Goal: Transaction & Acquisition: Purchase product/service

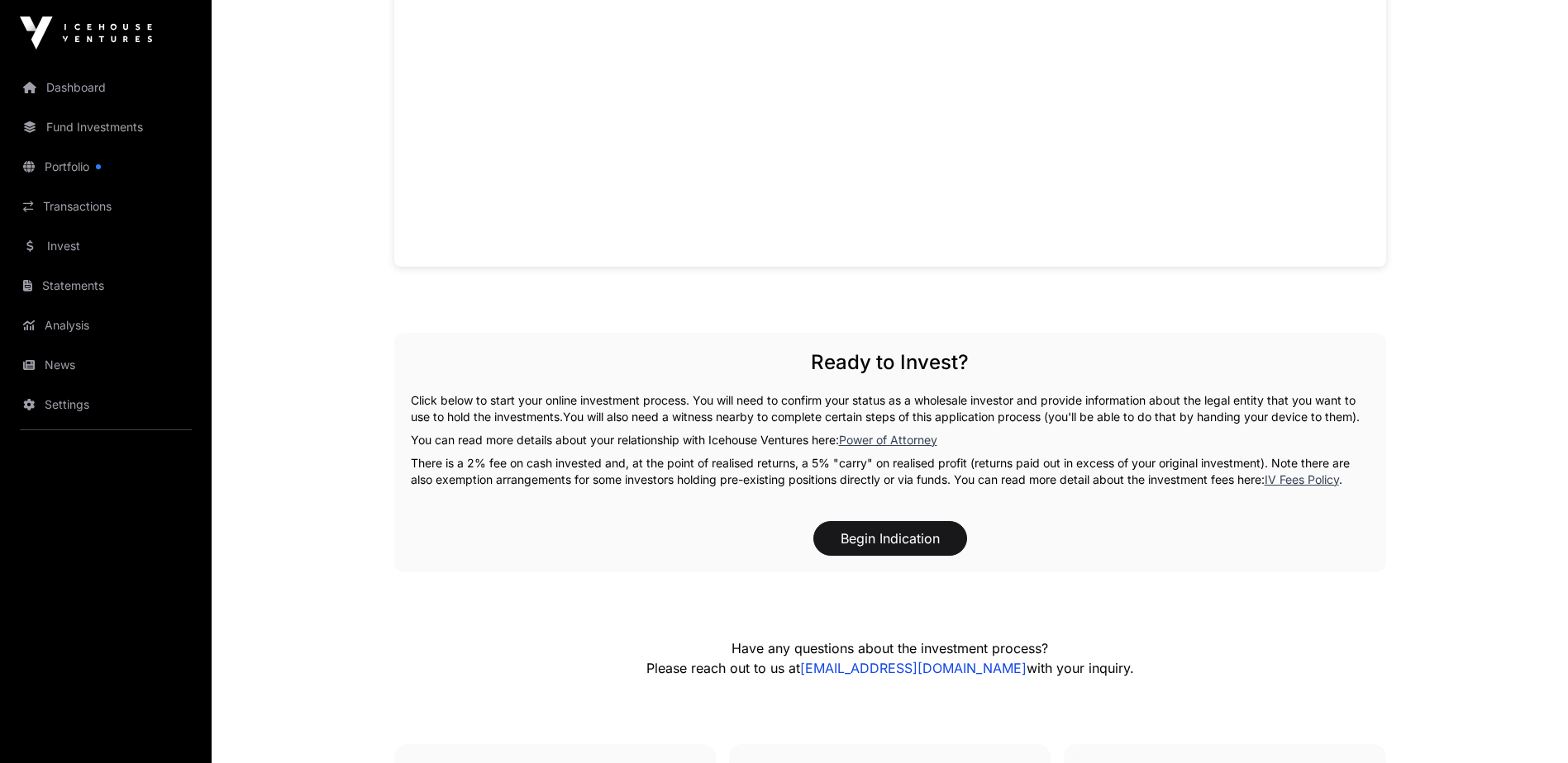
scroll to position [1239, 0]
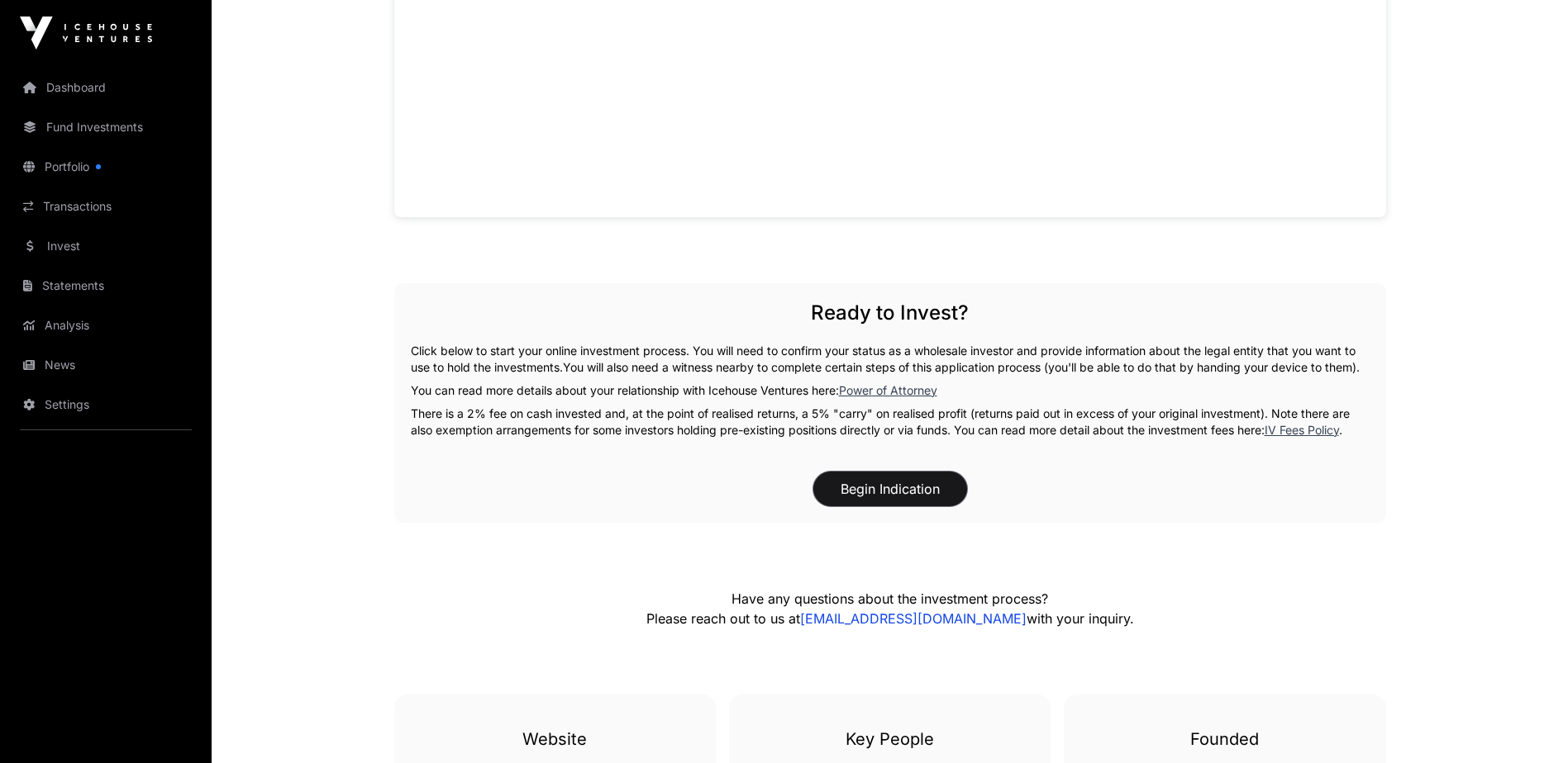
click at [853, 500] on button "Begin Indication" at bounding box center [890, 488] width 154 height 34
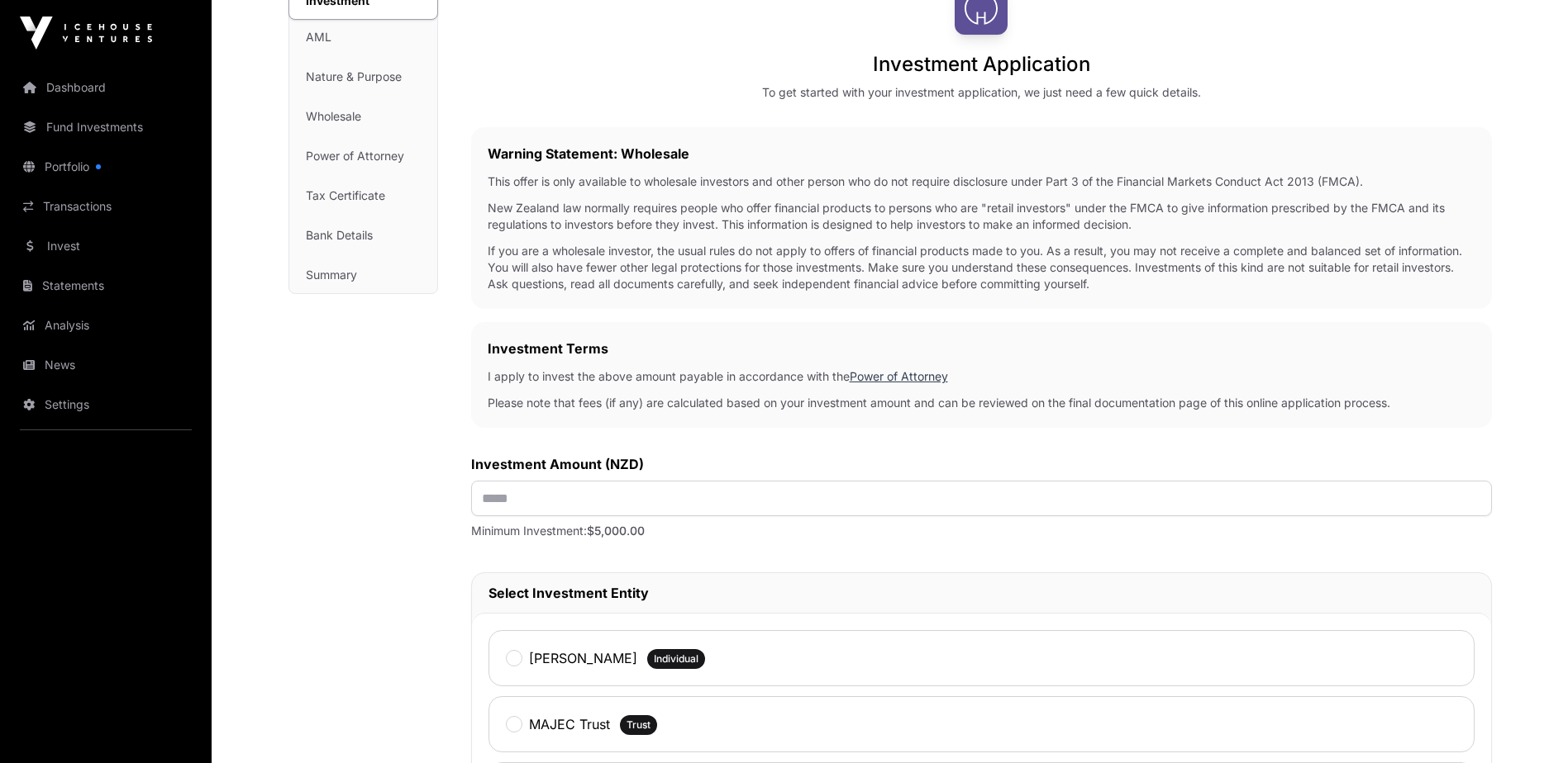
scroll to position [248, 0]
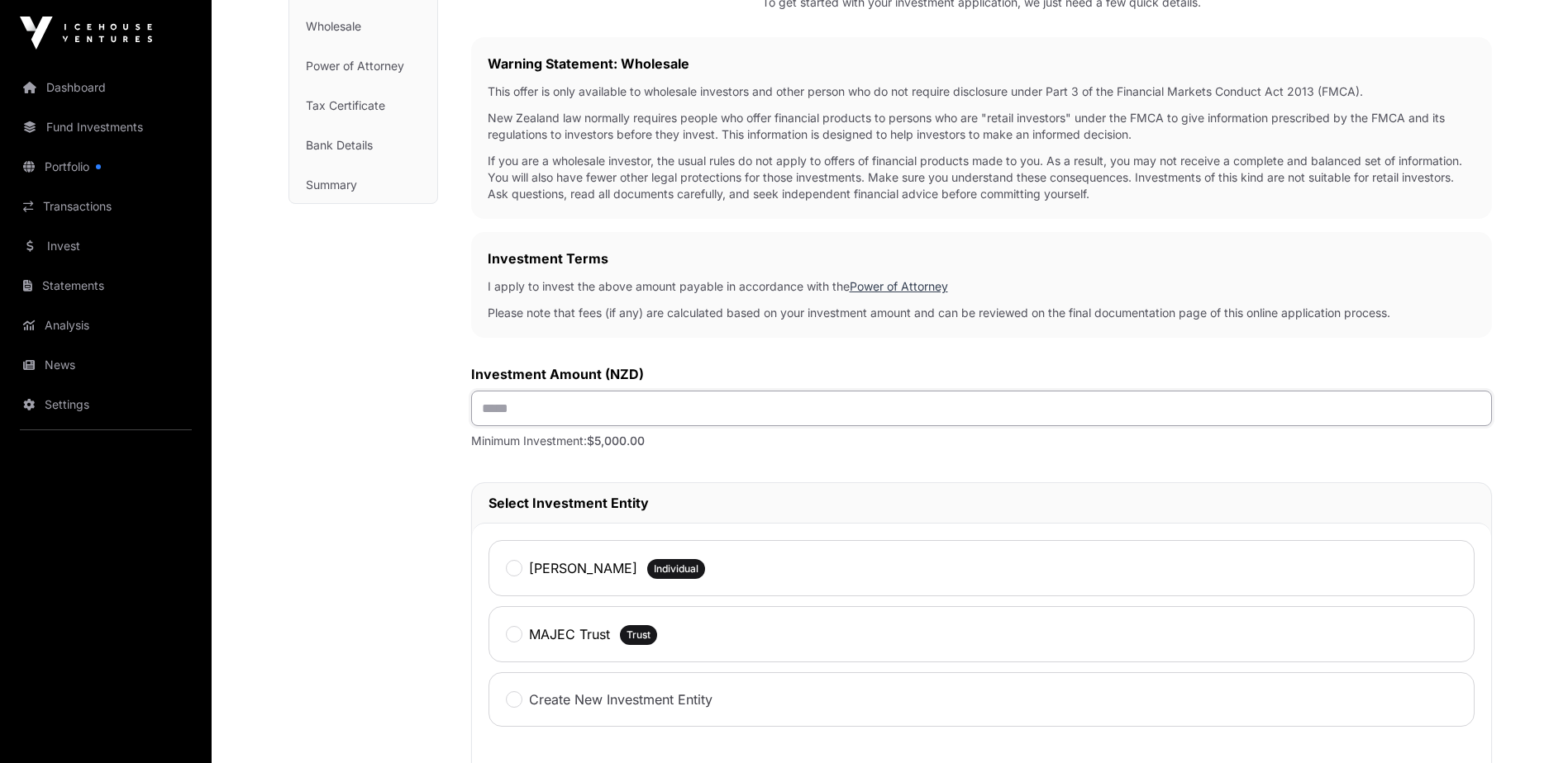
click at [592, 408] on input "text" at bounding box center [981, 408] width 1020 height 35
type input "******"
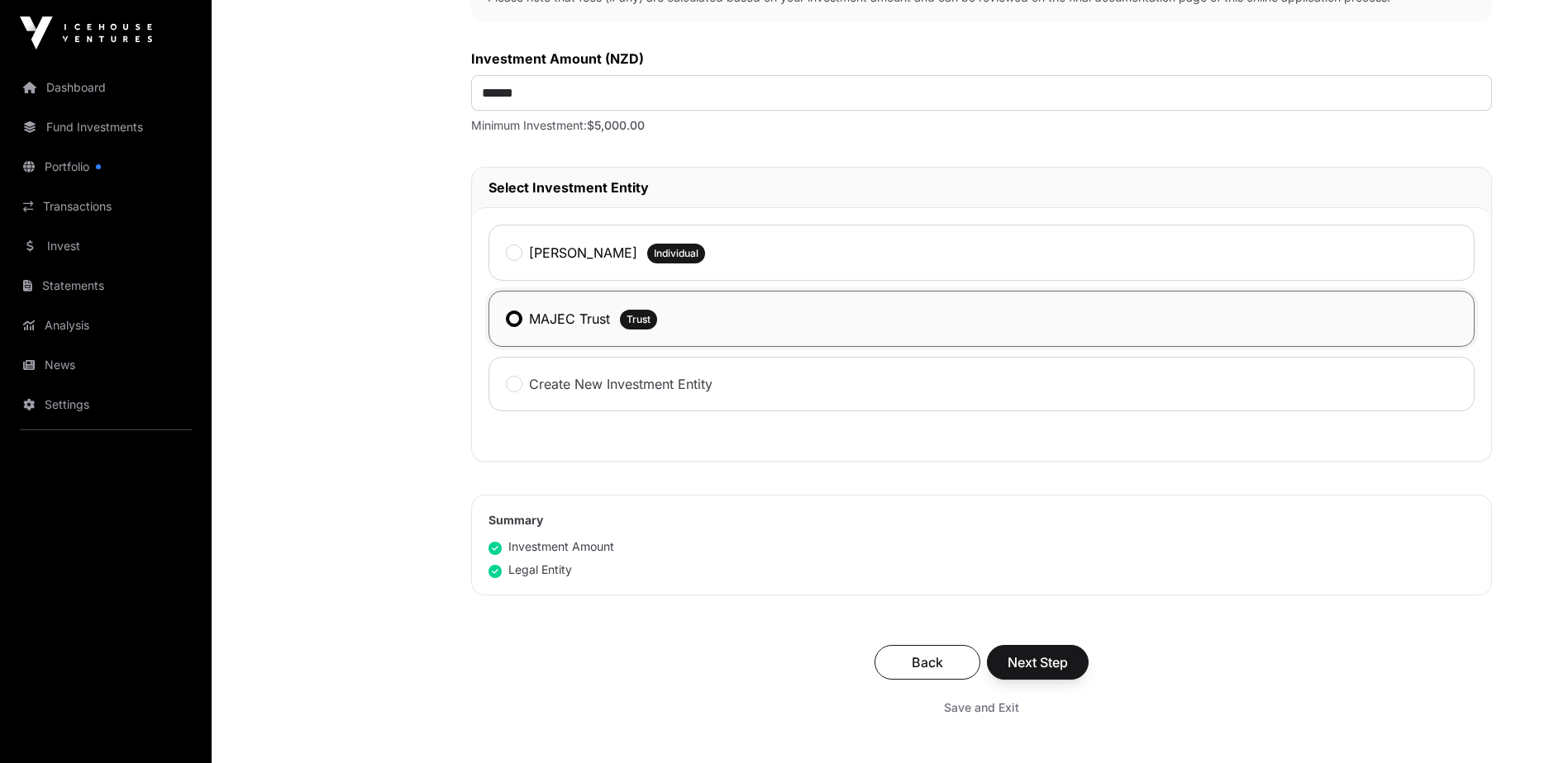
scroll to position [661, 0]
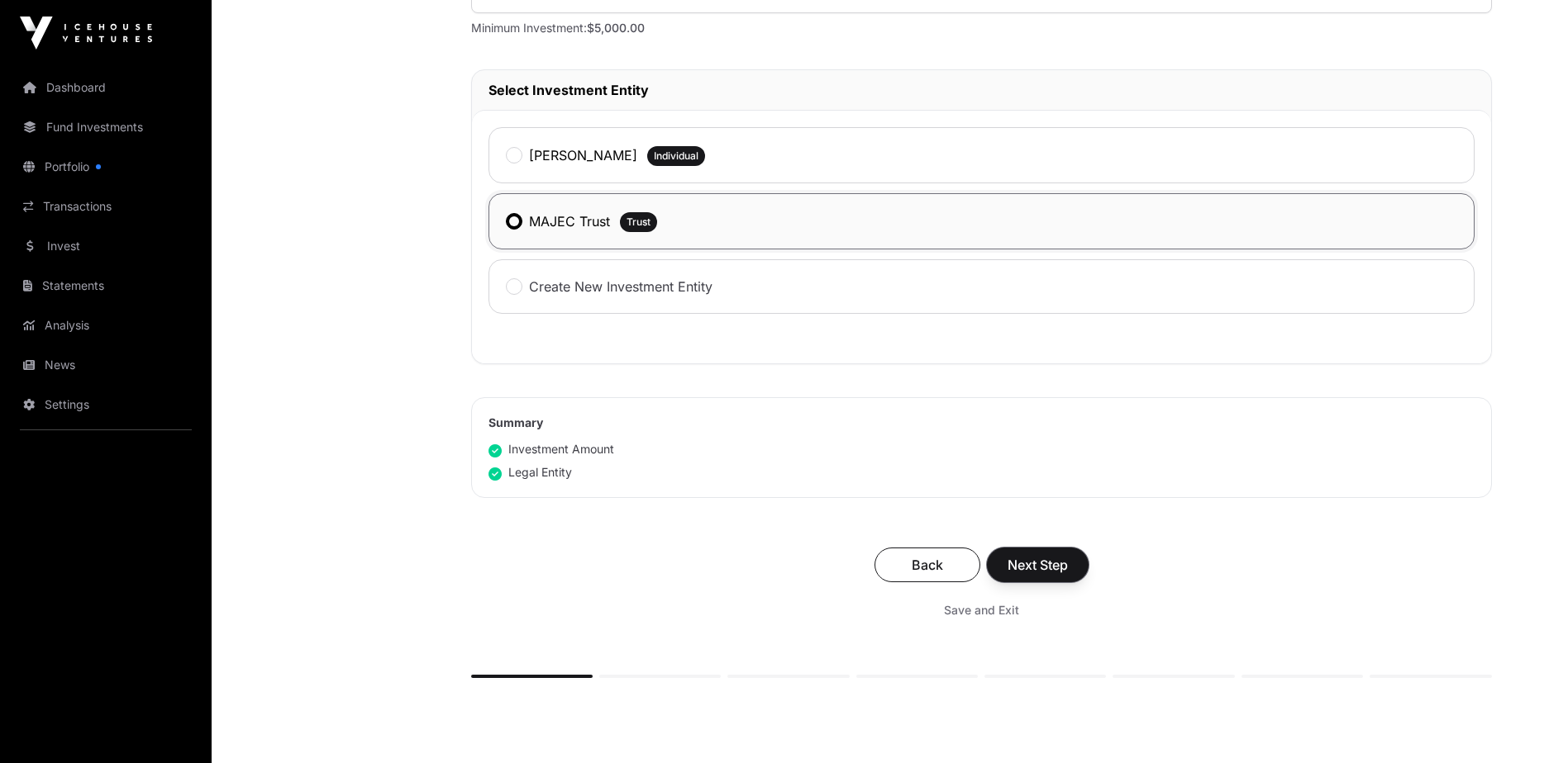
click at [1023, 566] on span "Next Step" at bounding box center [1037, 565] width 60 height 20
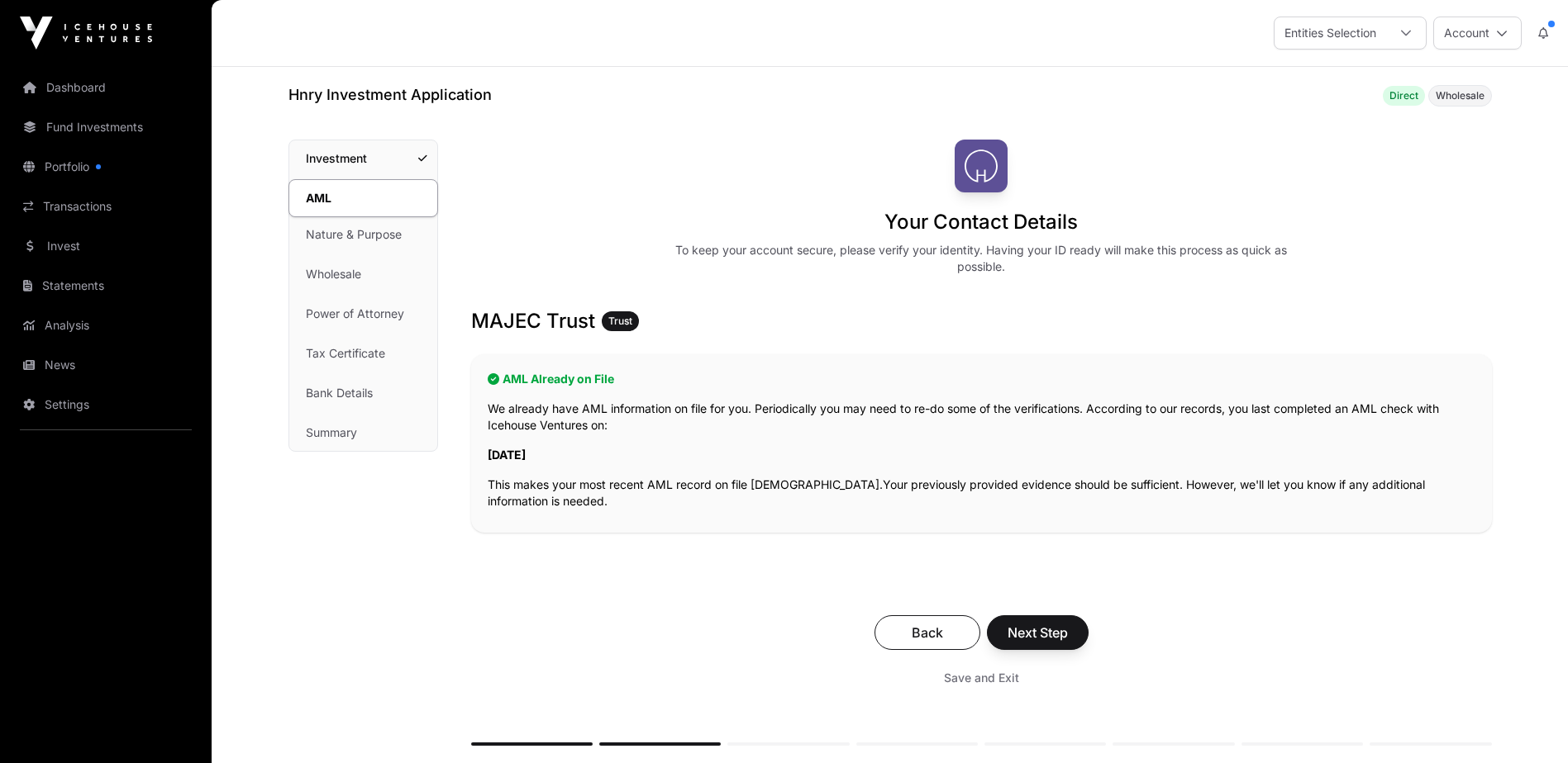
click at [74, 95] on link "Dashboard" at bounding box center [105, 87] width 185 height 36
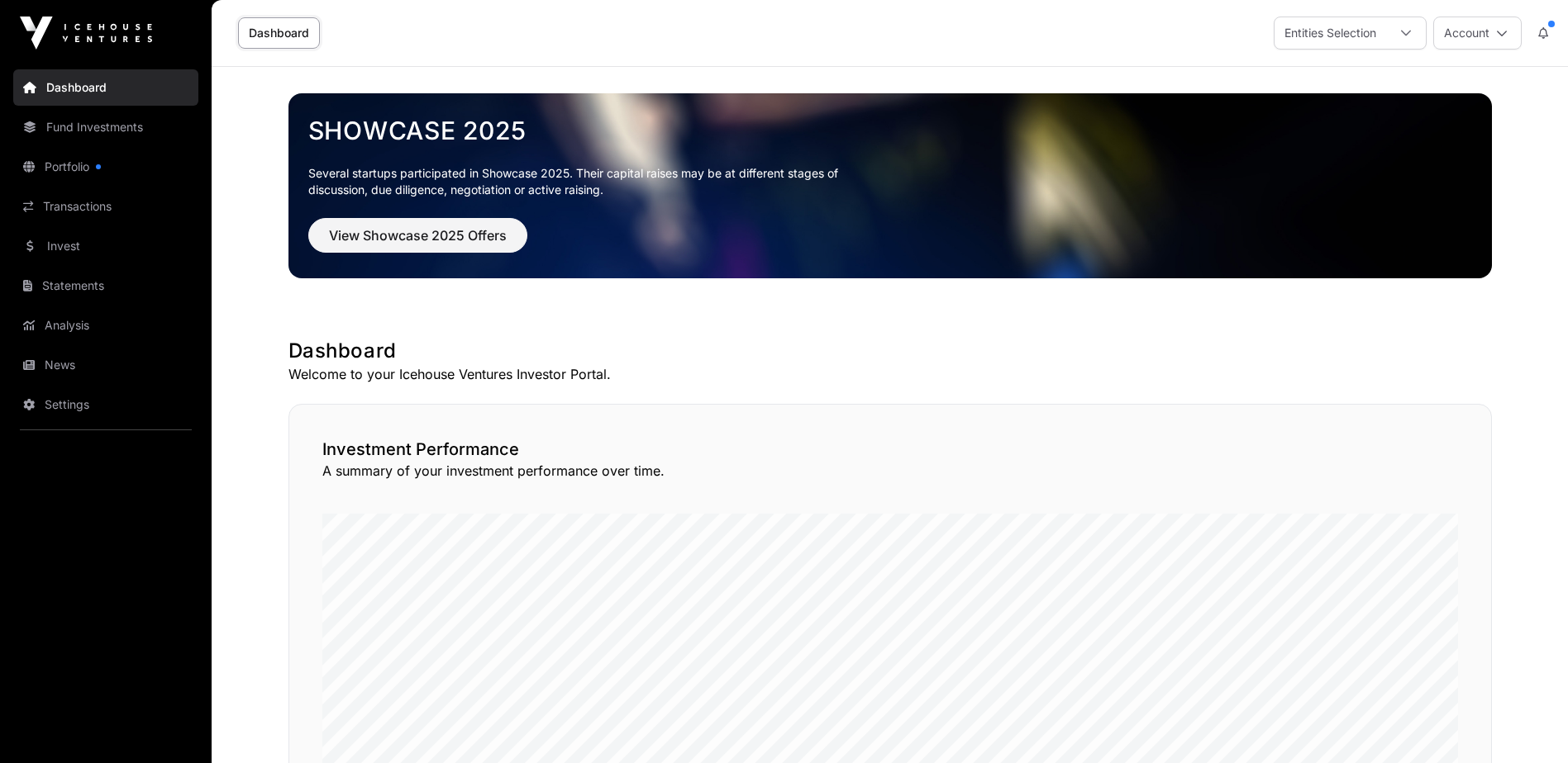
click at [60, 175] on link "Portfolio" at bounding box center [105, 167] width 185 height 36
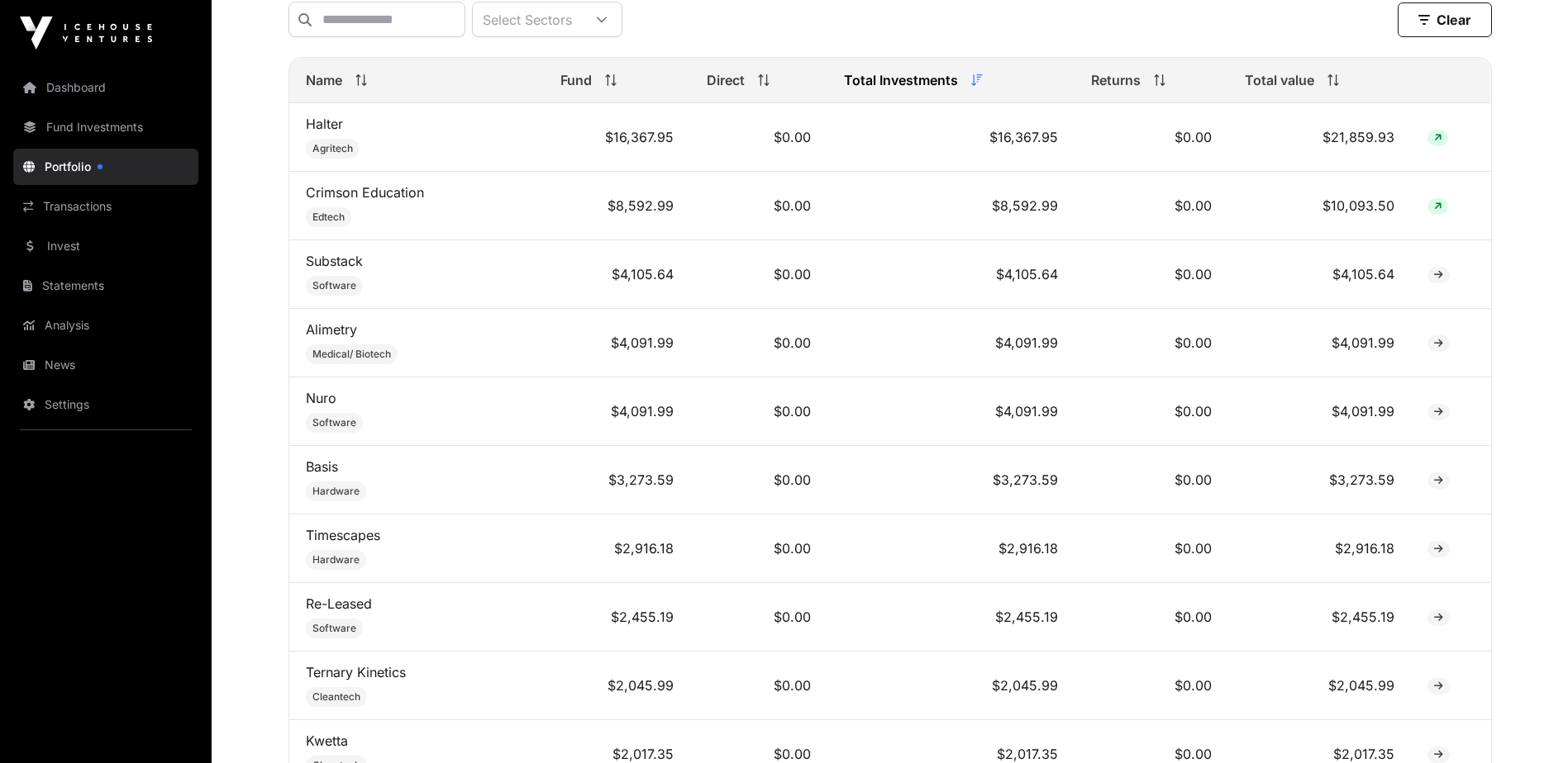
scroll to position [703, 0]
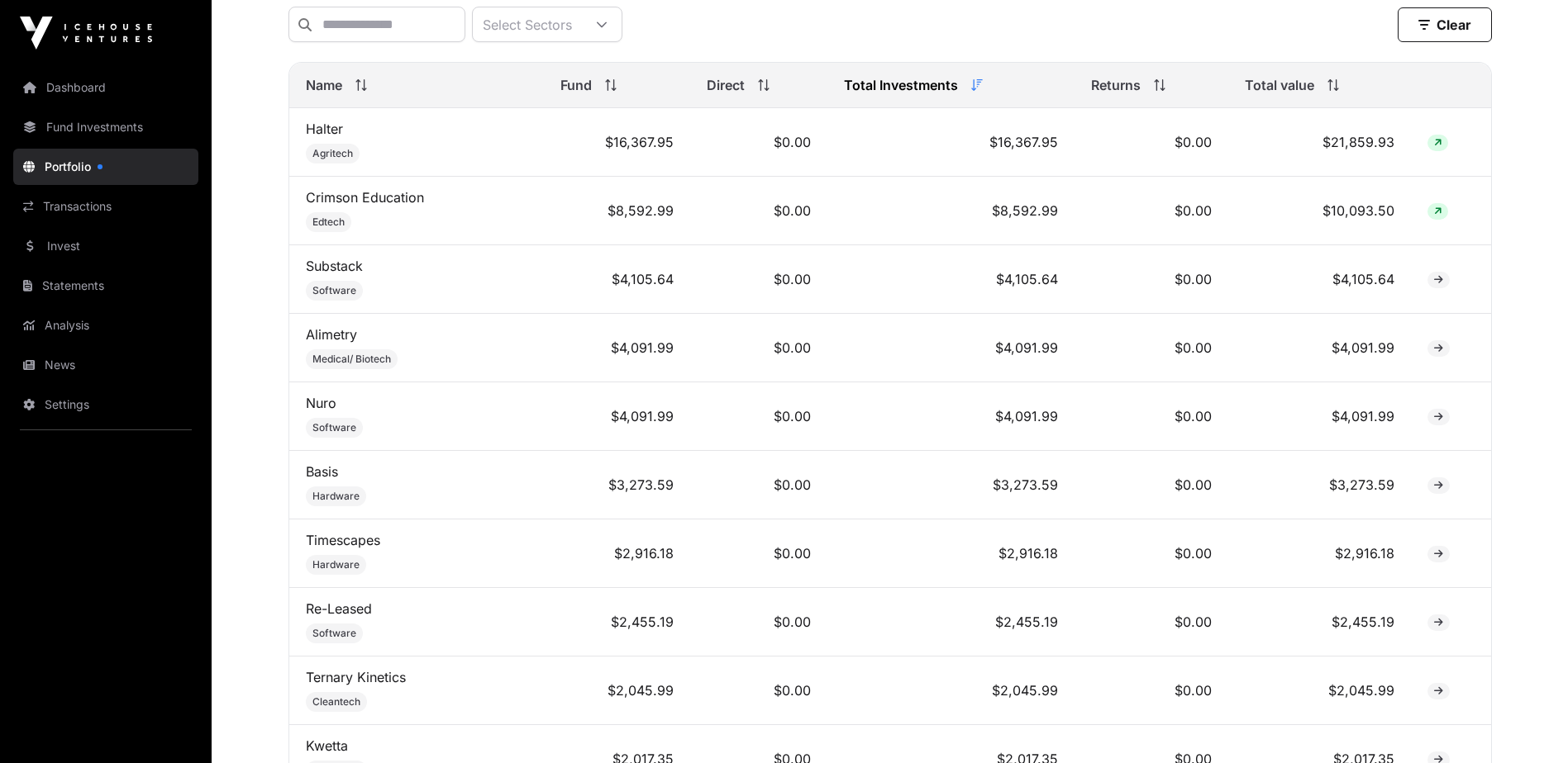
click at [59, 257] on link "Invest" at bounding box center [105, 245] width 185 height 36
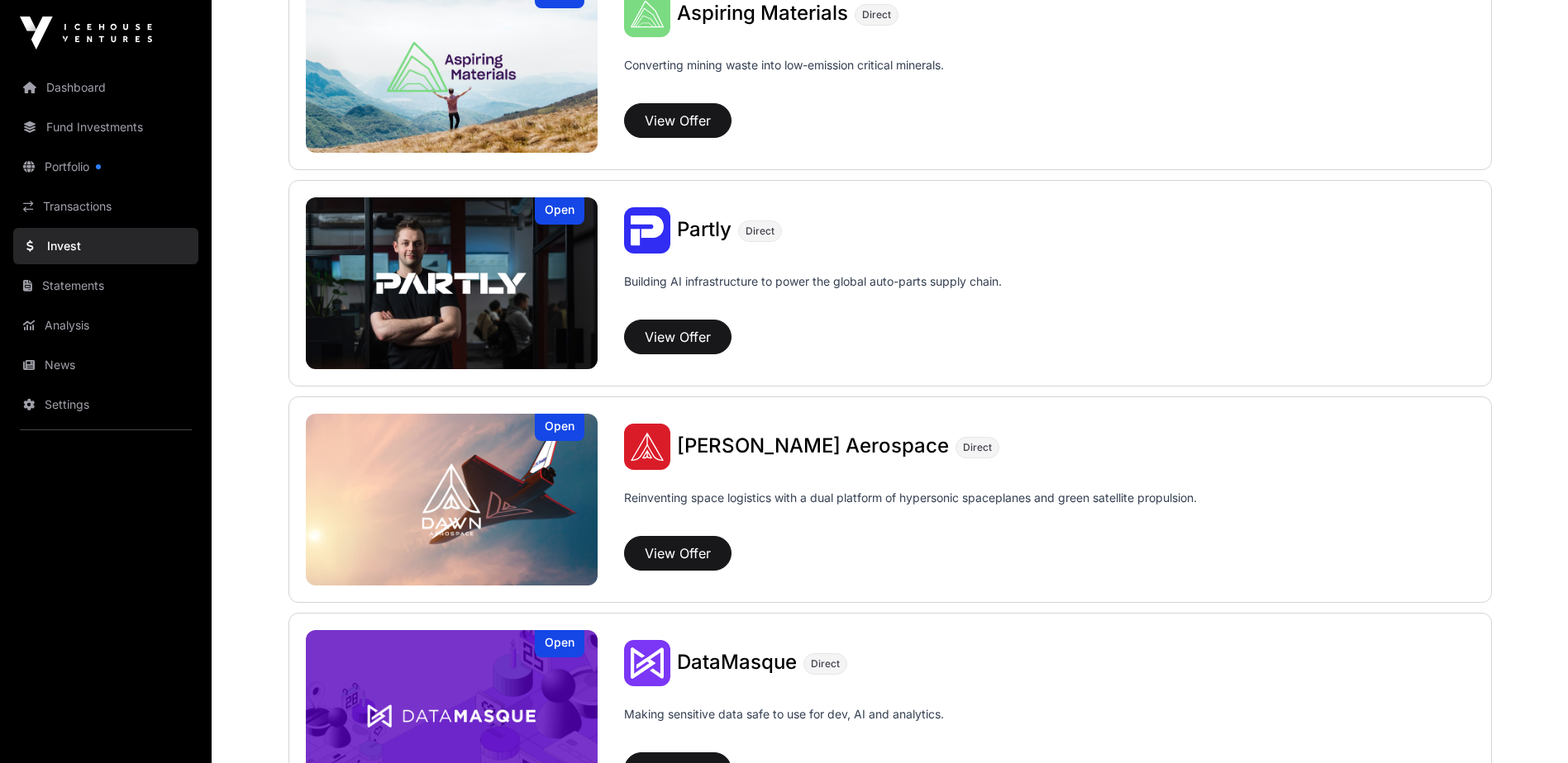
scroll to position [1093, 0]
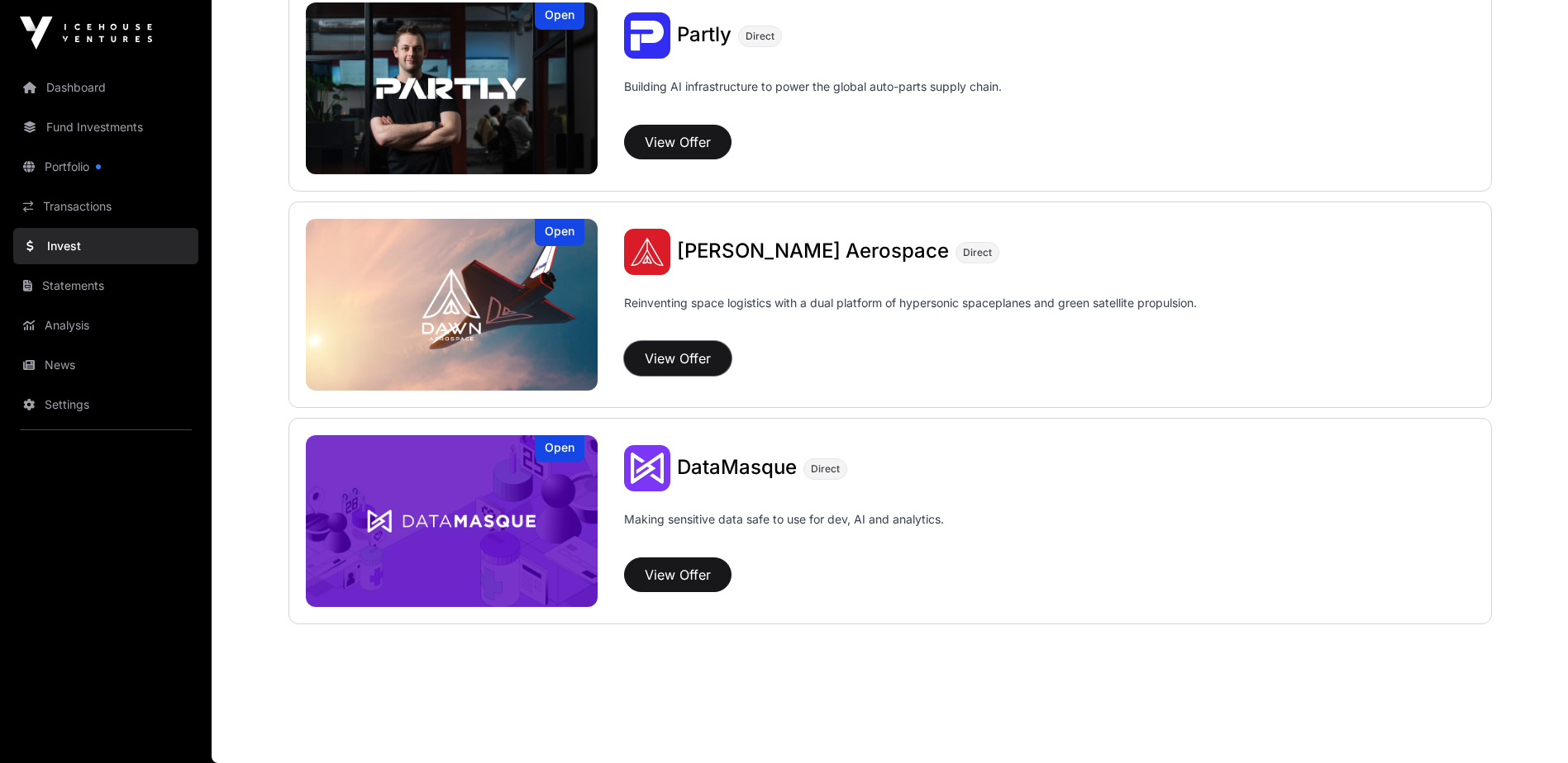
click at [653, 355] on button "View Offer" at bounding box center [677, 358] width 107 height 34
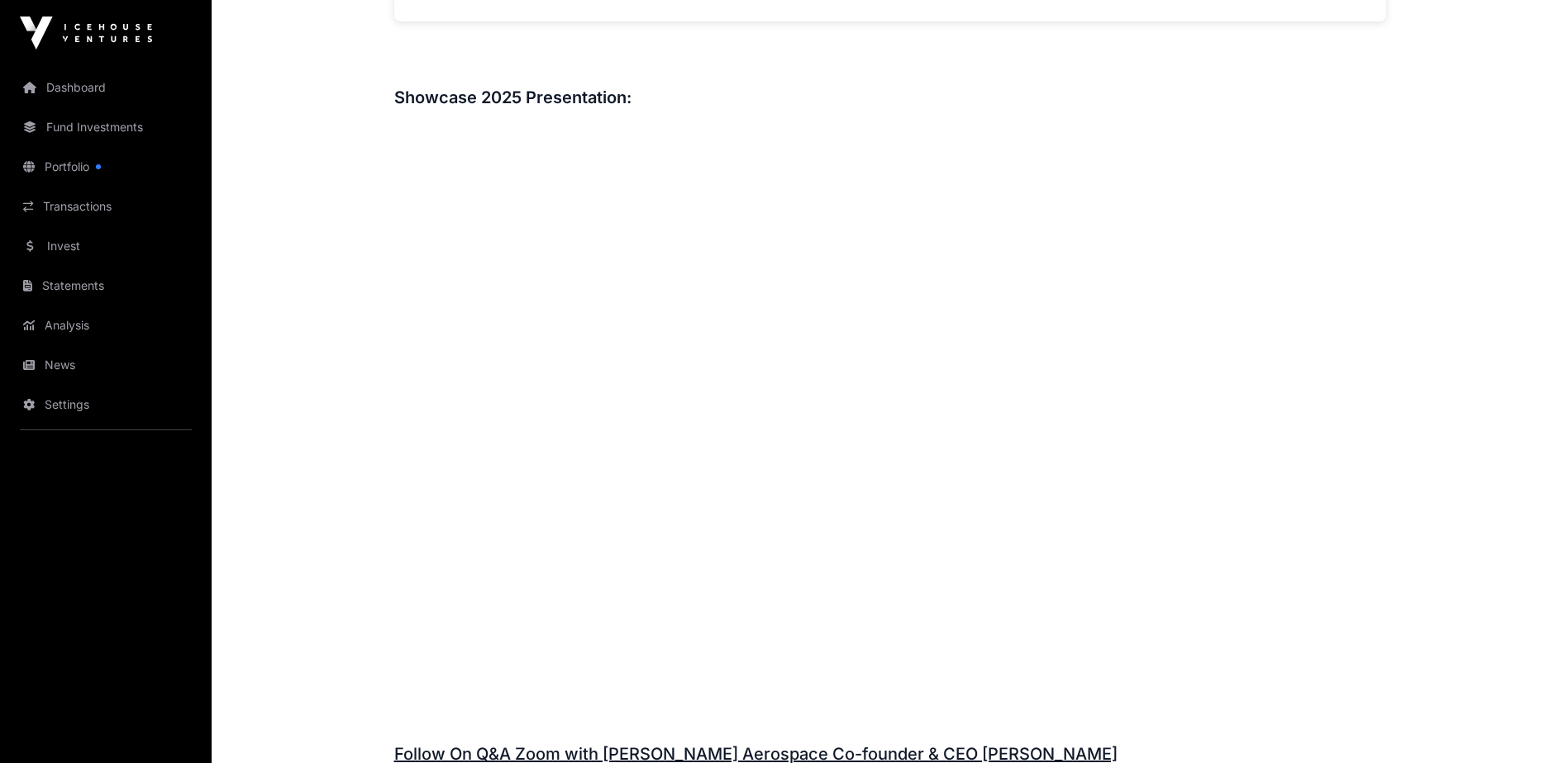
scroll to position [2313, 0]
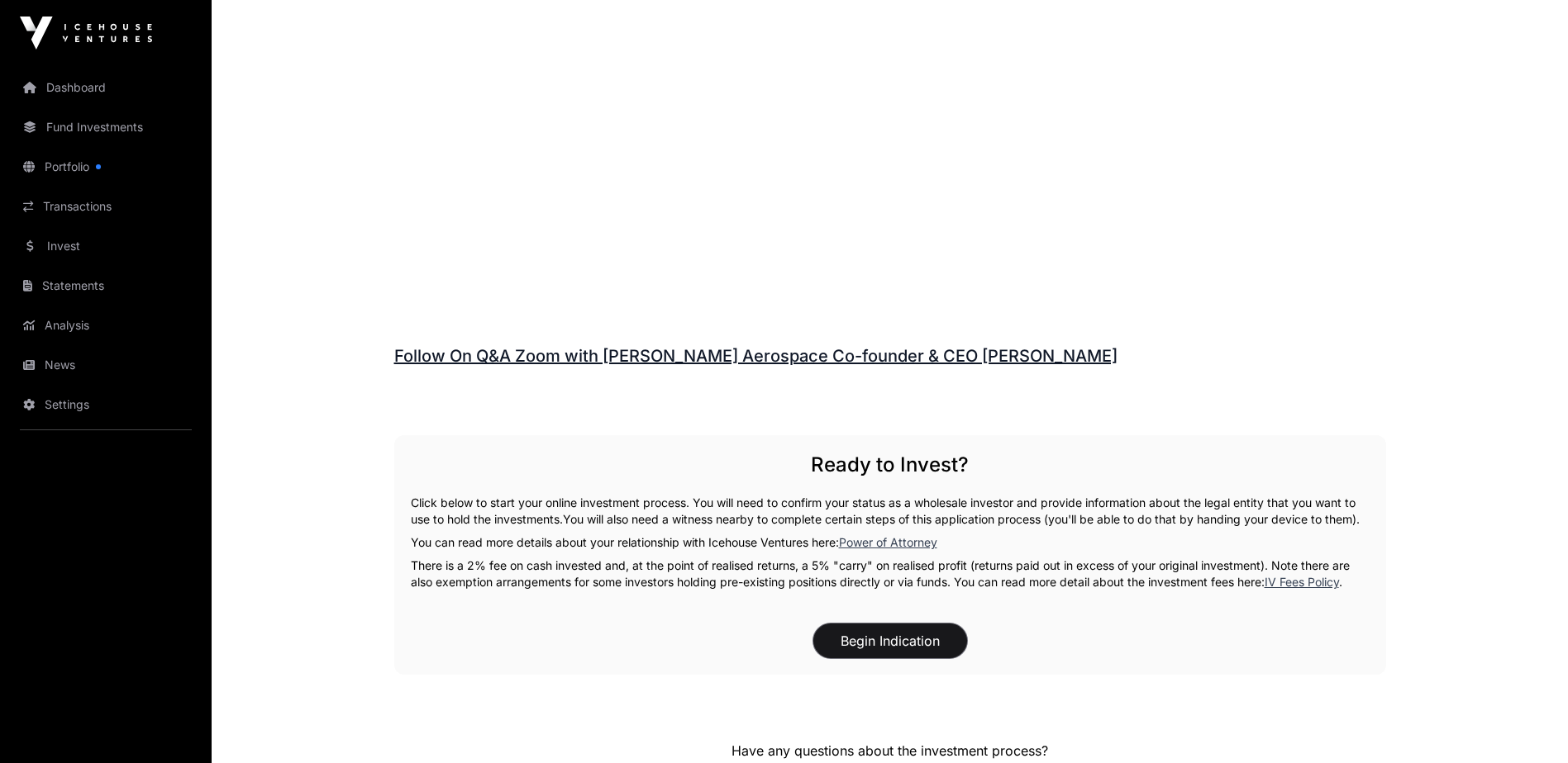
click at [871, 656] on button "Begin Indication" at bounding box center [890, 640] width 154 height 34
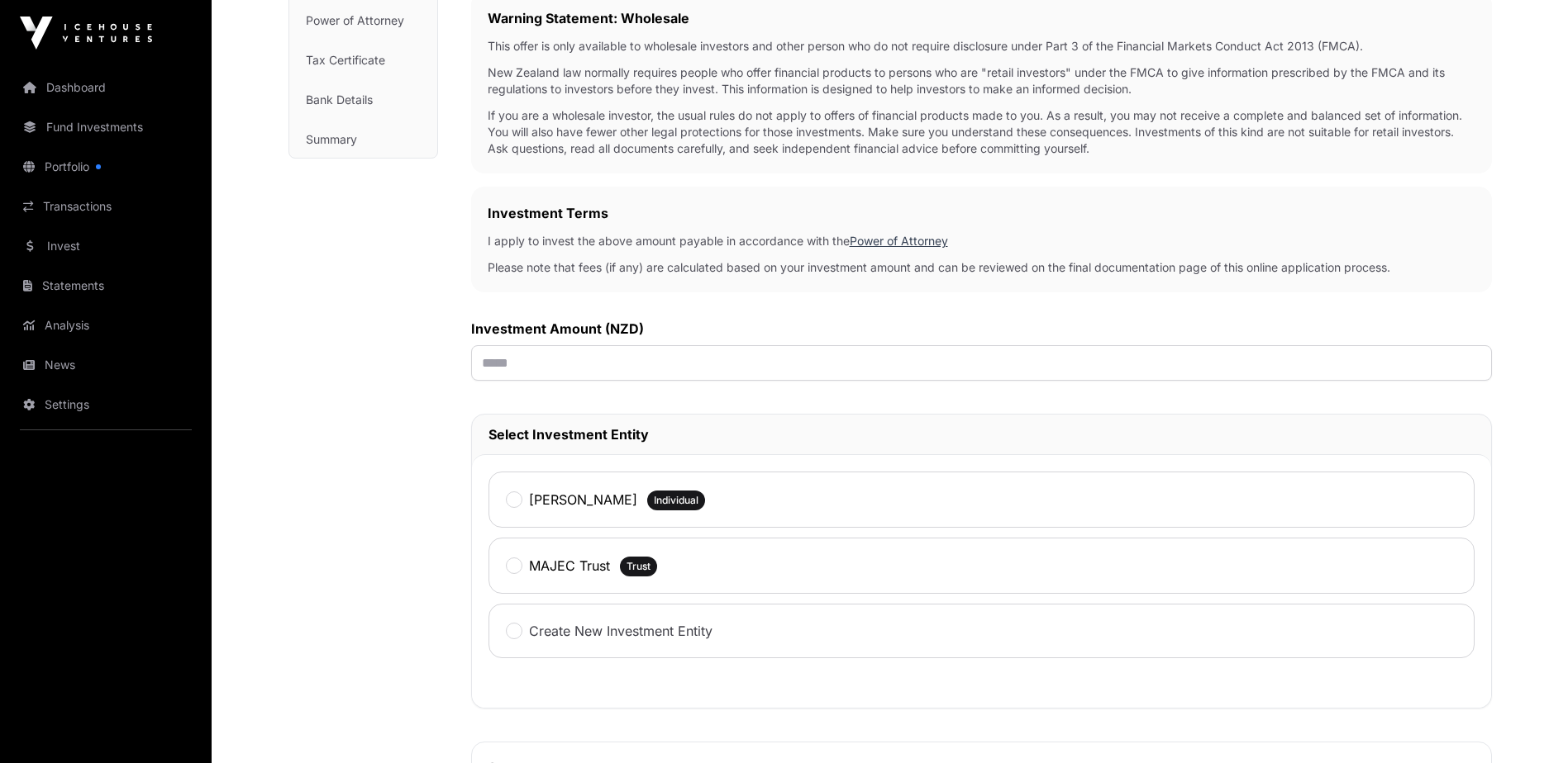
scroll to position [331, 0]
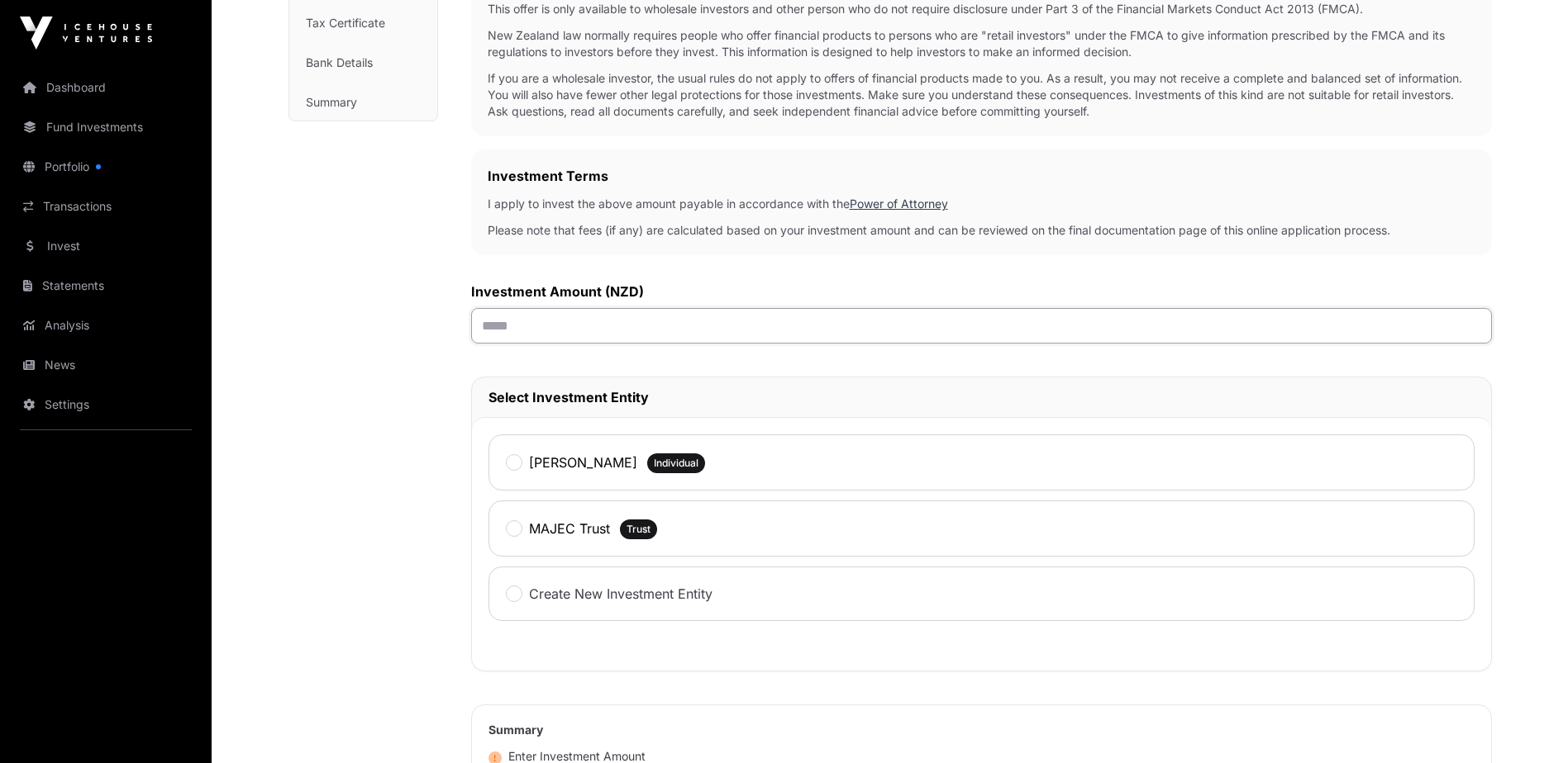
click at [559, 313] on input "text" at bounding box center [981, 326] width 1020 height 35
type input "******"
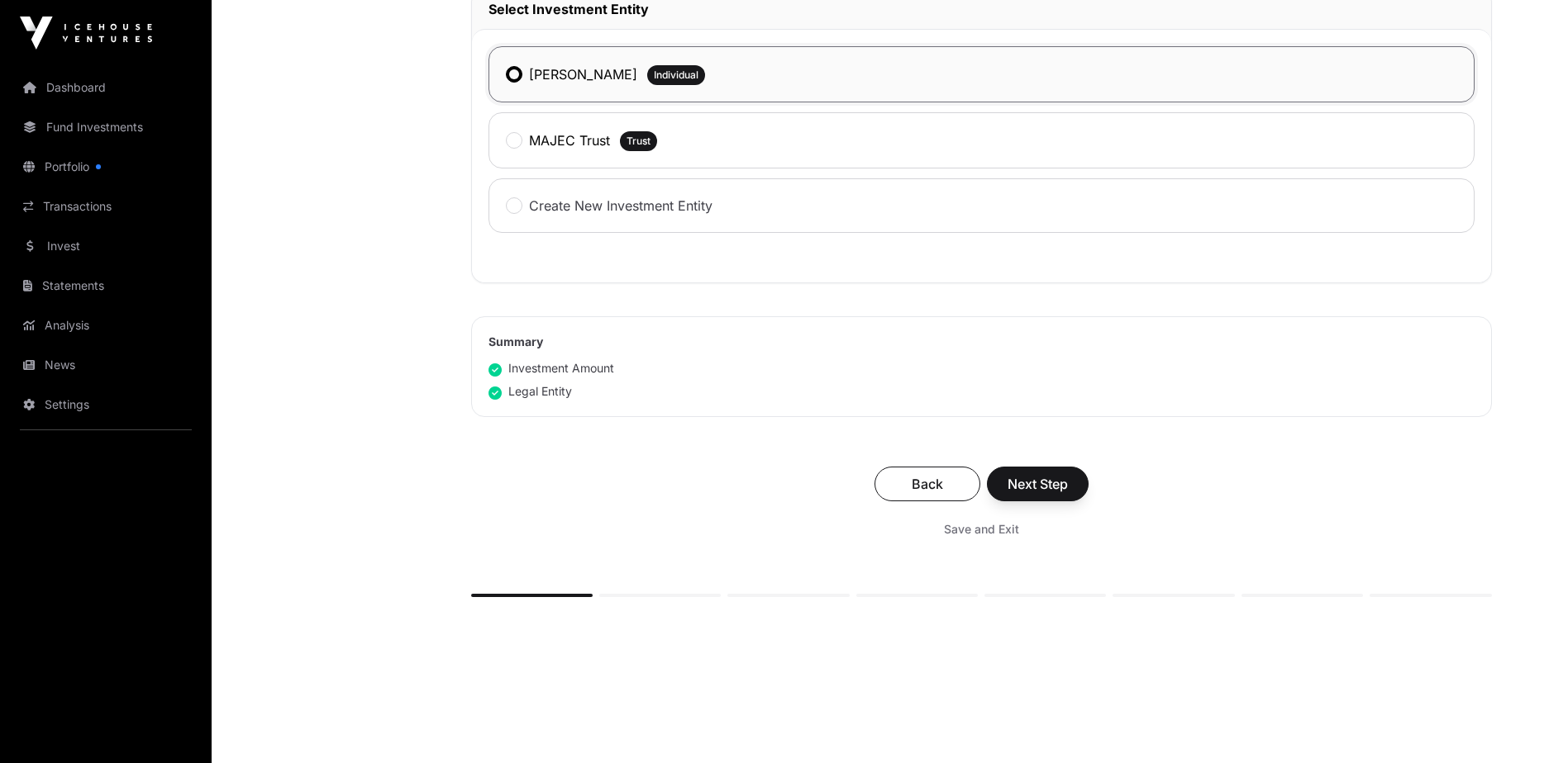
scroll to position [743, 0]
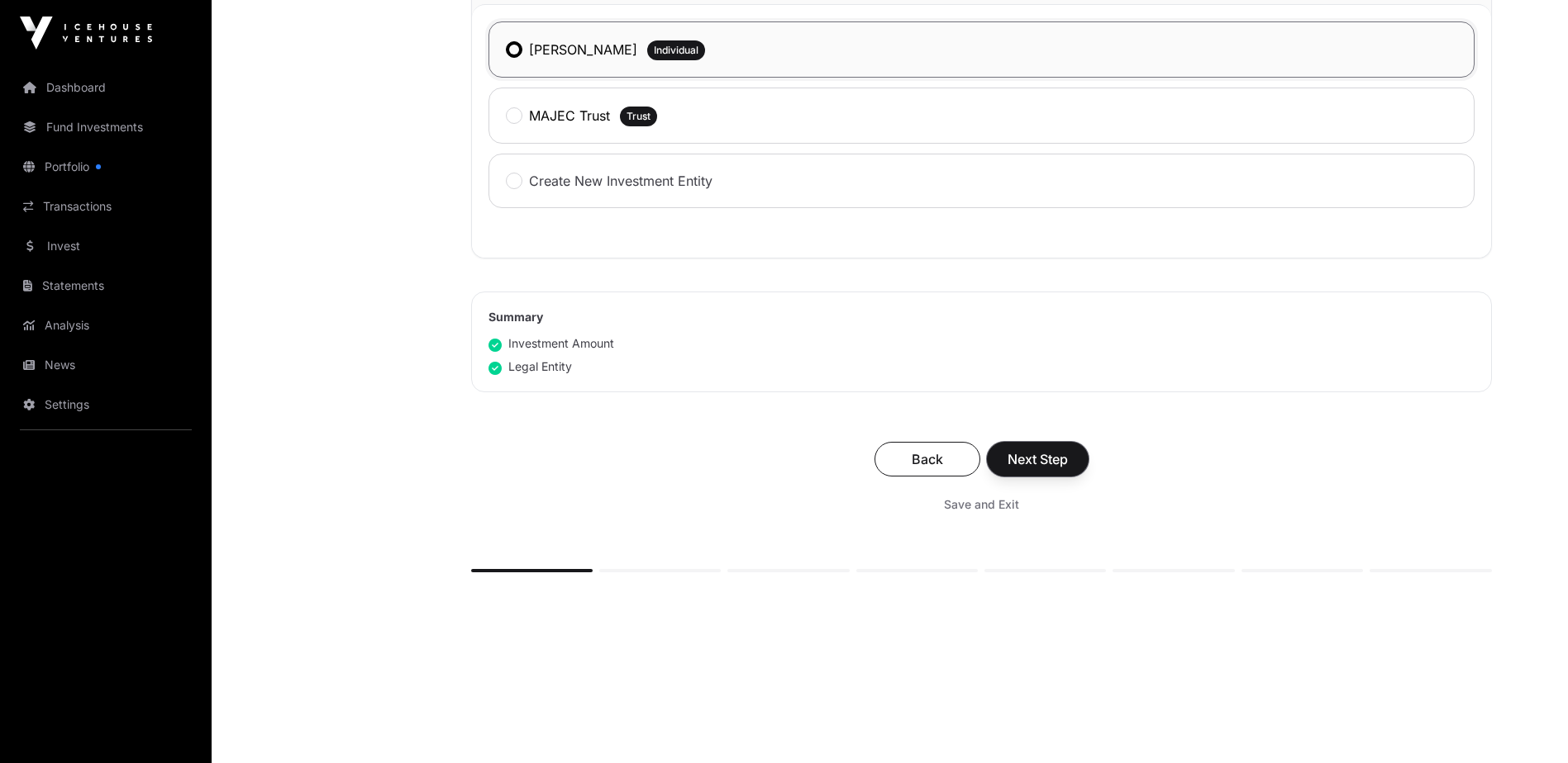
click at [1027, 457] on span "Next Step" at bounding box center [1037, 459] width 60 height 20
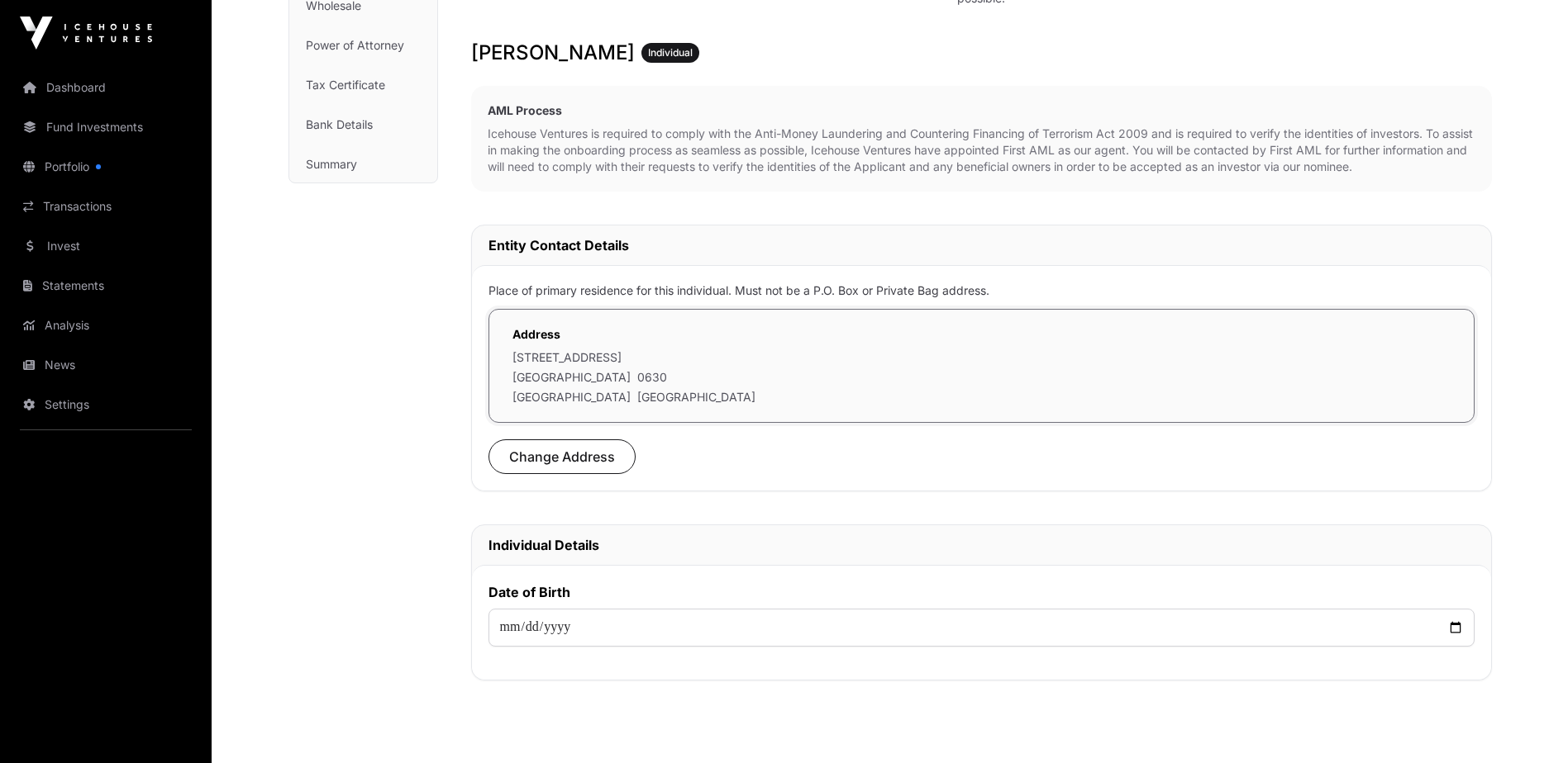
scroll to position [331, 0]
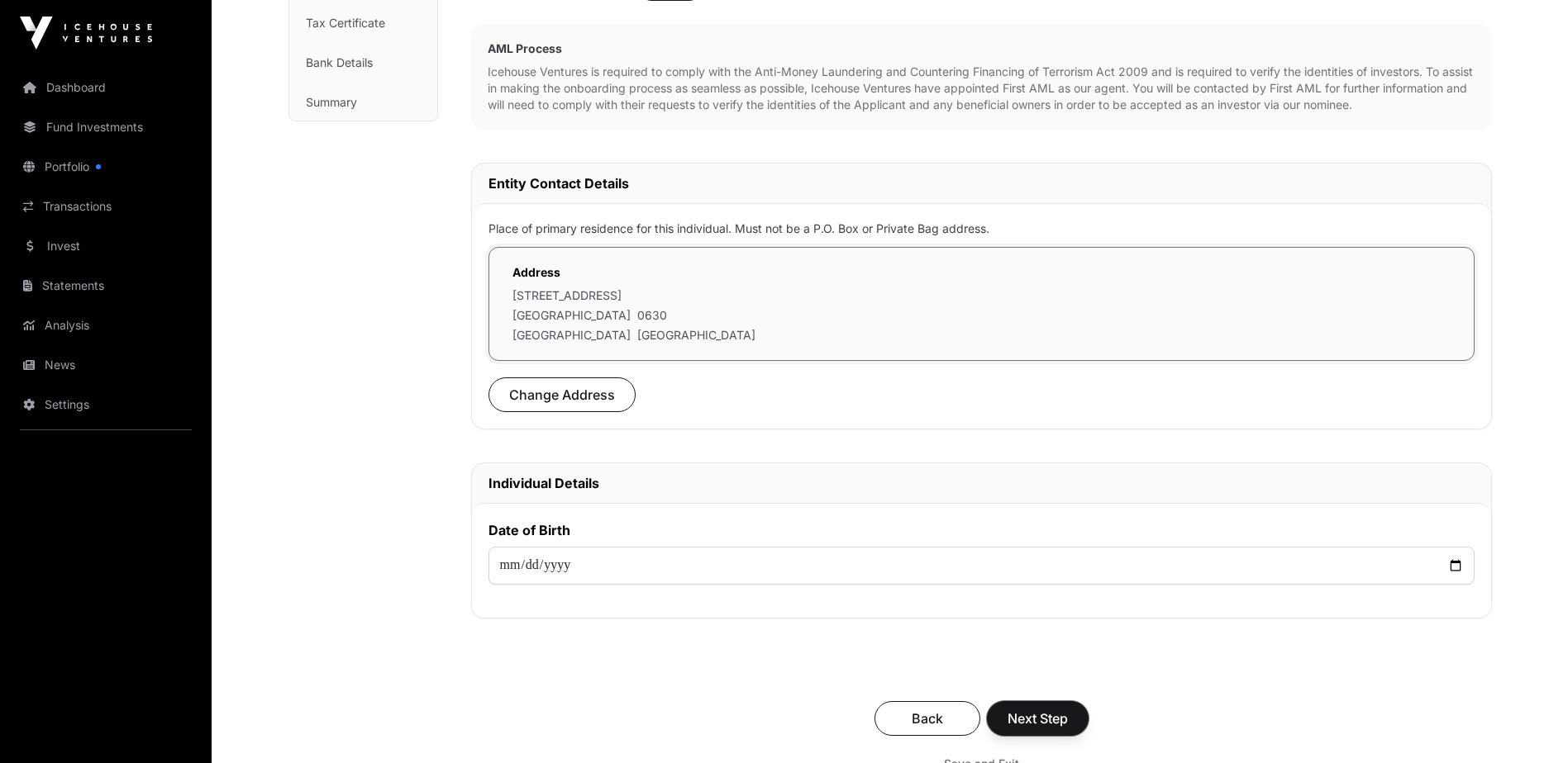
click at [1024, 715] on span "Next Step" at bounding box center [1037, 719] width 60 height 20
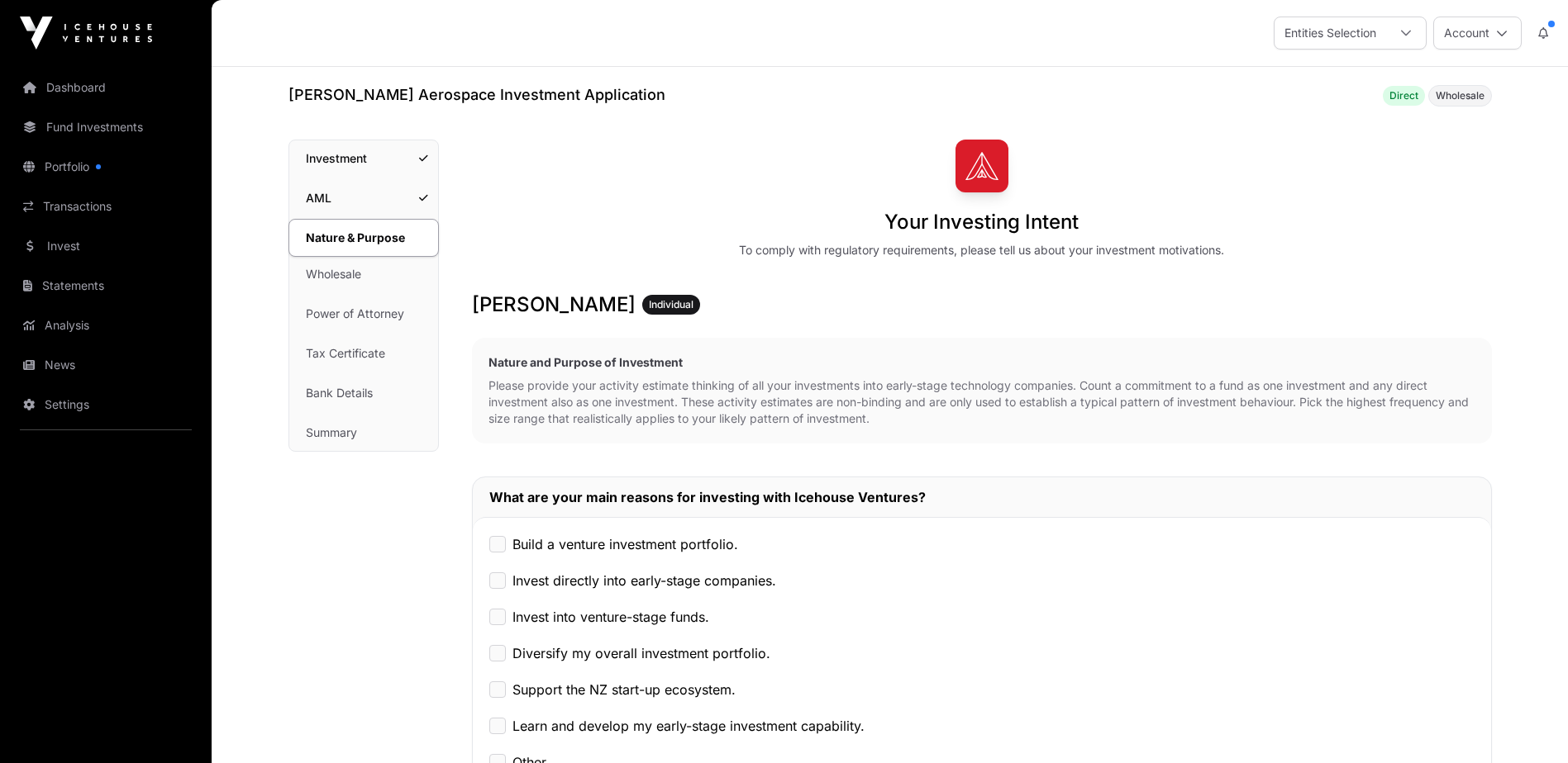
click at [65, 90] on link "Dashboard" at bounding box center [105, 87] width 185 height 36
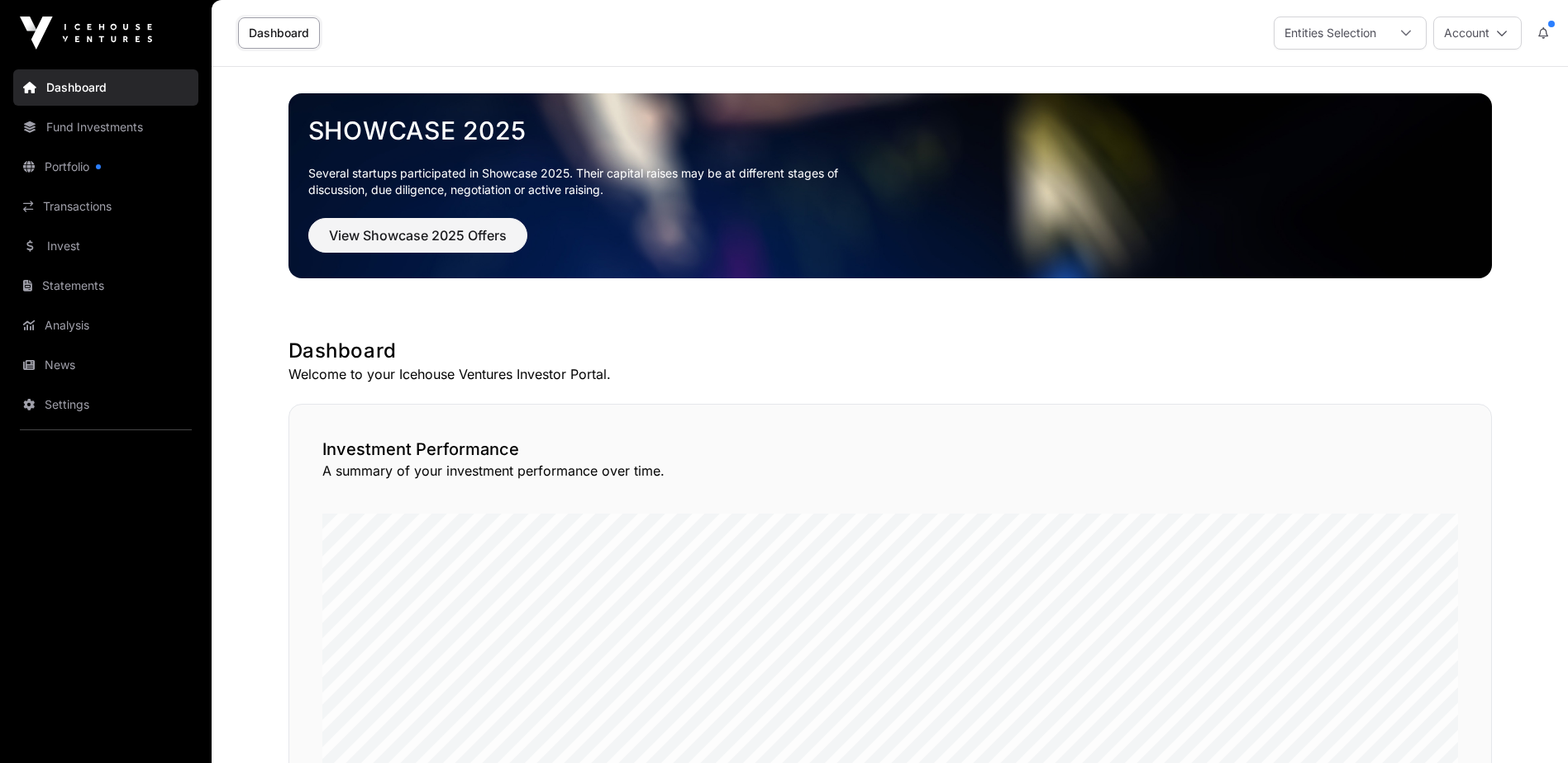
click at [55, 247] on link "Invest" at bounding box center [105, 245] width 185 height 36
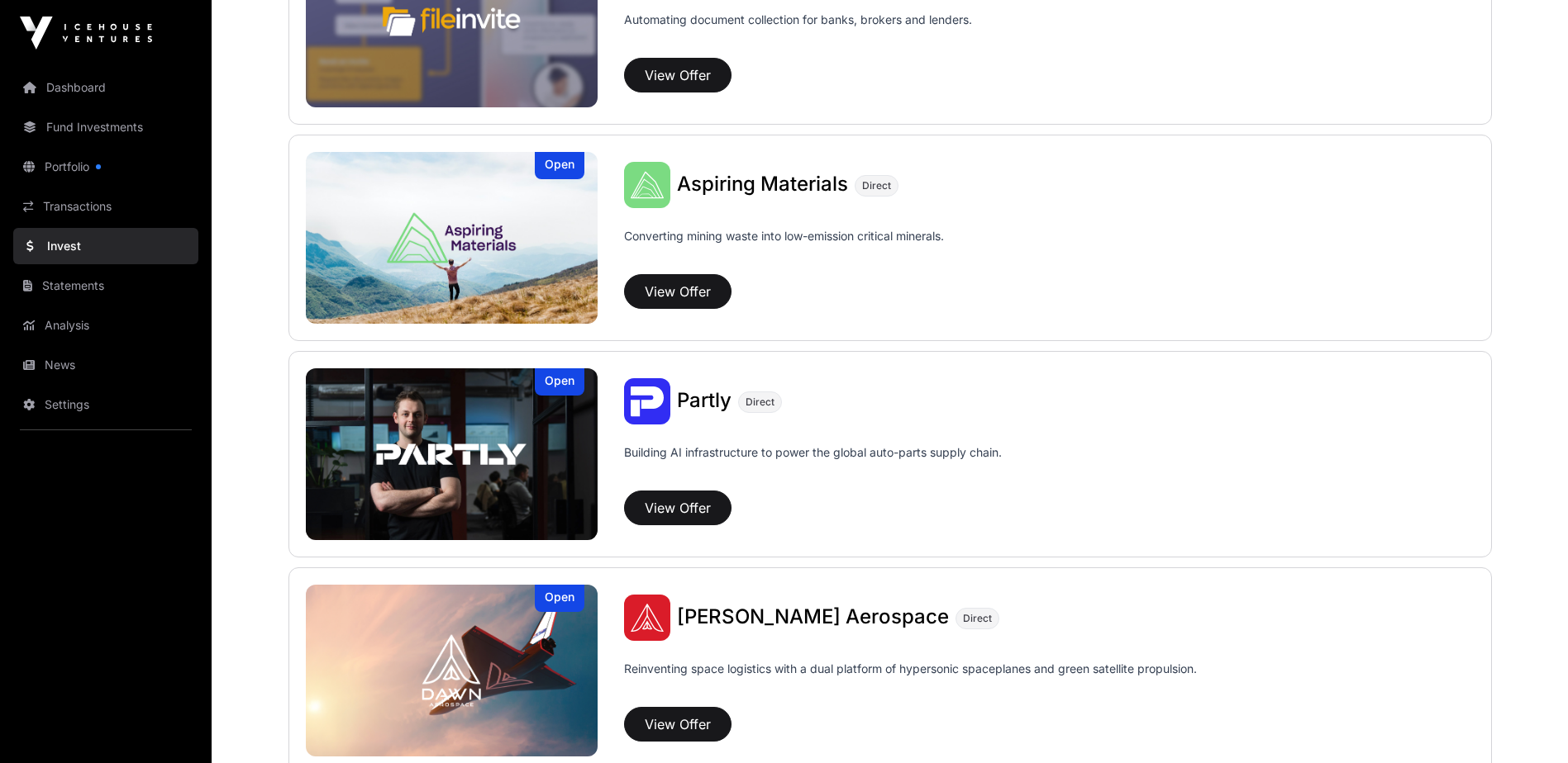
scroll to position [1074, 0]
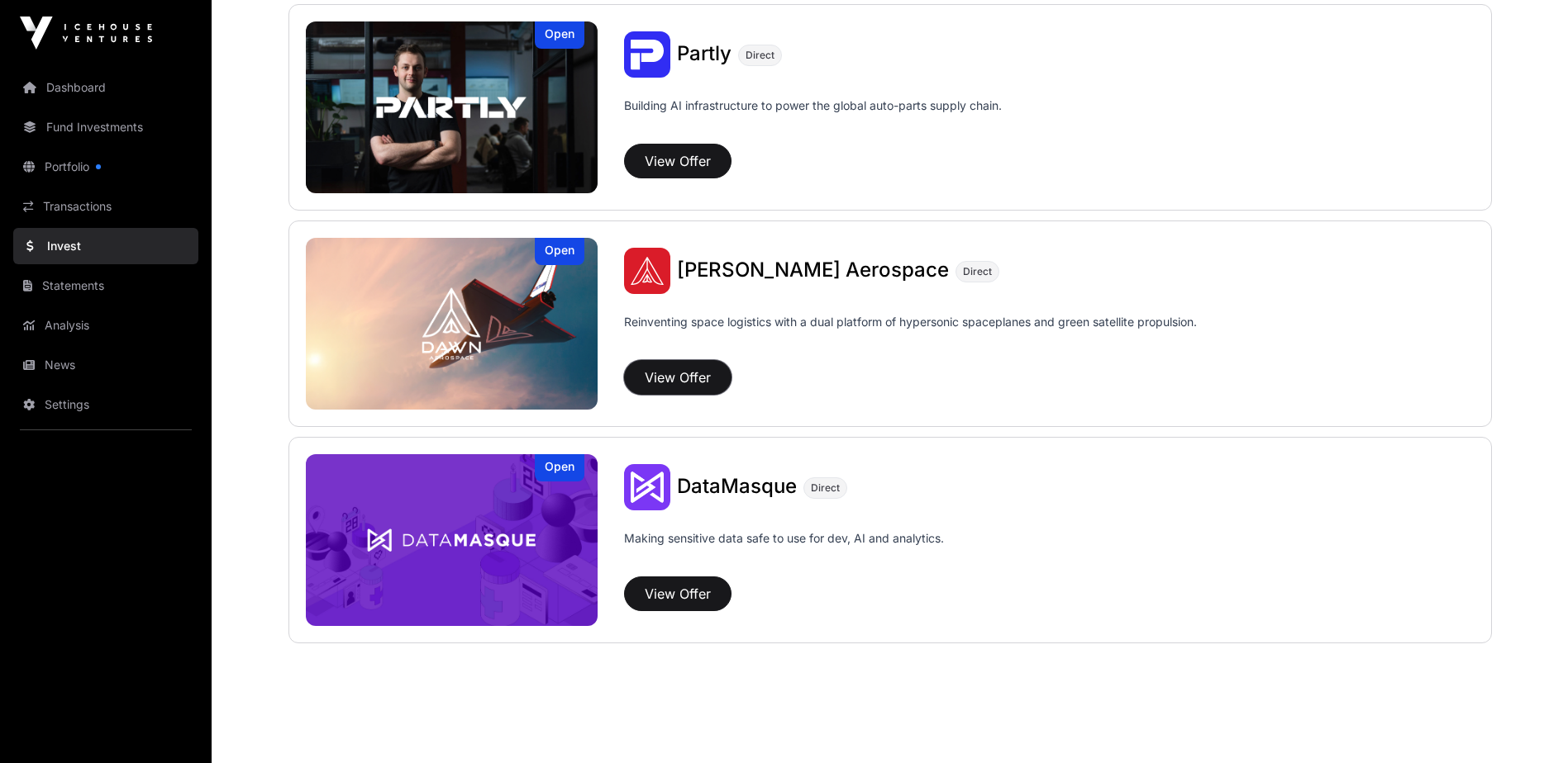
click at [684, 382] on button "View Offer" at bounding box center [677, 377] width 107 height 34
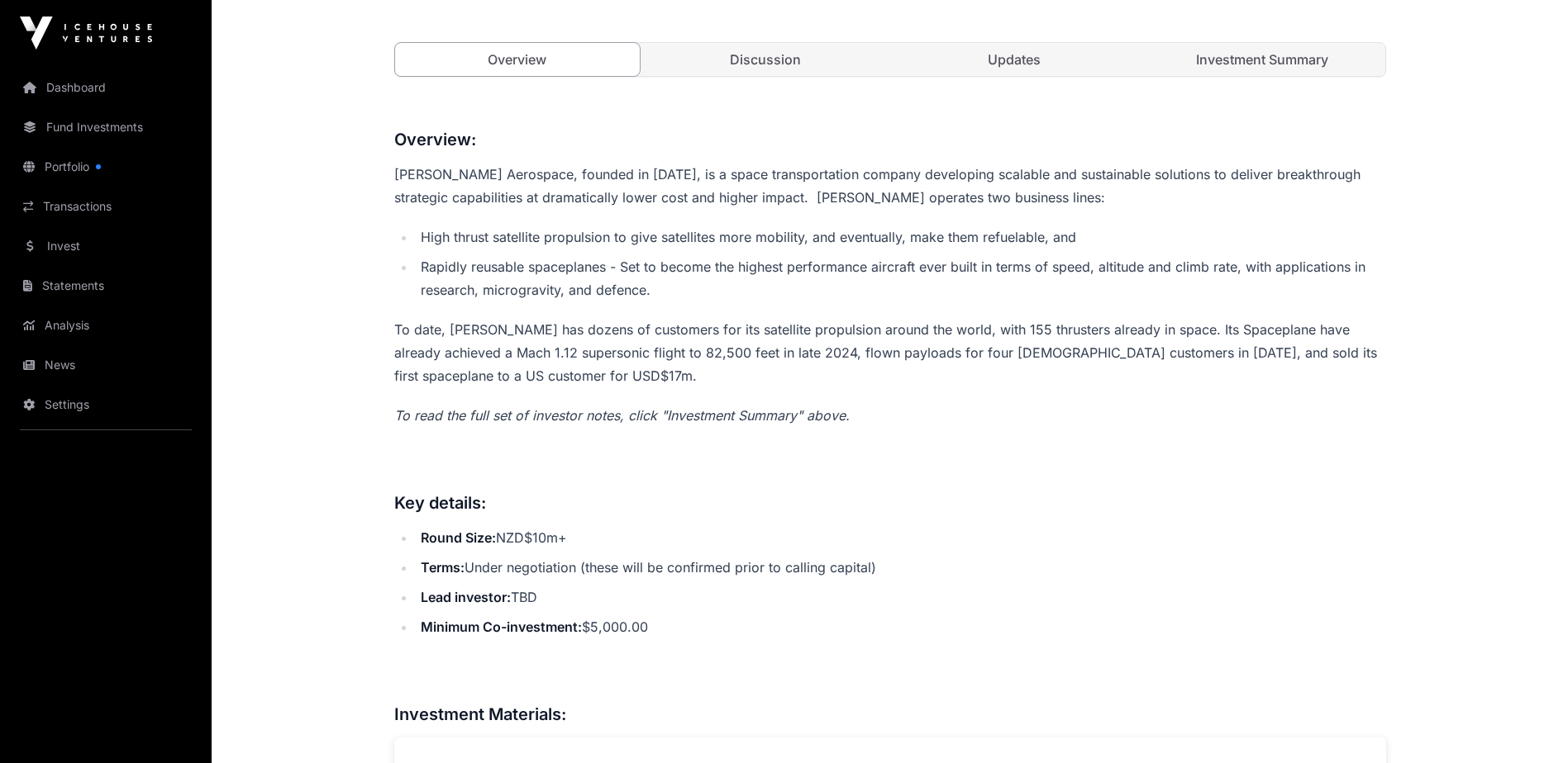
scroll to position [248, 0]
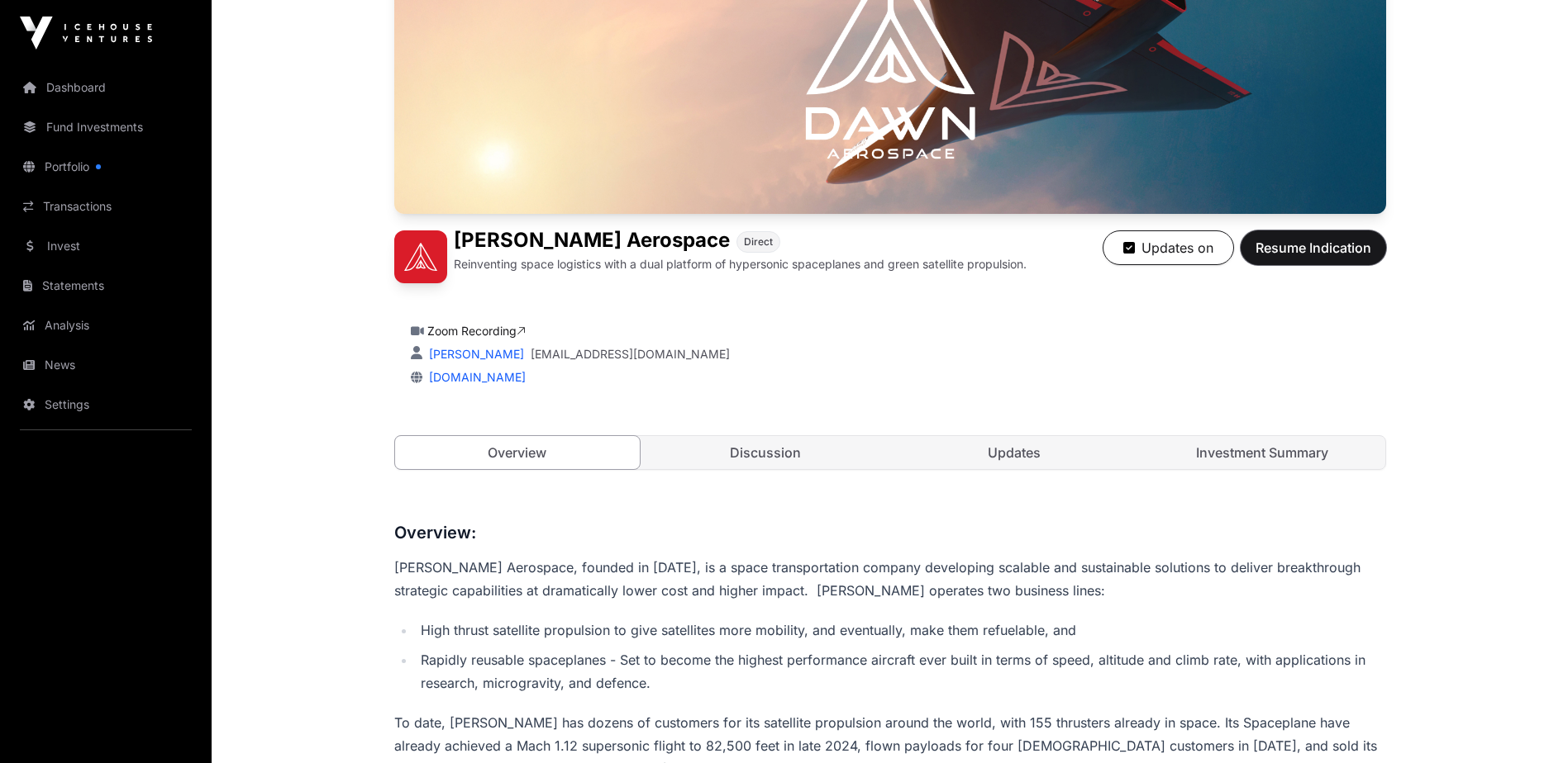
click at [1274, 255] on span "Resume Indication" at bounding box center [1313, 248] width 116 height 20
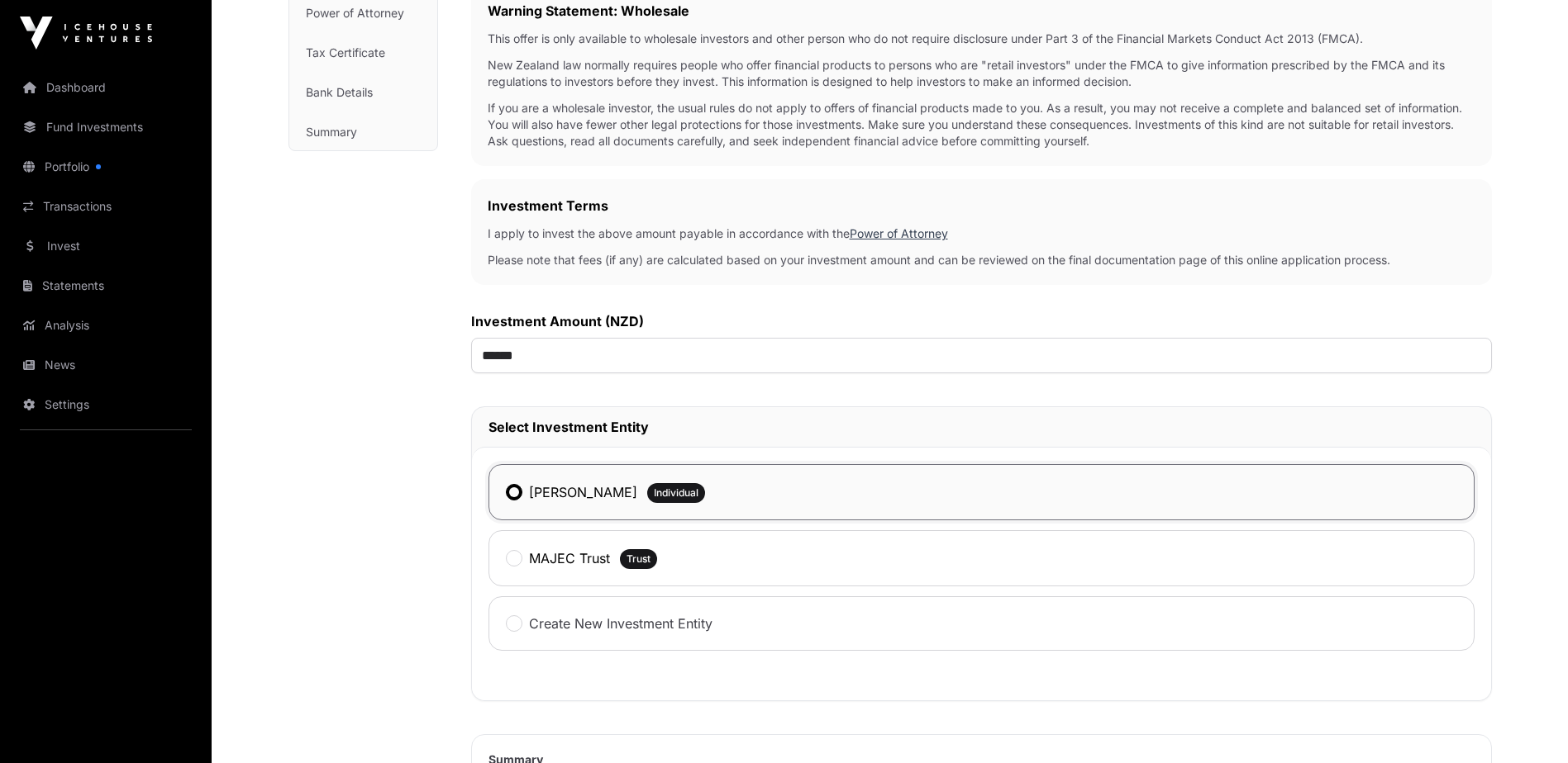
scroll to position [331, 0]
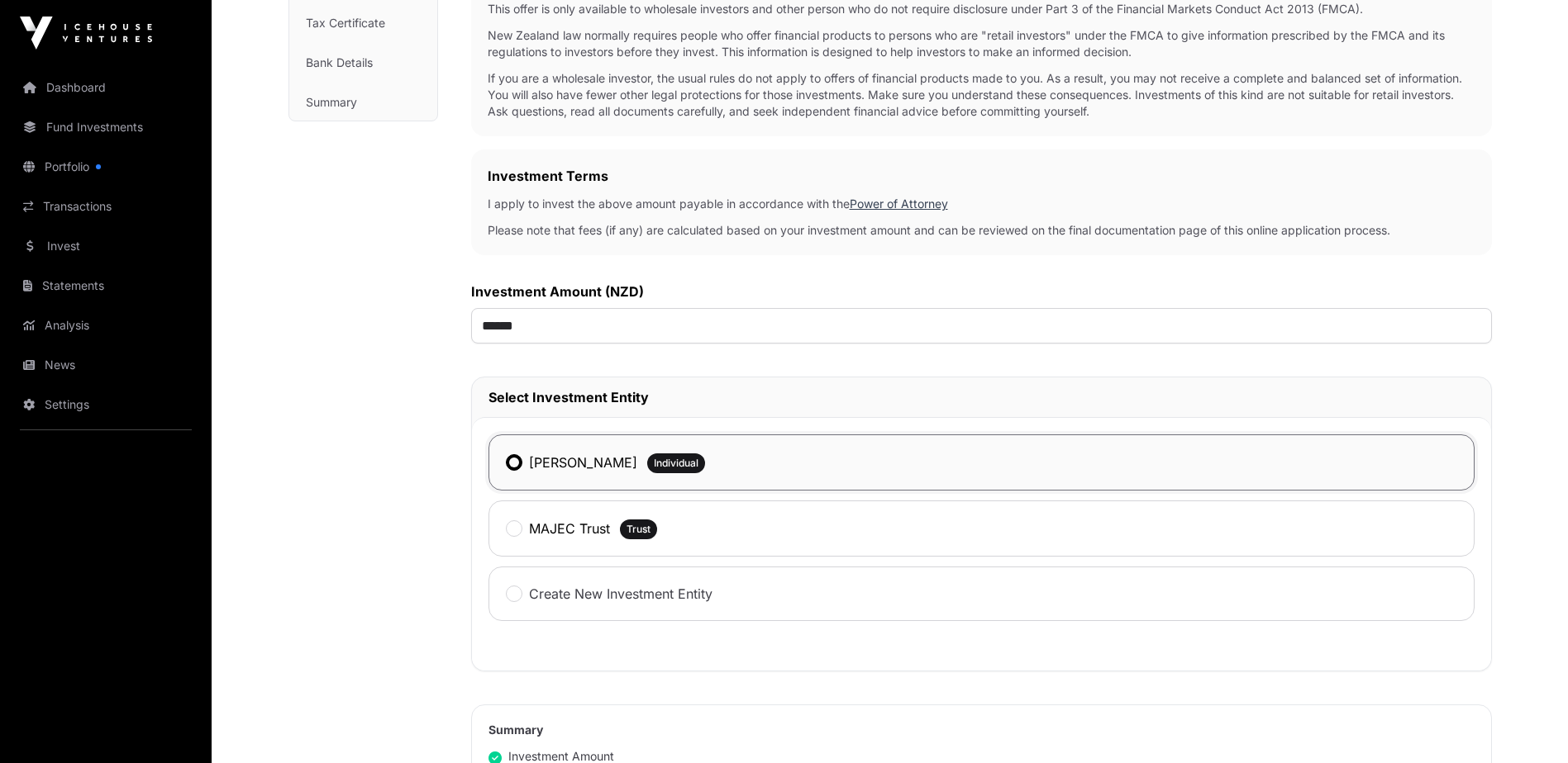
click at [506, 527] on div at bounding box center [513, 529] width 17 height 17
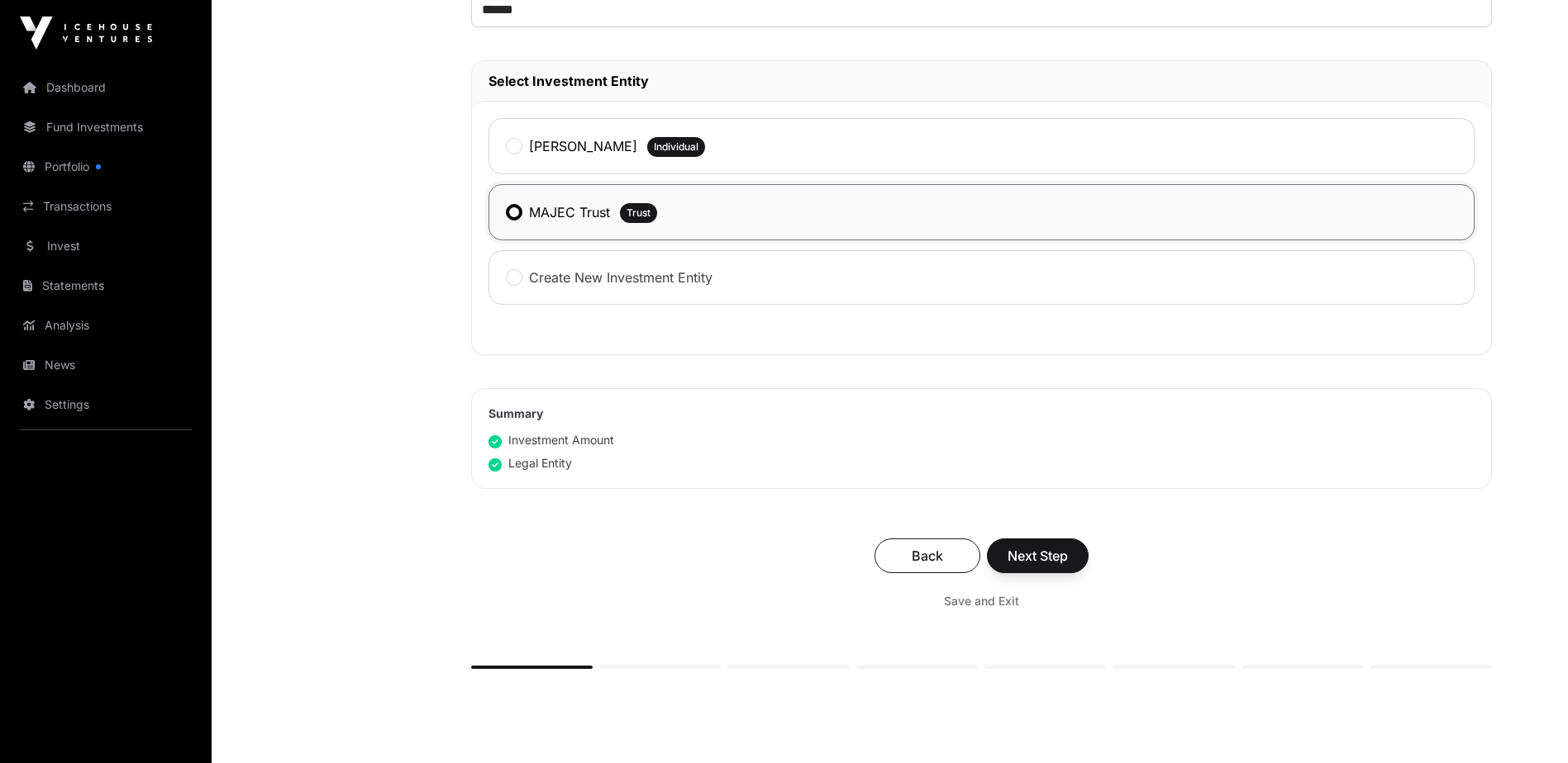
scroll to position [661, 0]
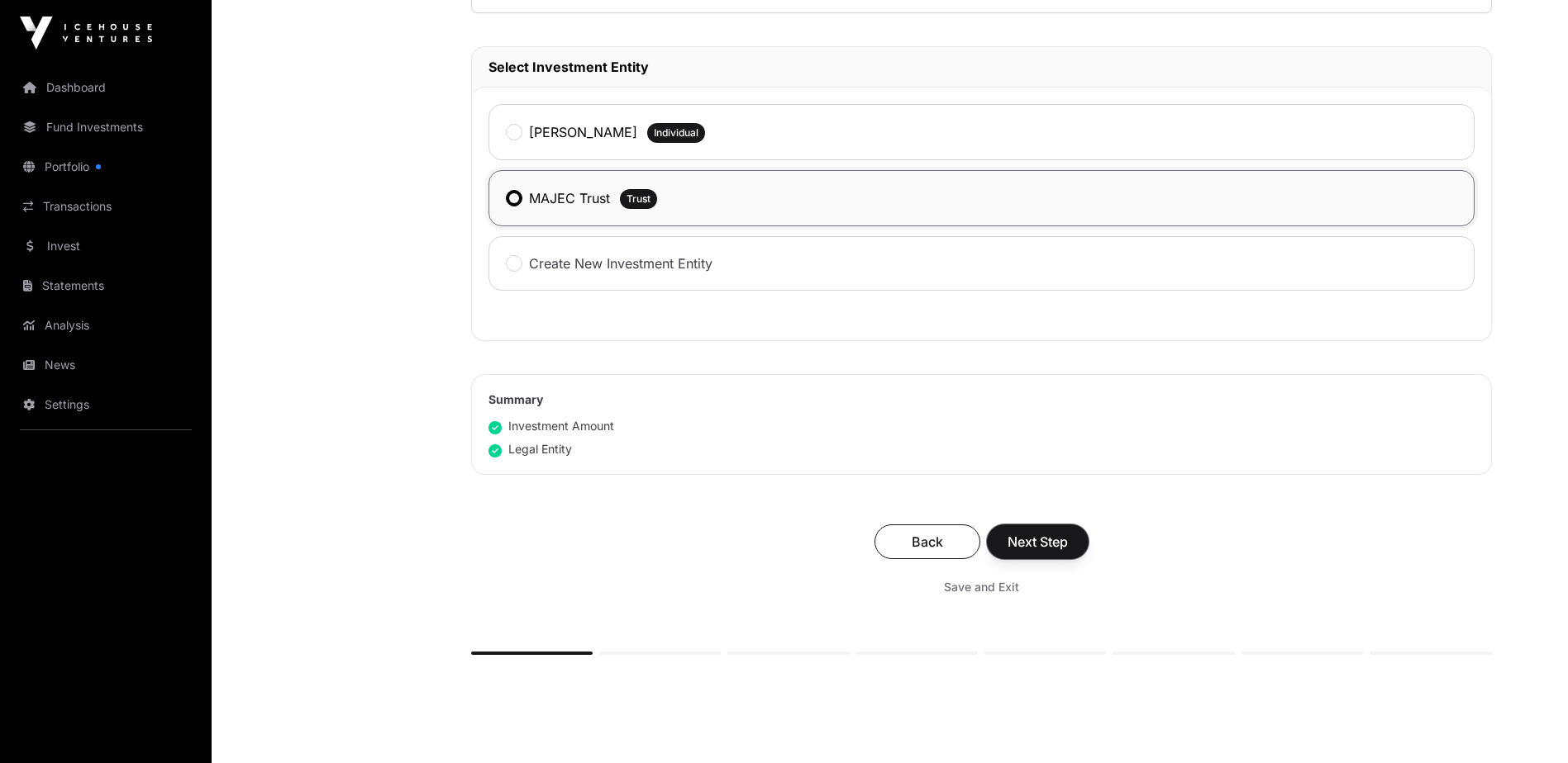
click at [1019, 545] on span "Next Step" at bounding box center [1037, 541] width 60 height 20
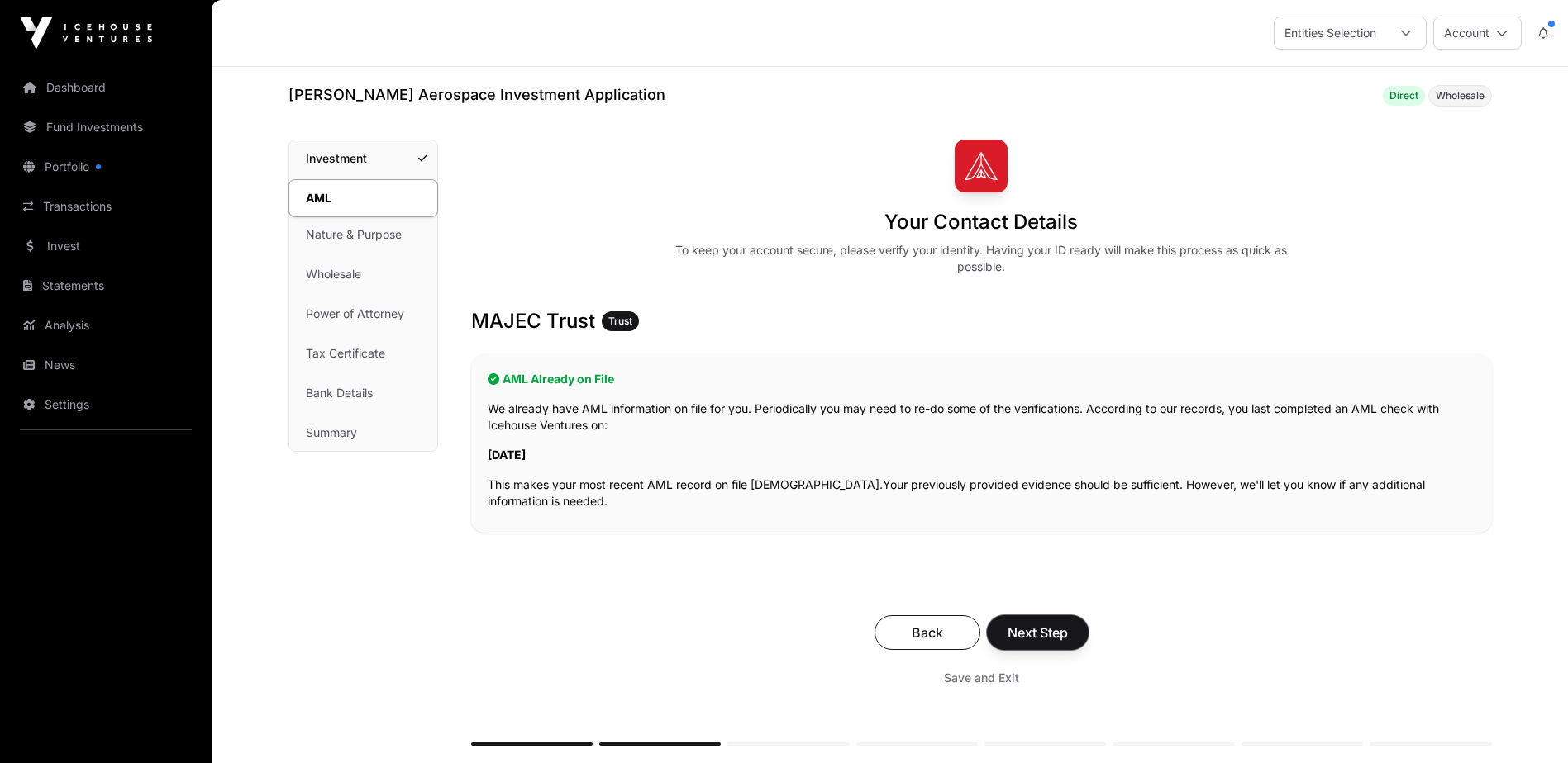
click at [1035, 619] on button "Next Step" at bounding box center [1038, 633] width 102 height 34
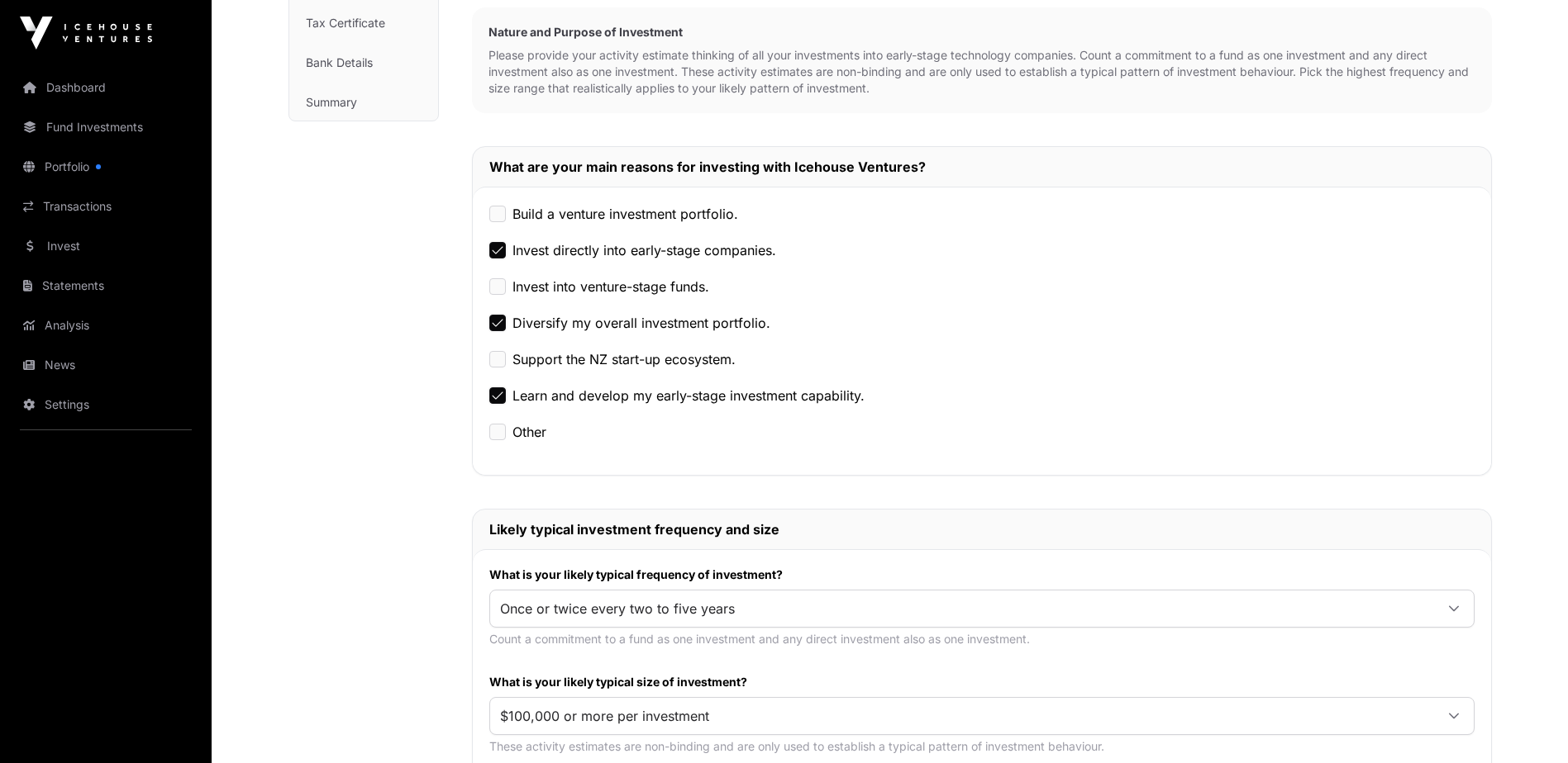
scroll to position [495, 0]
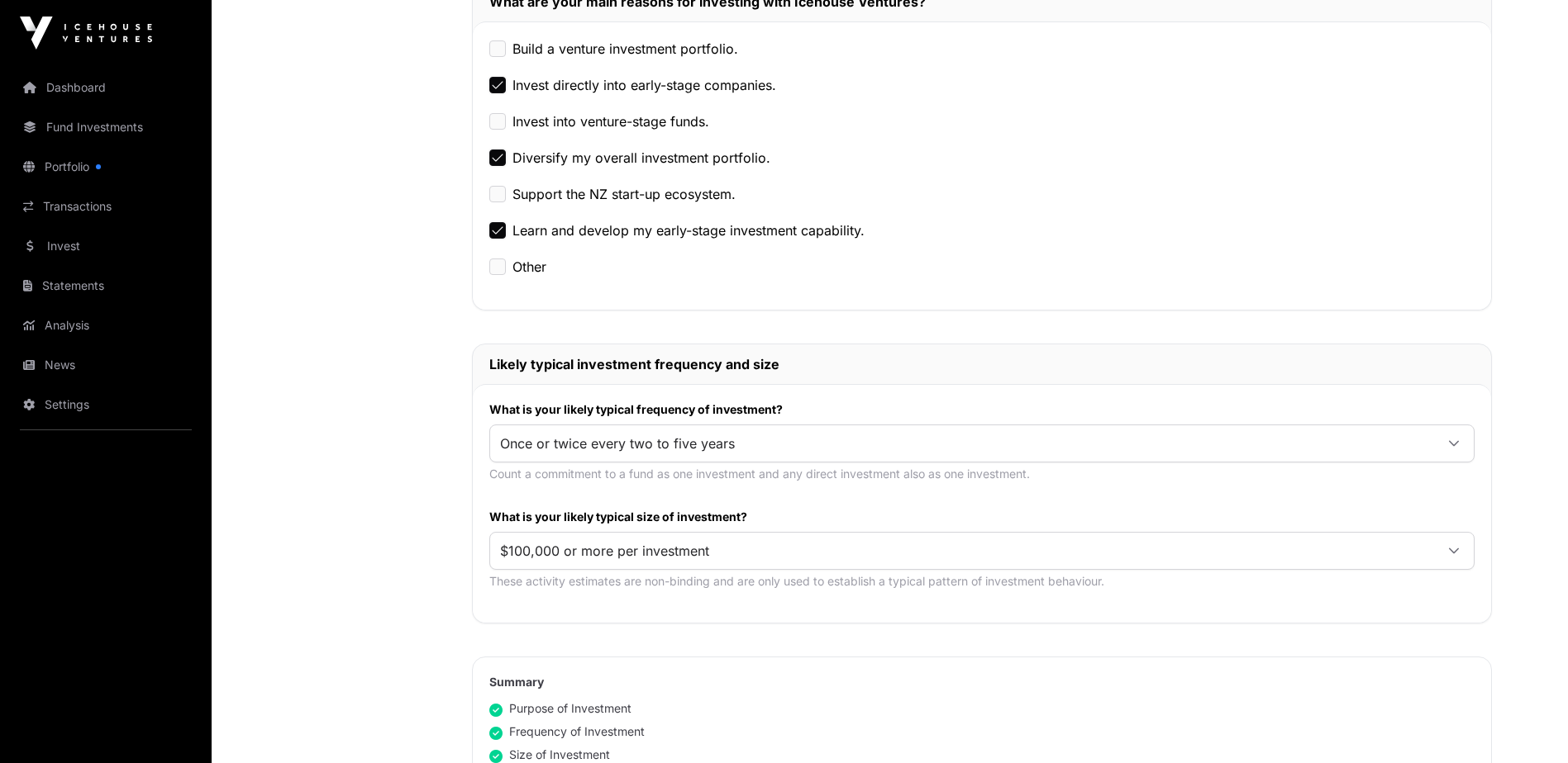
click at [1454, 549] on icon at bounding box center [1454, 551] width 12 height 12
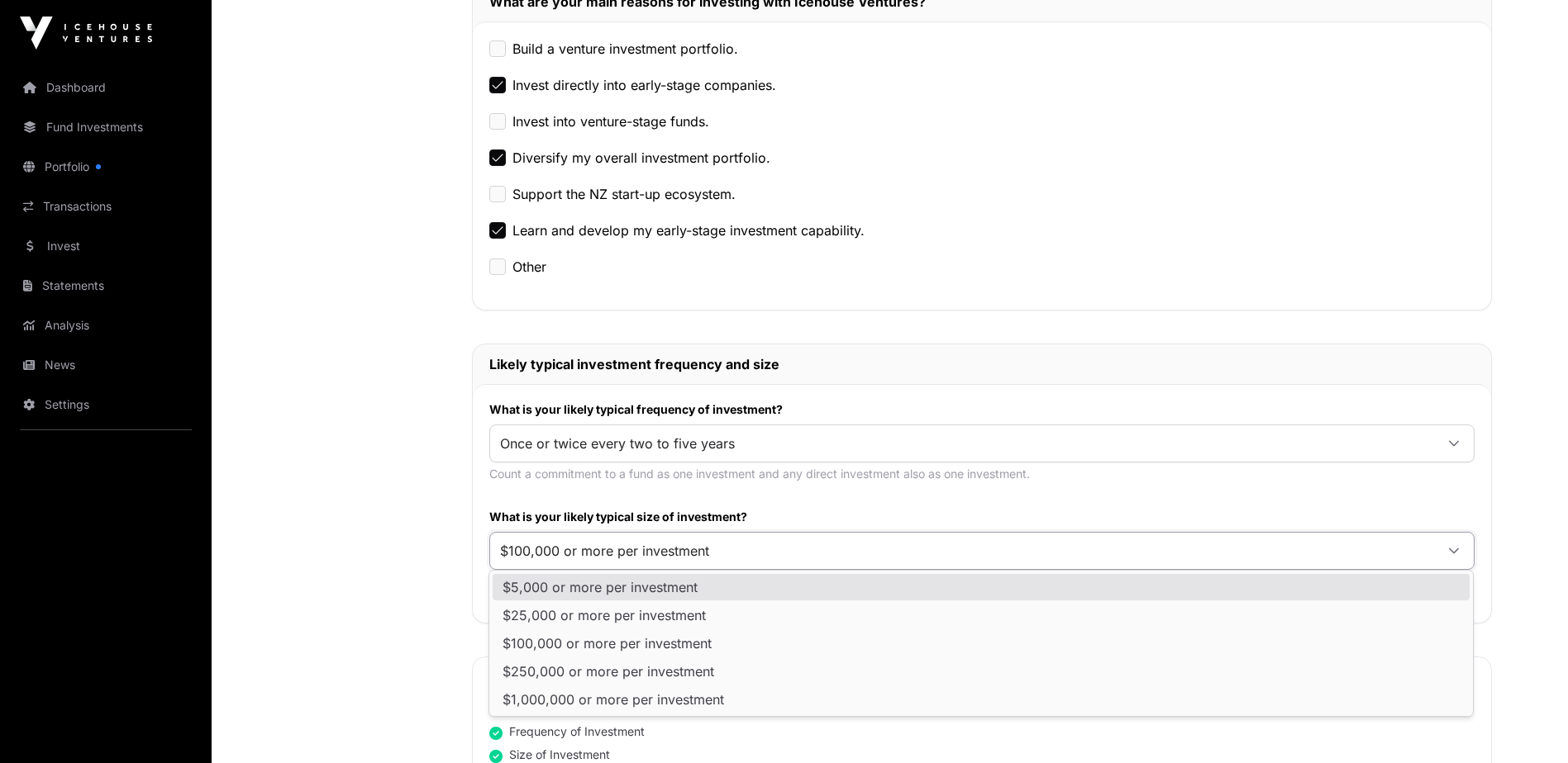
click at [616, 595] on li "$5,000 or more per investment" at bounding box center [981, 586] width 977 height 26
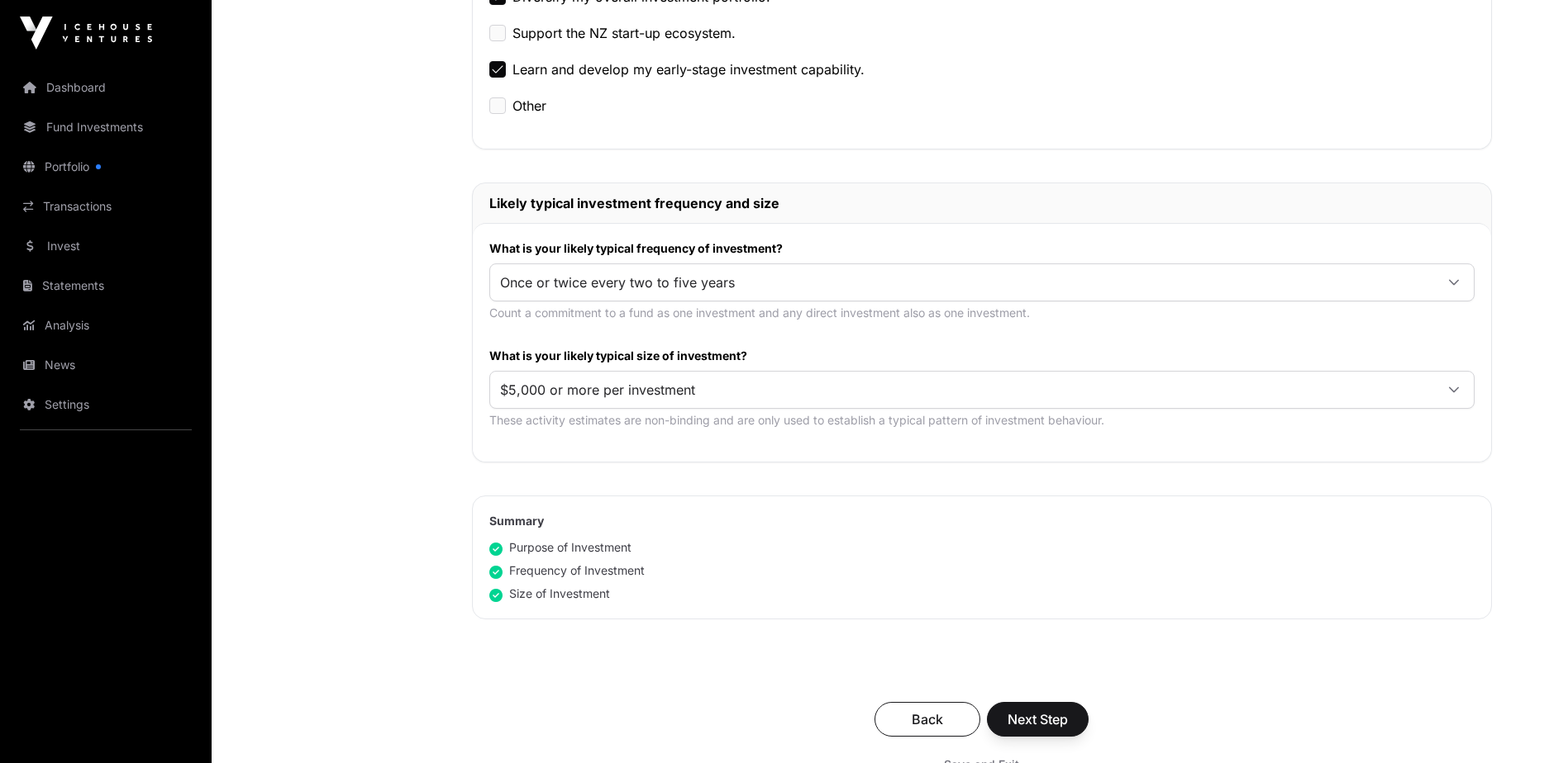
scroll to position [661, 0]
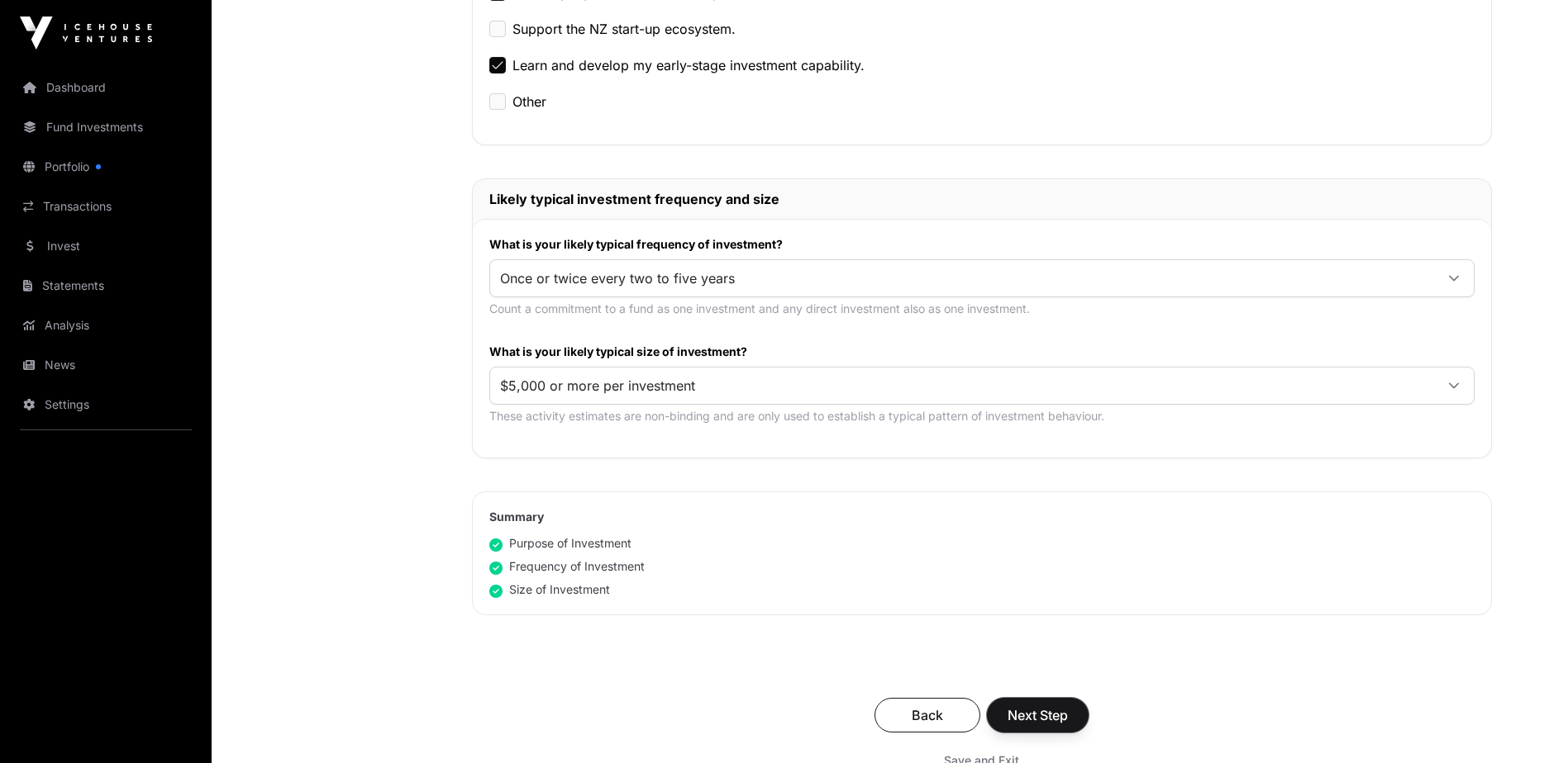
drag, startPoint x: 1036, startPoint y: 712, endPoint x: 994, endPoint y: 650, distance: 74.9
click at [1036, 712] on span "Next Step" at bounding box center [1037, 715] width 60 height 20
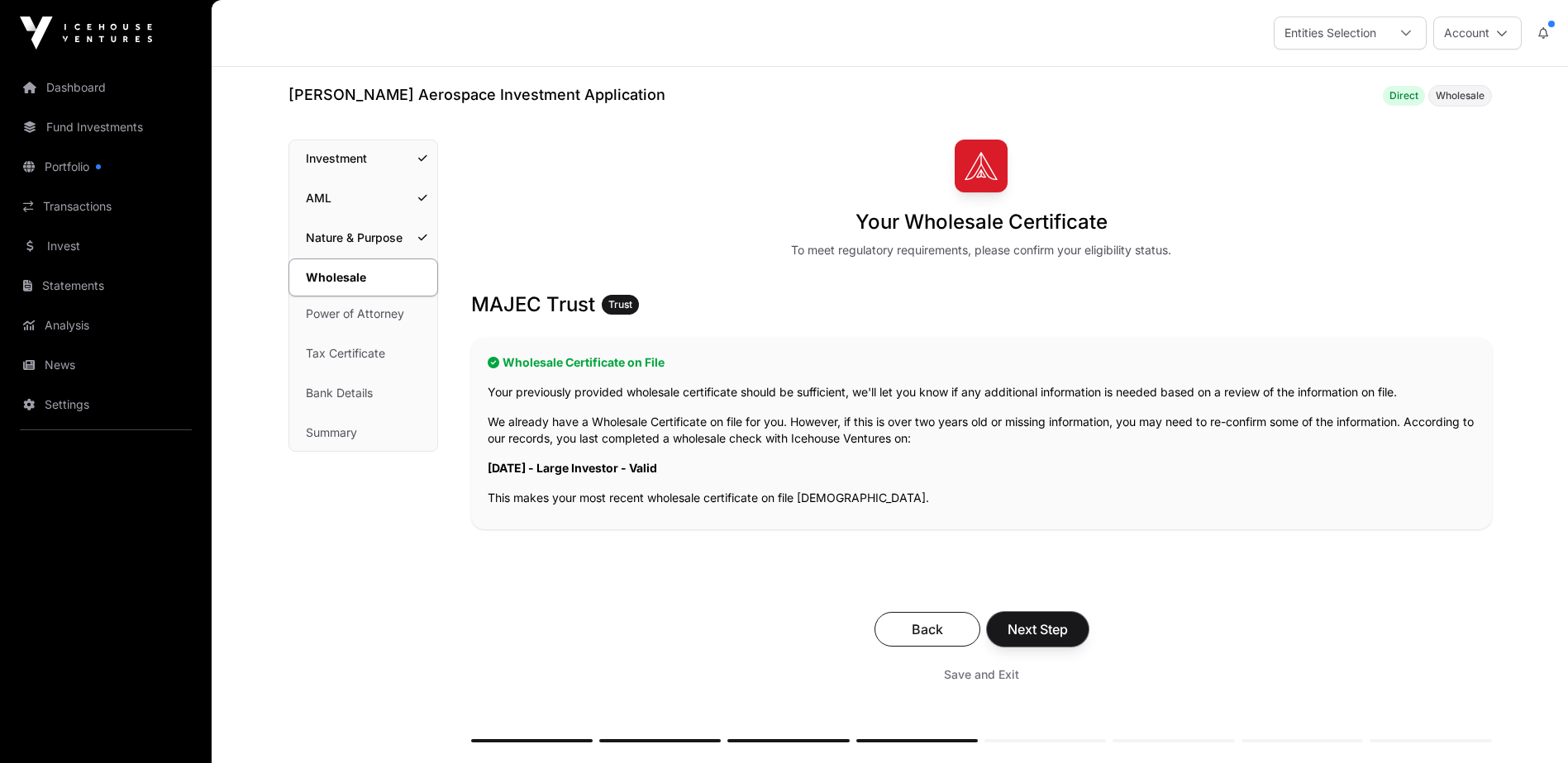
click at [1011, 632] on span "Next Step" at bounding box center [1037, 630] width 60 height 20
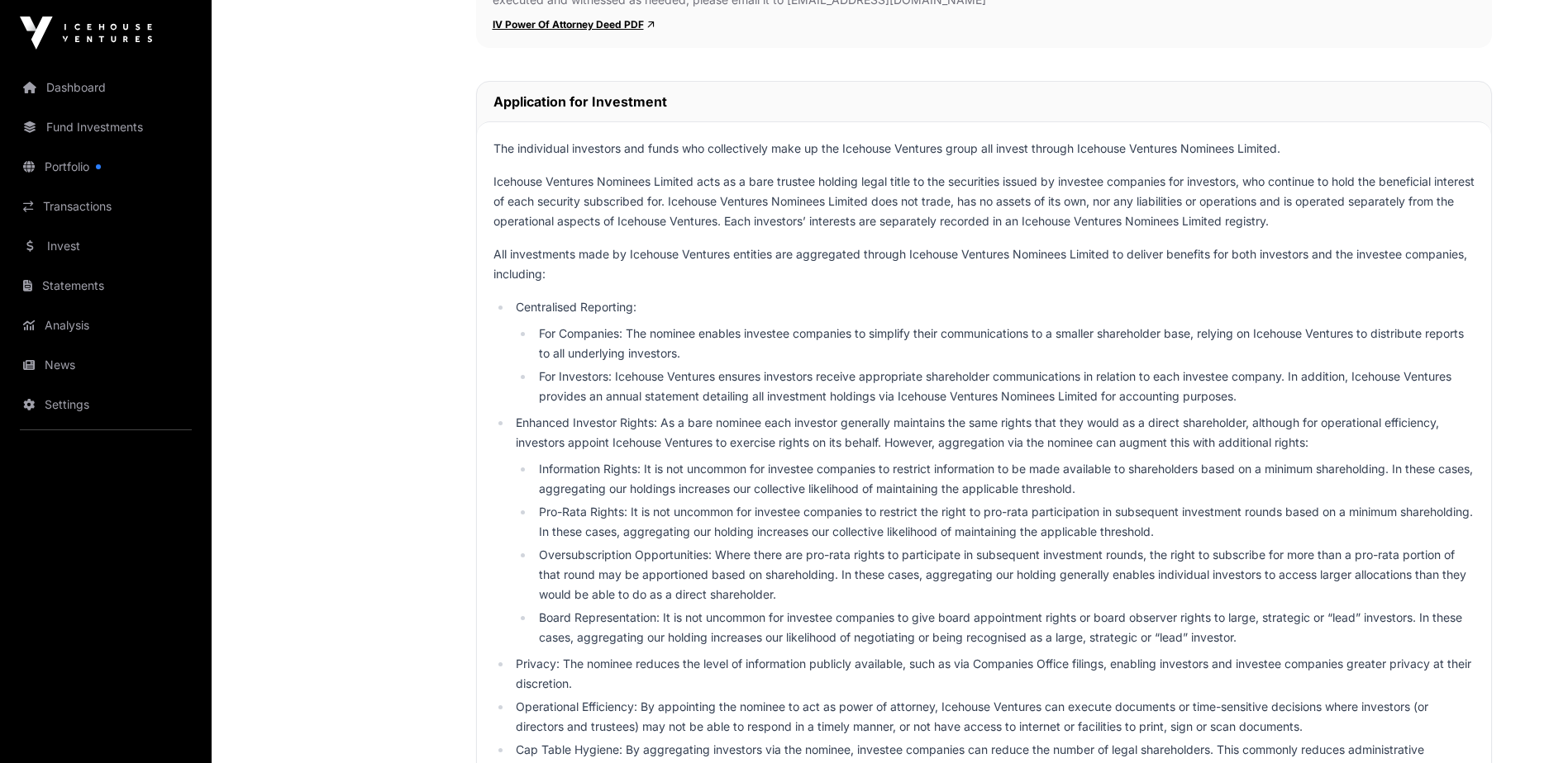
scroll to position [68, 0]
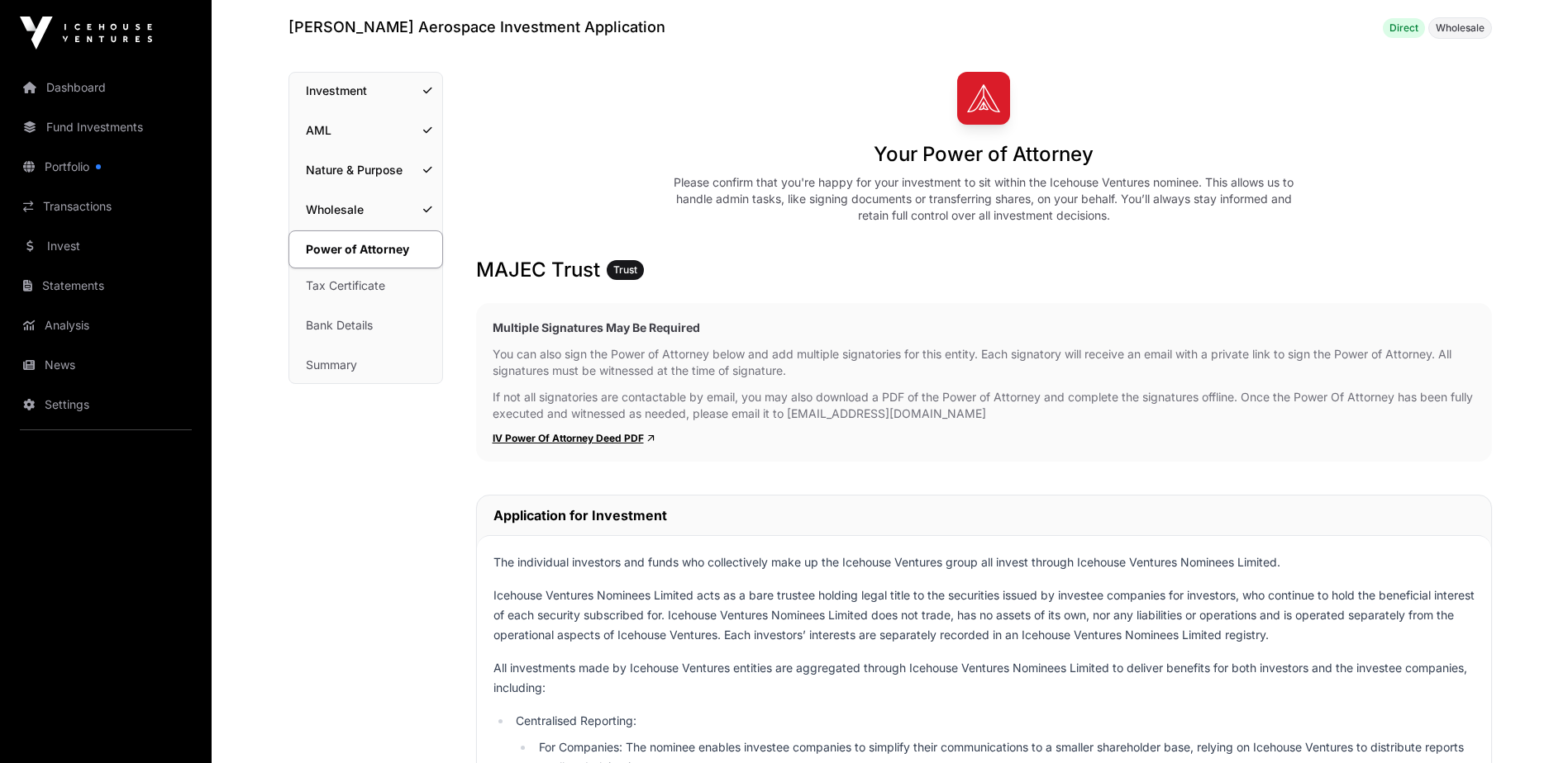
click at [1470, 23] on span "Wholesale" at bounding box center [1460, 27] width 49 height 13
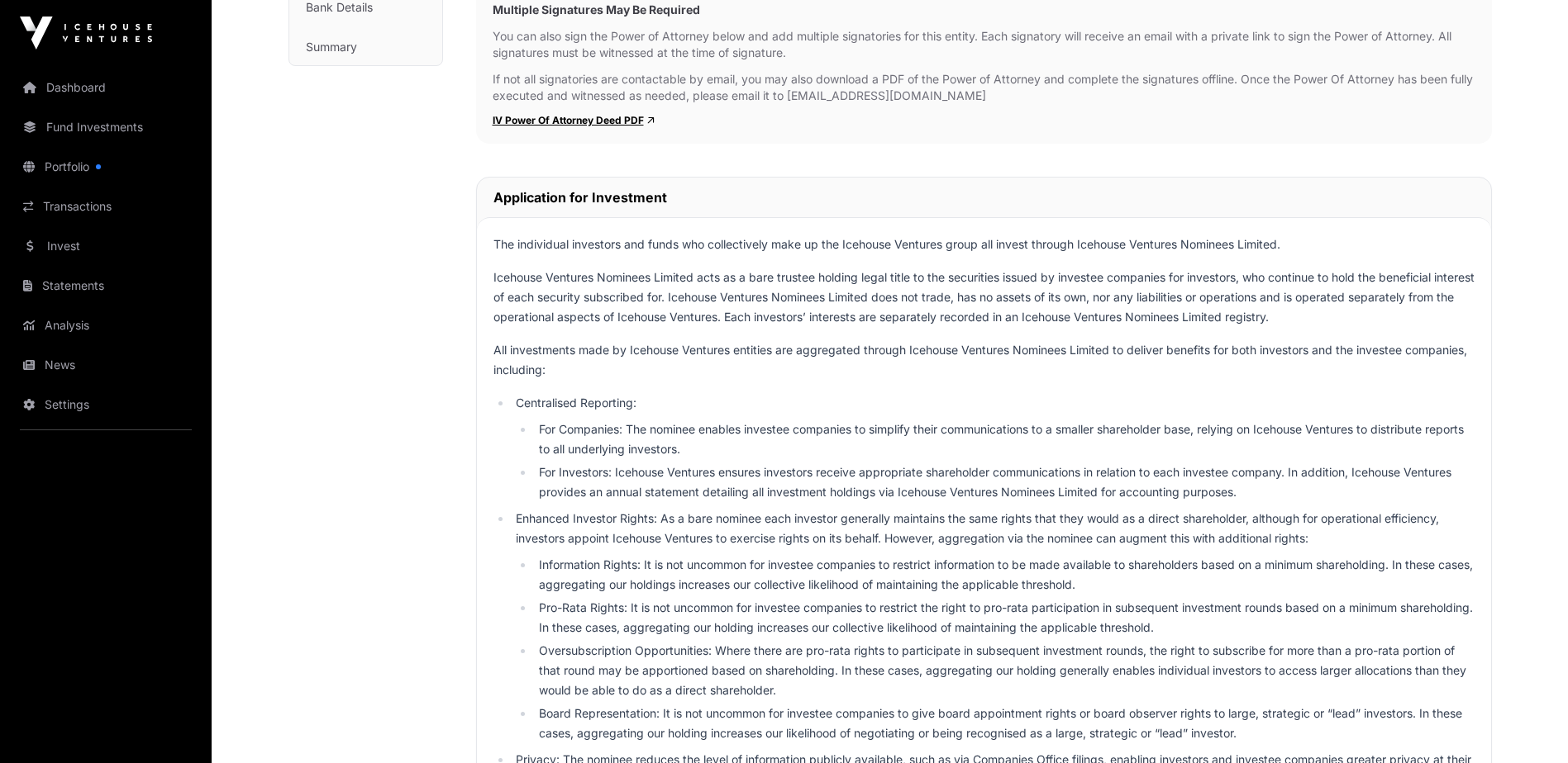
scroll to position [0, 0]
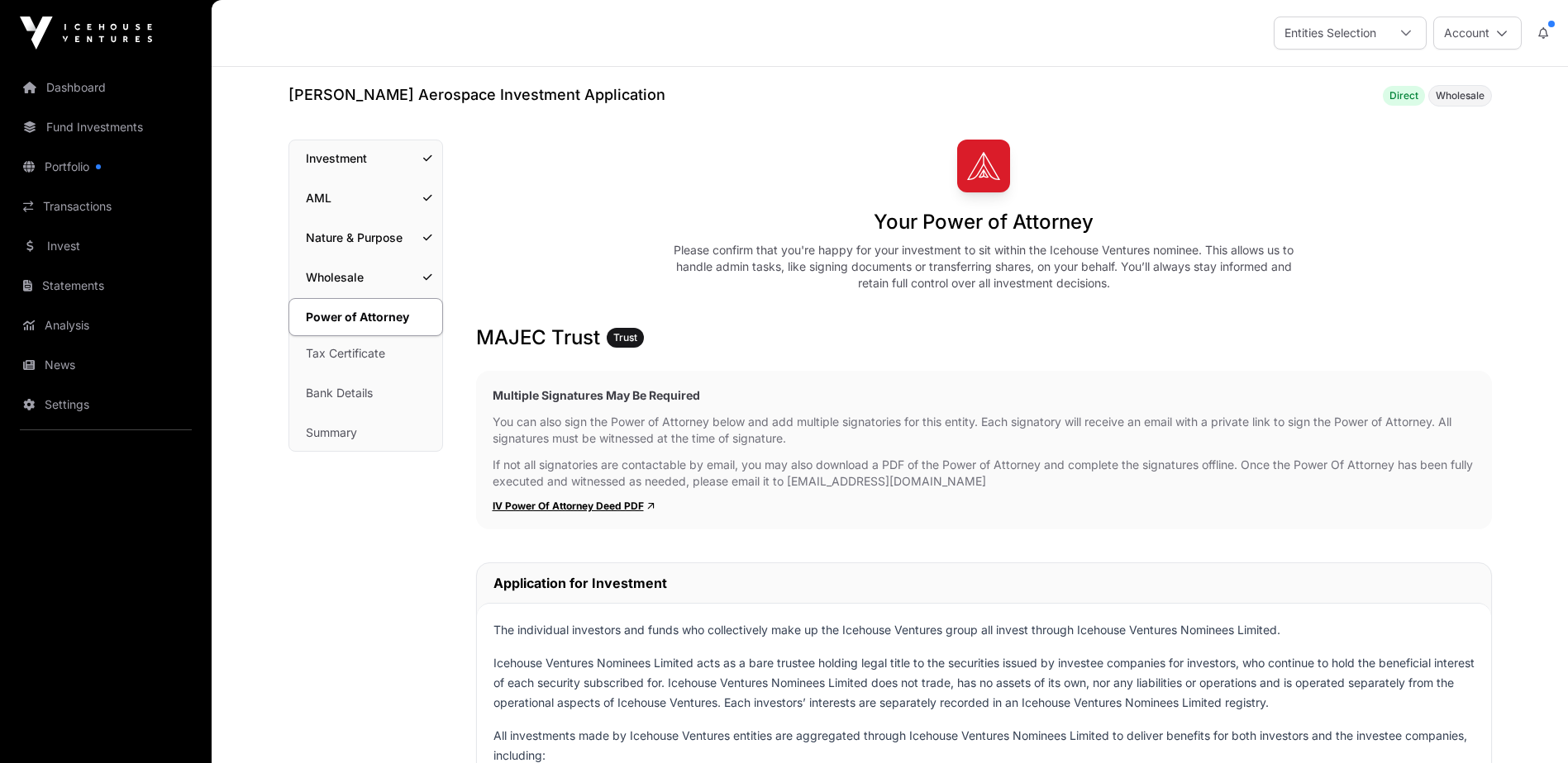
click at [55, 244] on link "Invest" at bounding box center [105, 245] width 185 height 36
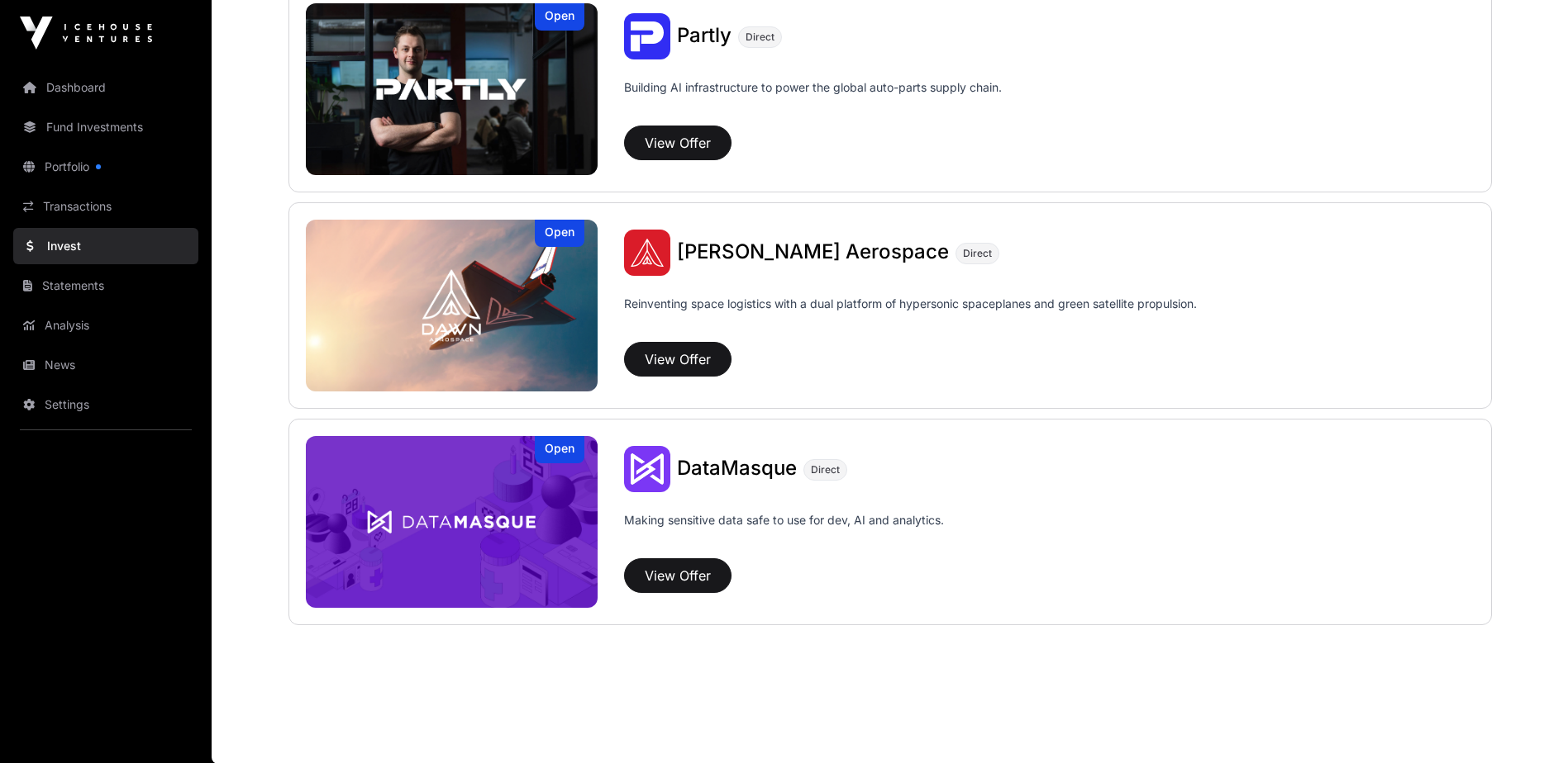
scroll to position [1093, 0]
click at [696, 353] on button "View Offer" at bounding box center [677, 358] width 107 height 34
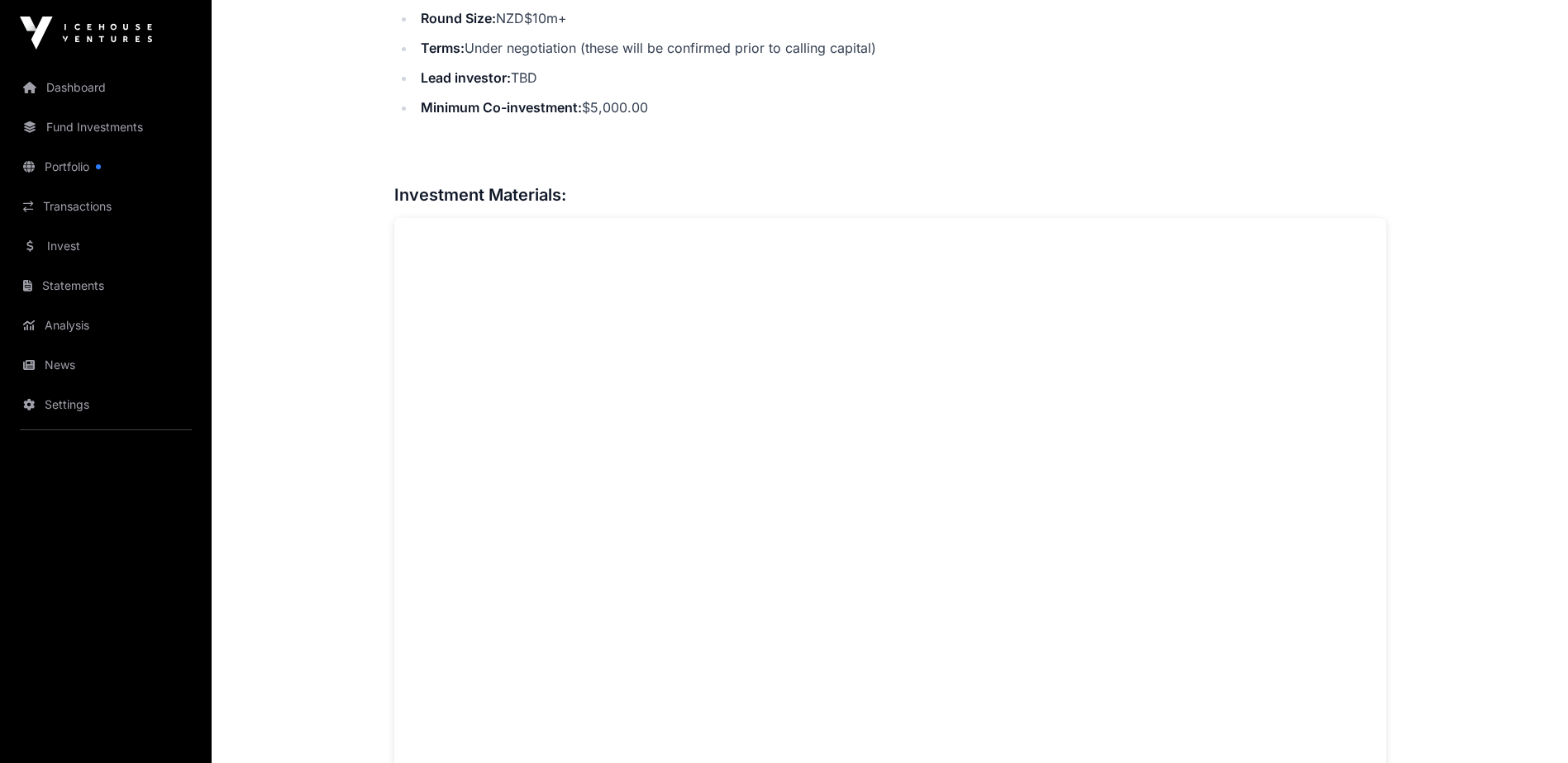
scroll to position [585, 0]
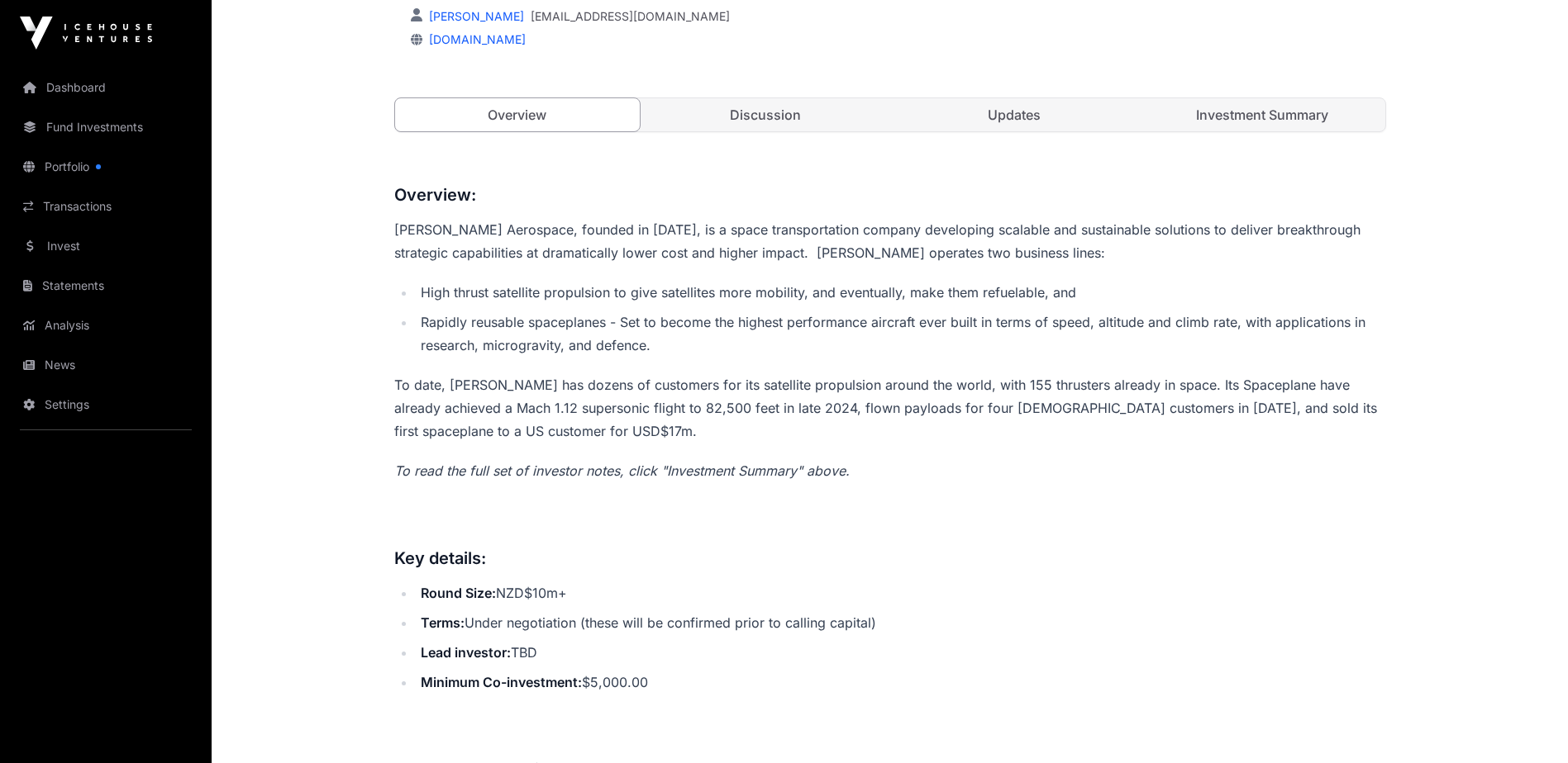
click at [1255, 122] on link "Investment Summary" at bounding box center [1263, 115] width 245 height 33
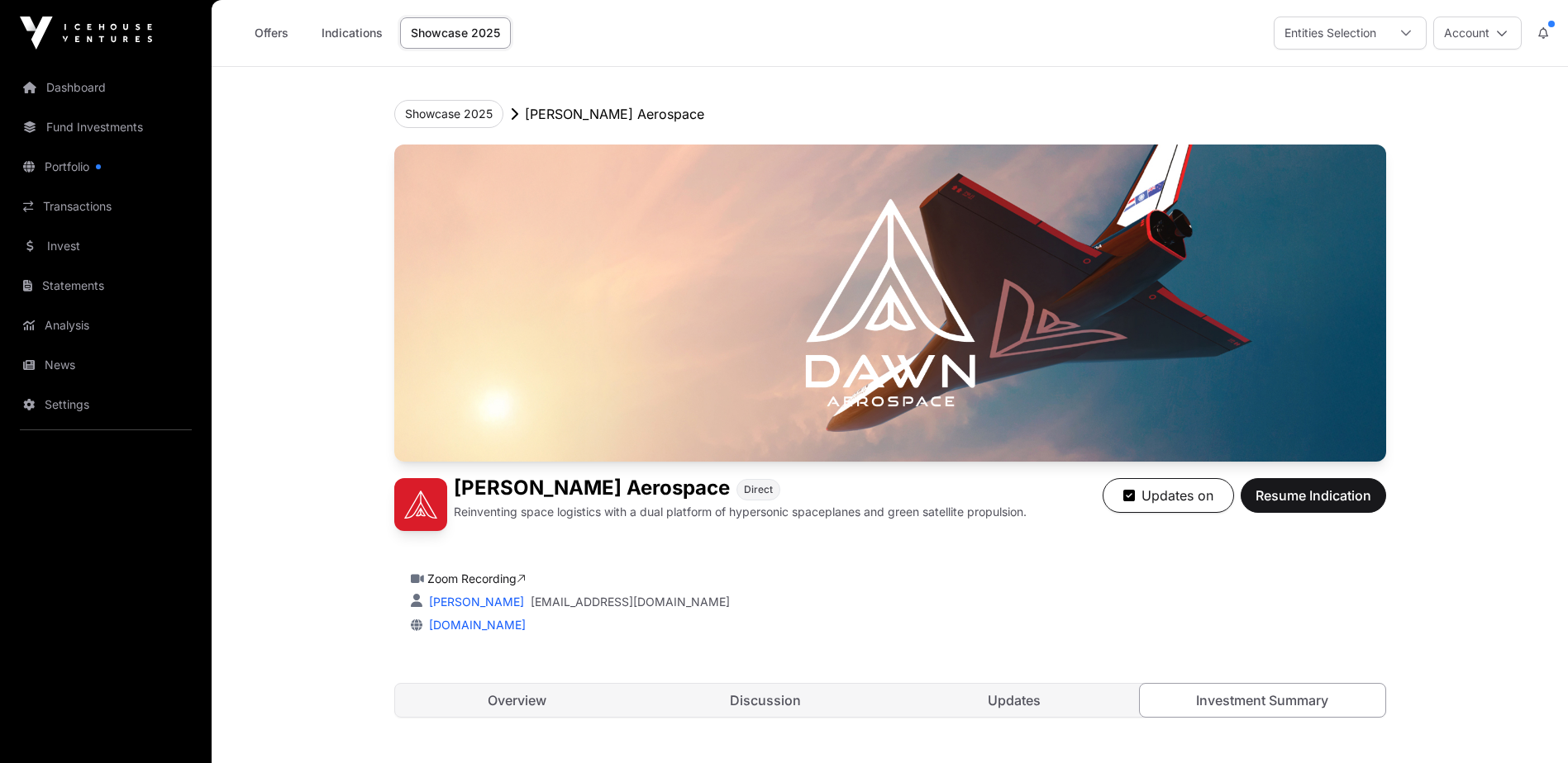
click at [1506, 37] on icon at bounding box center [1502, 33] width 12 height 12
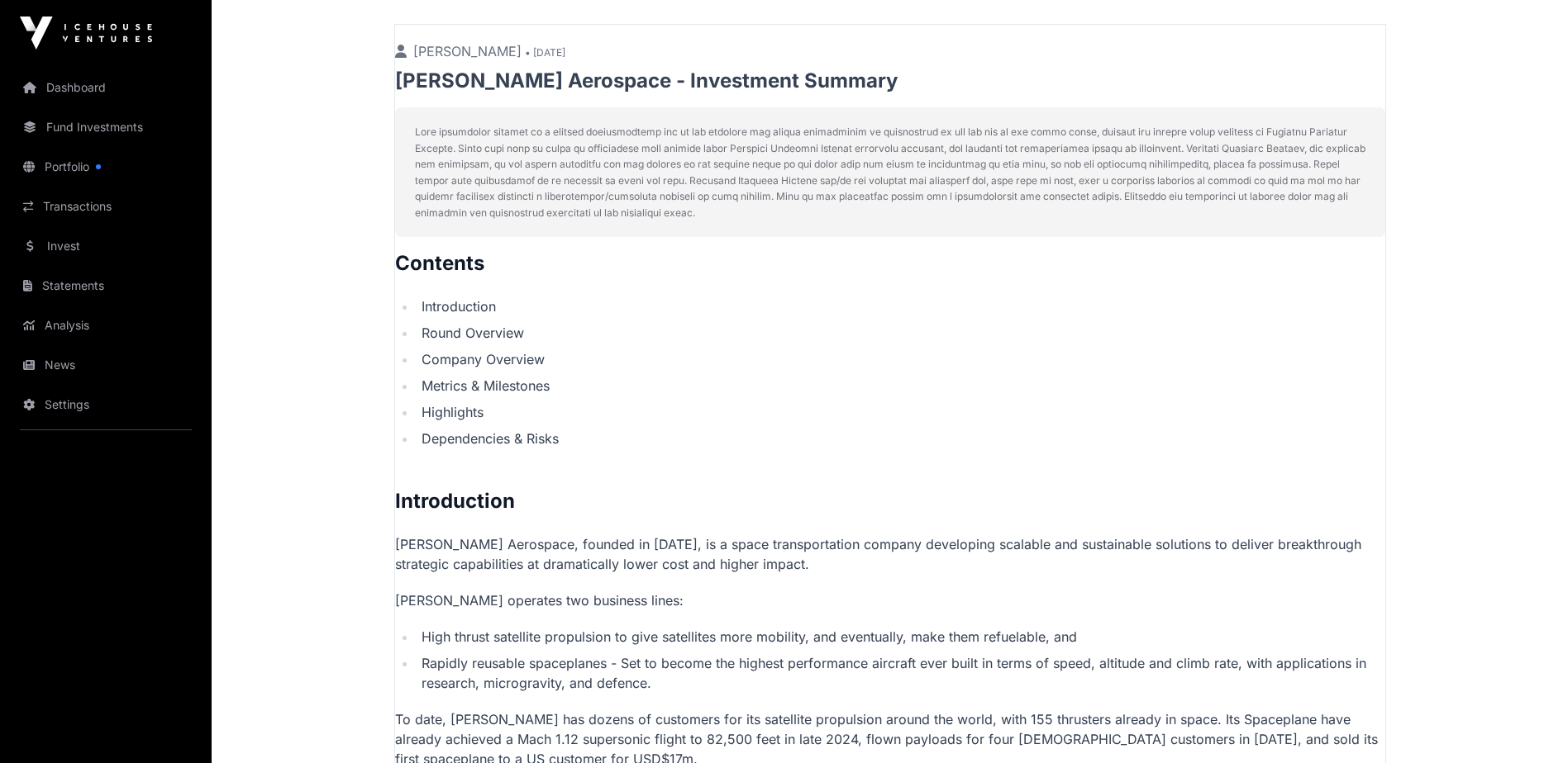
scroll to position [165, 0]
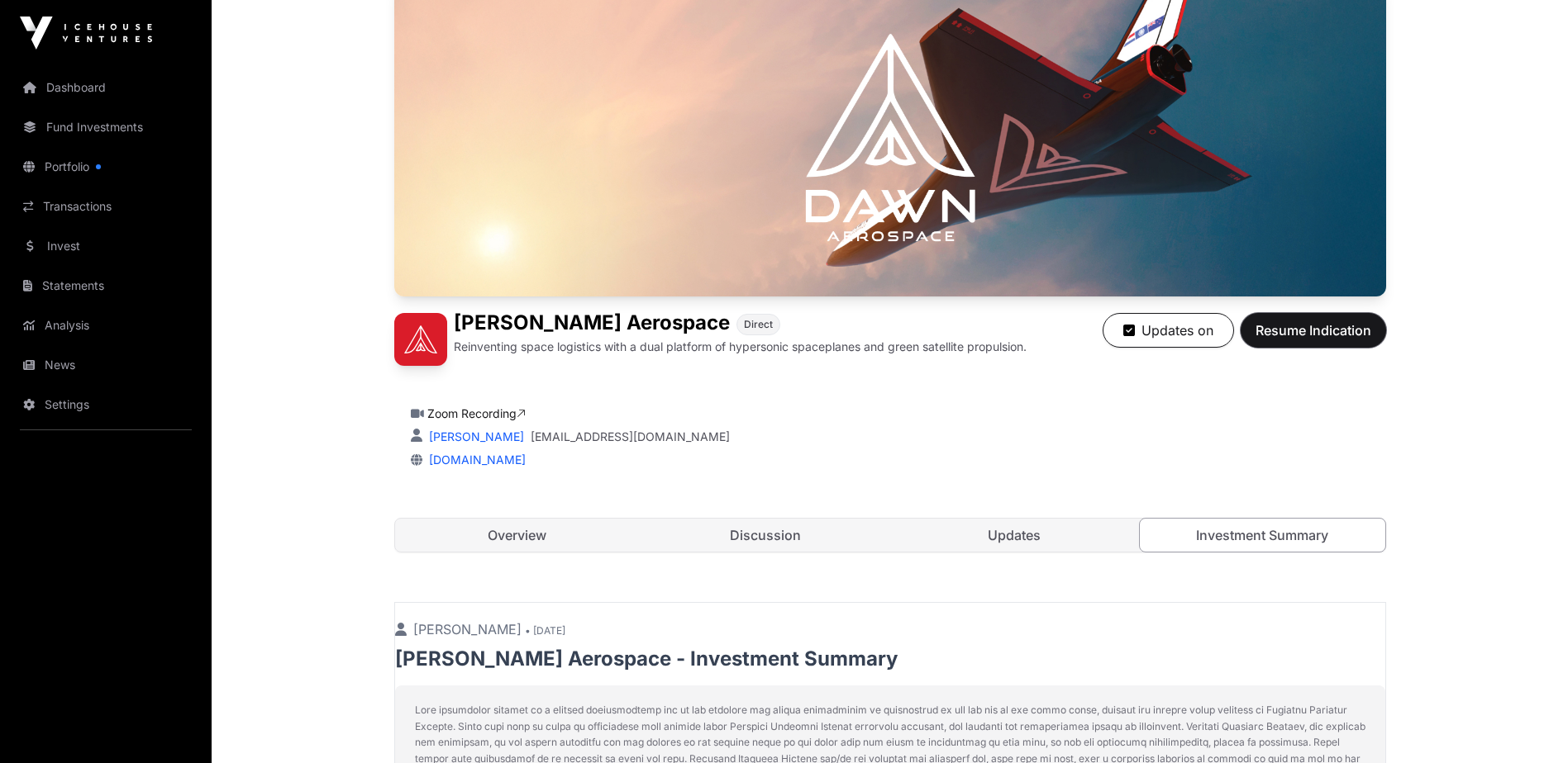
click at [1297, 320] on button "Resume Indication" at bounding box center [1313, 330] width 145 height 34
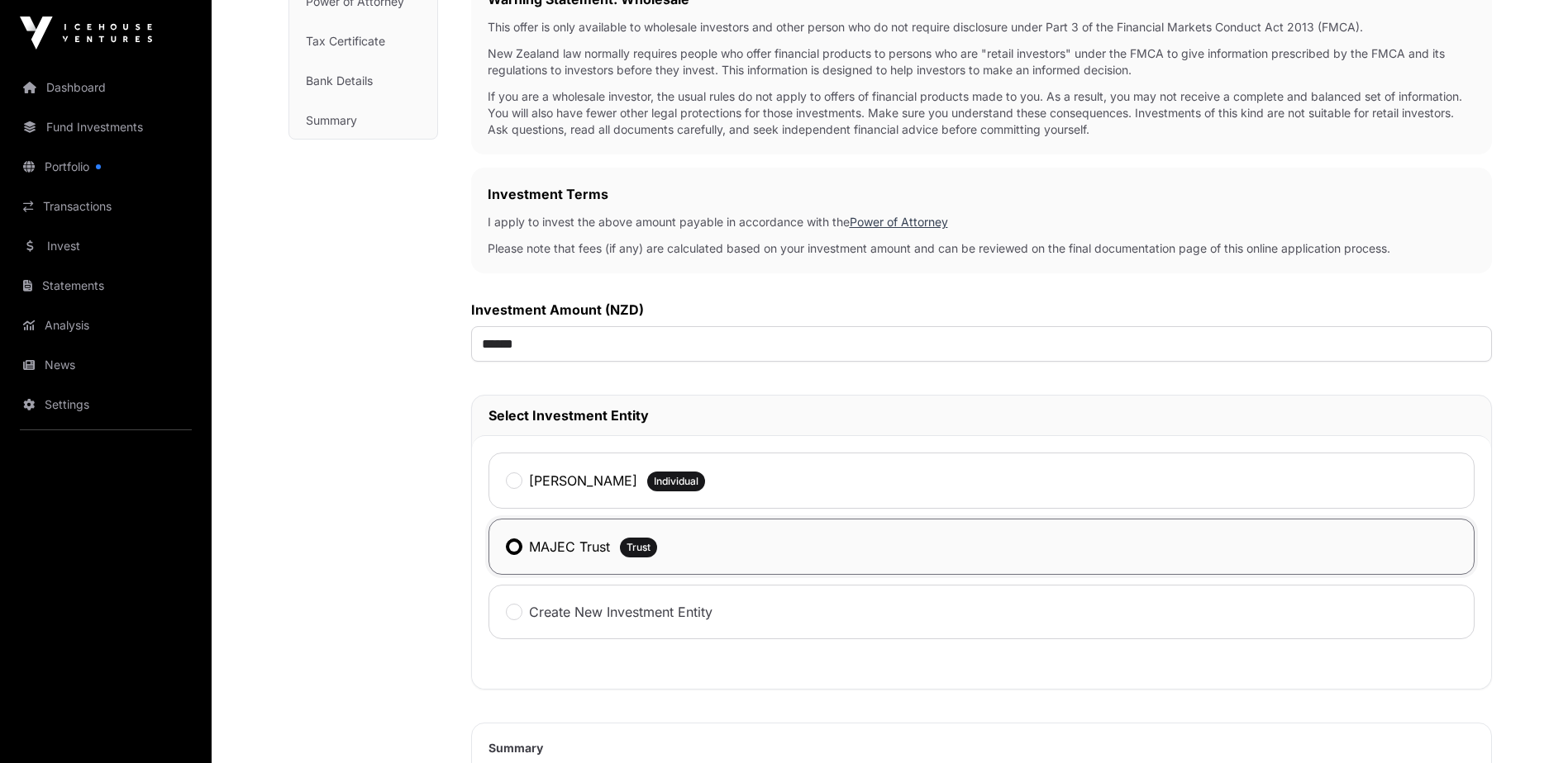
scroll to position [331, 0]
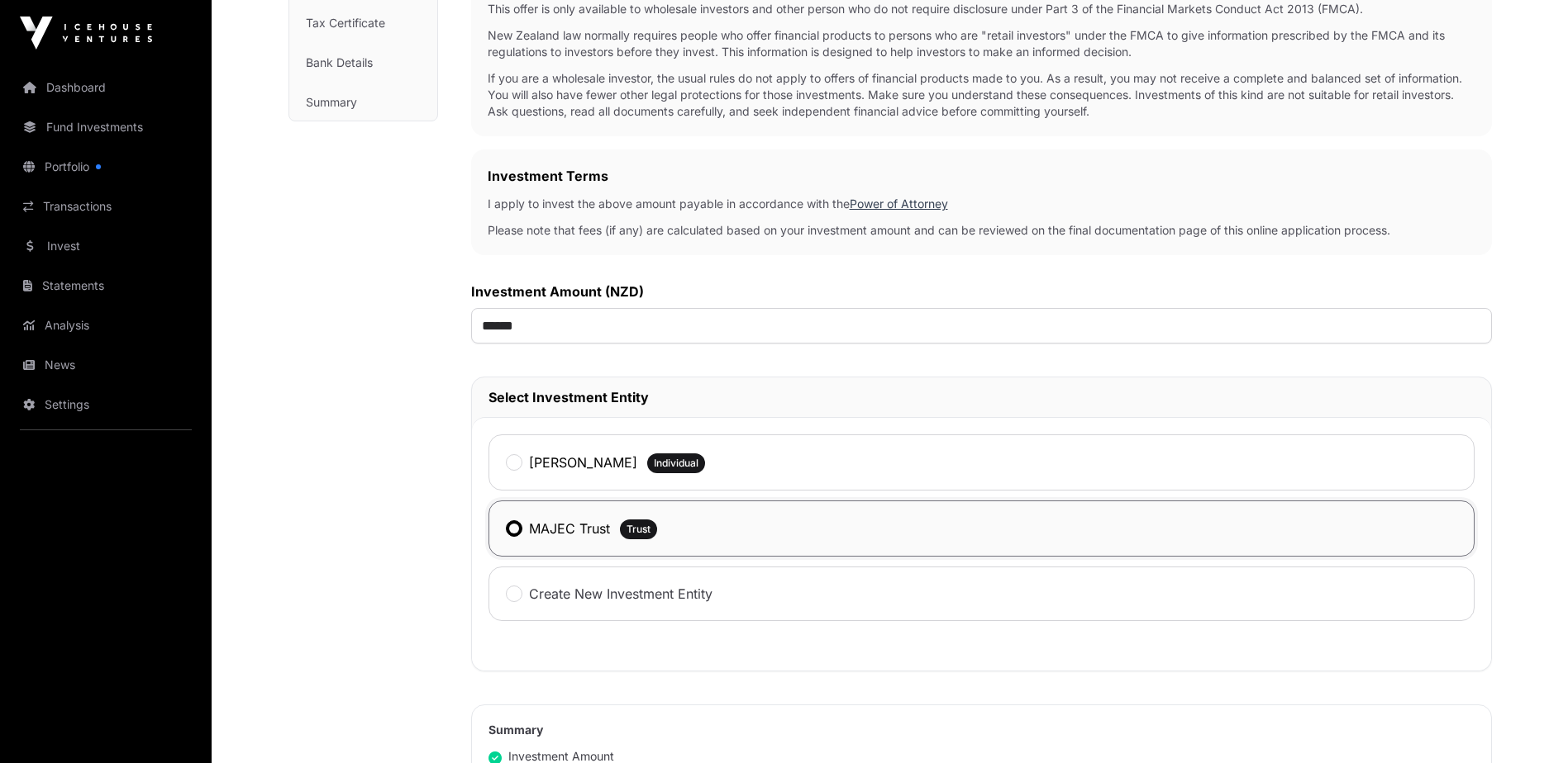
click at [73, 165] on link "Portfolio" at bounding box center [105, 167] width 185 height 36
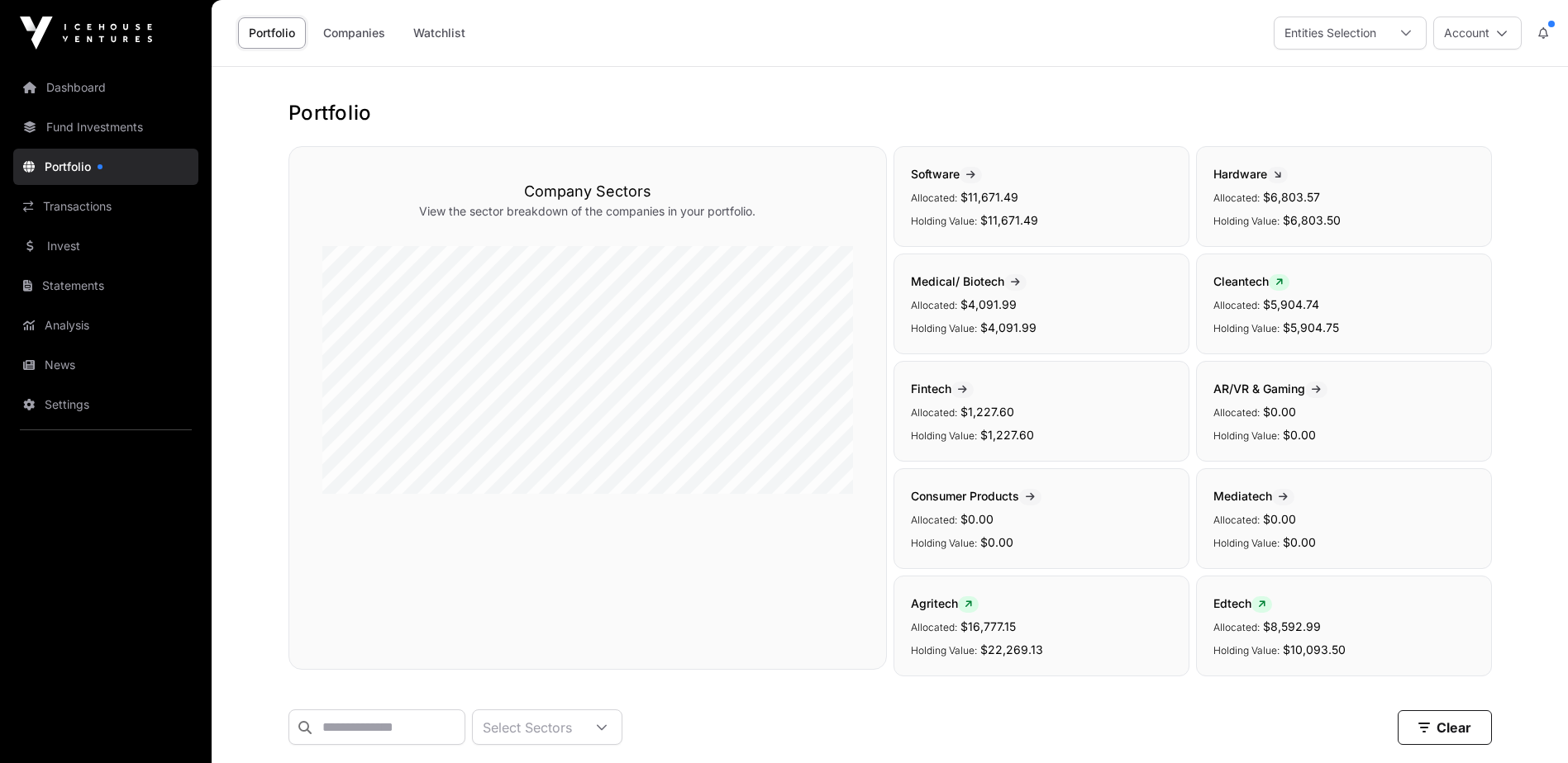
click at [275, 28] on link "Portfolio" at bounding box center [272, 33] width 68 height 31
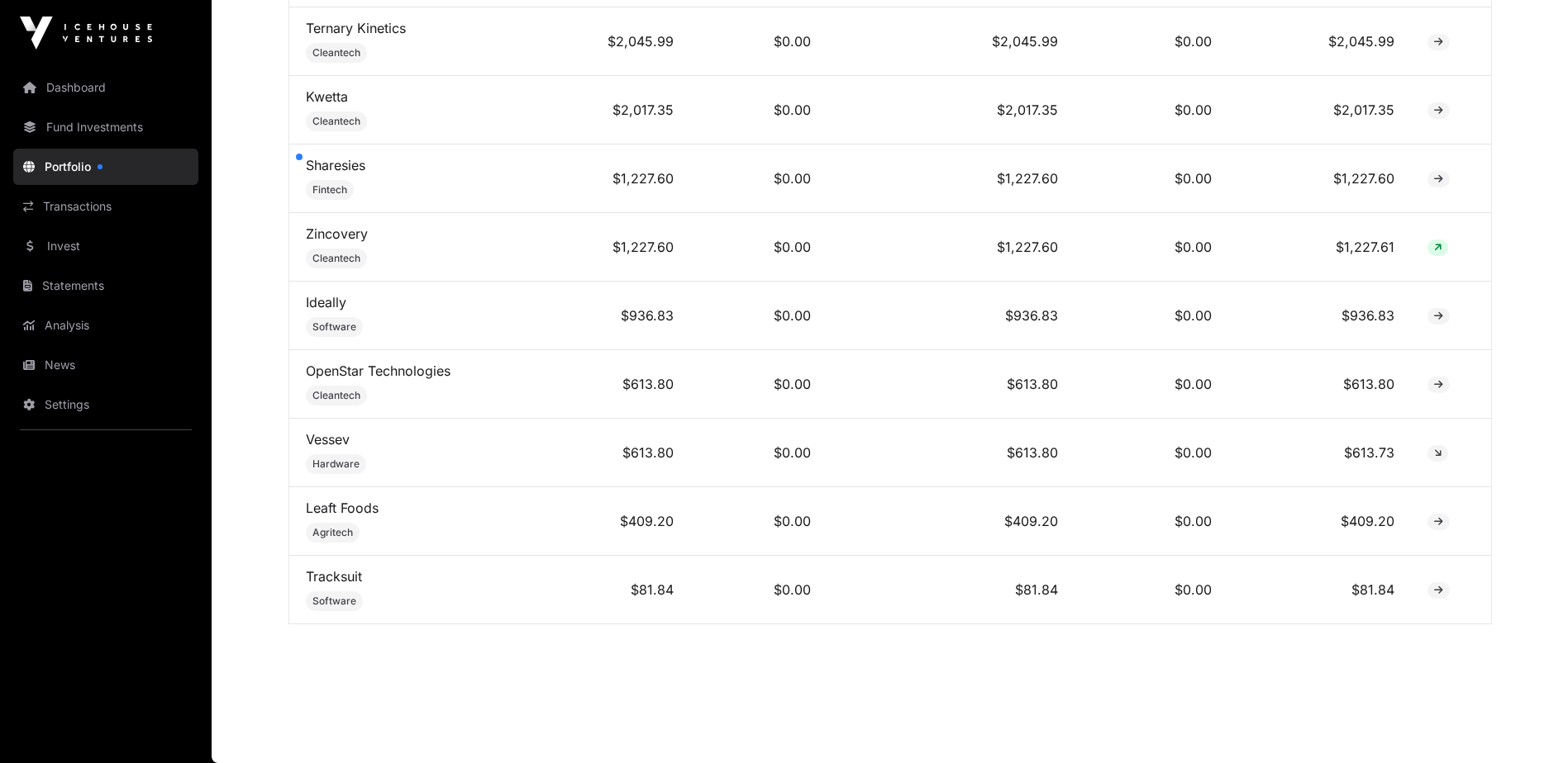
scroll to position [1364, 0]
click at [86, 130] on link "Fund Investments" at bounding box center [105, 127] width 185 height 36
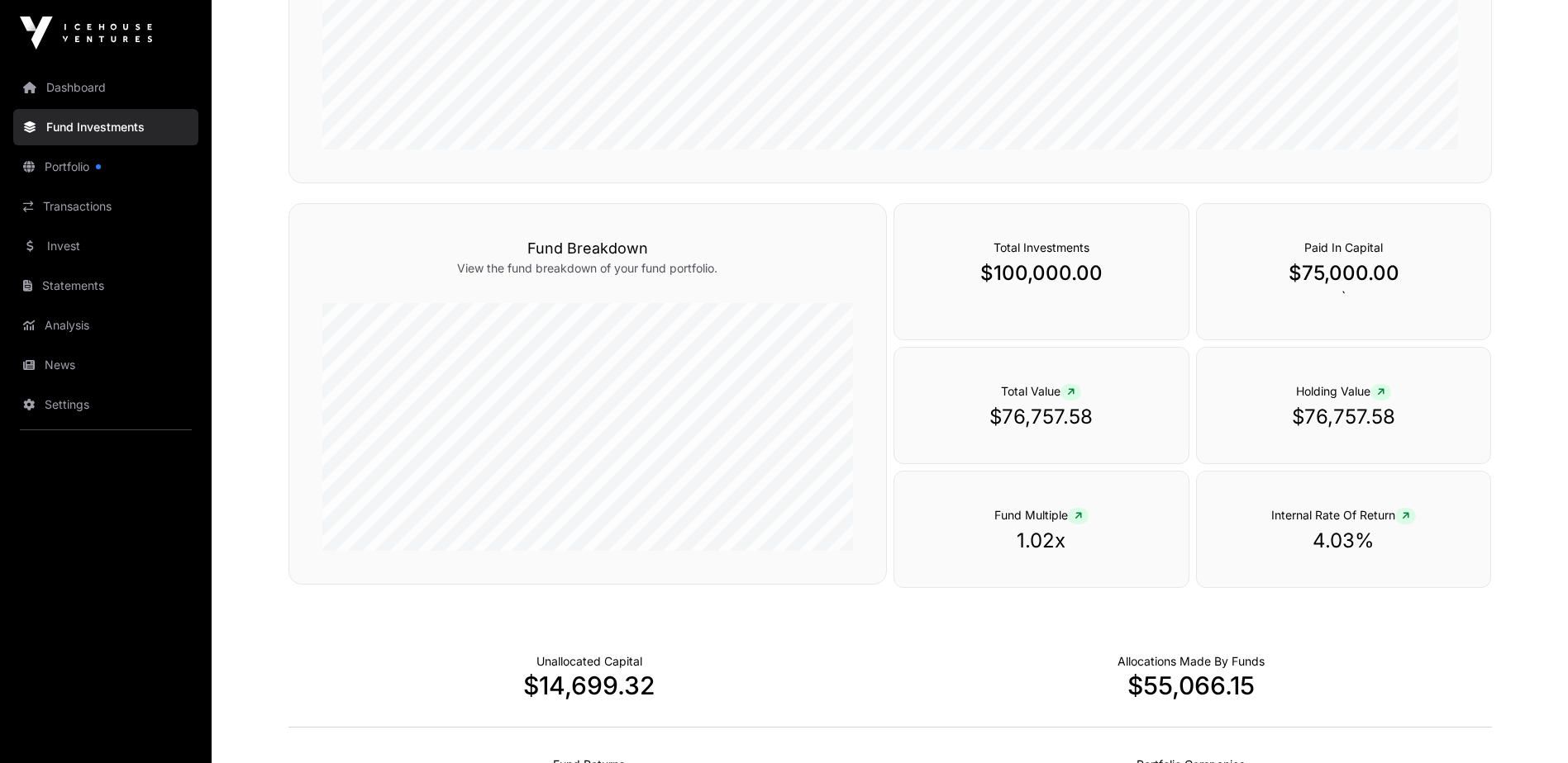
scroll to position [219, 0]
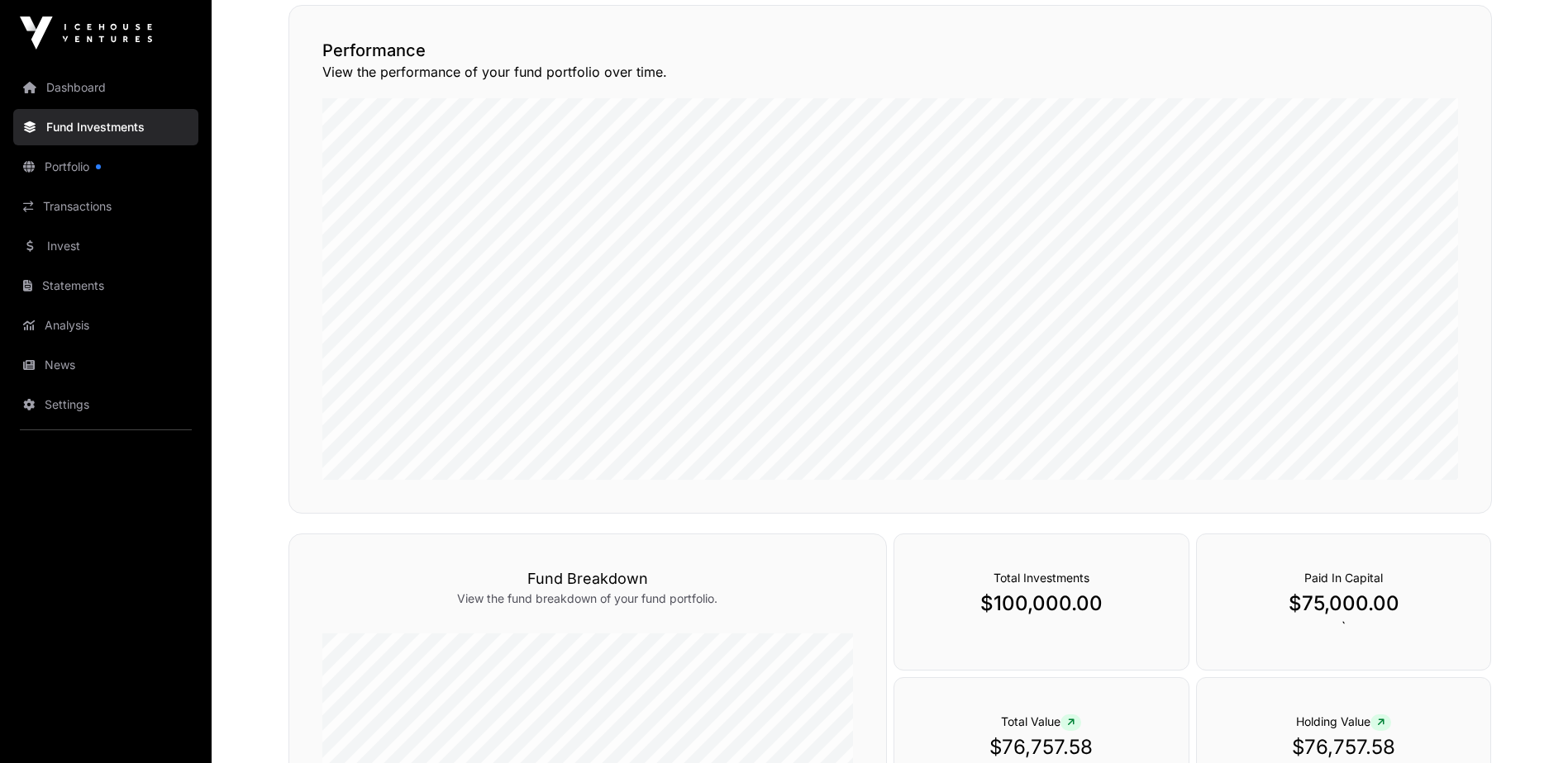
click at [61, 91] on link "Dashboard" at bounding box center [105, 87] width 185 height 36
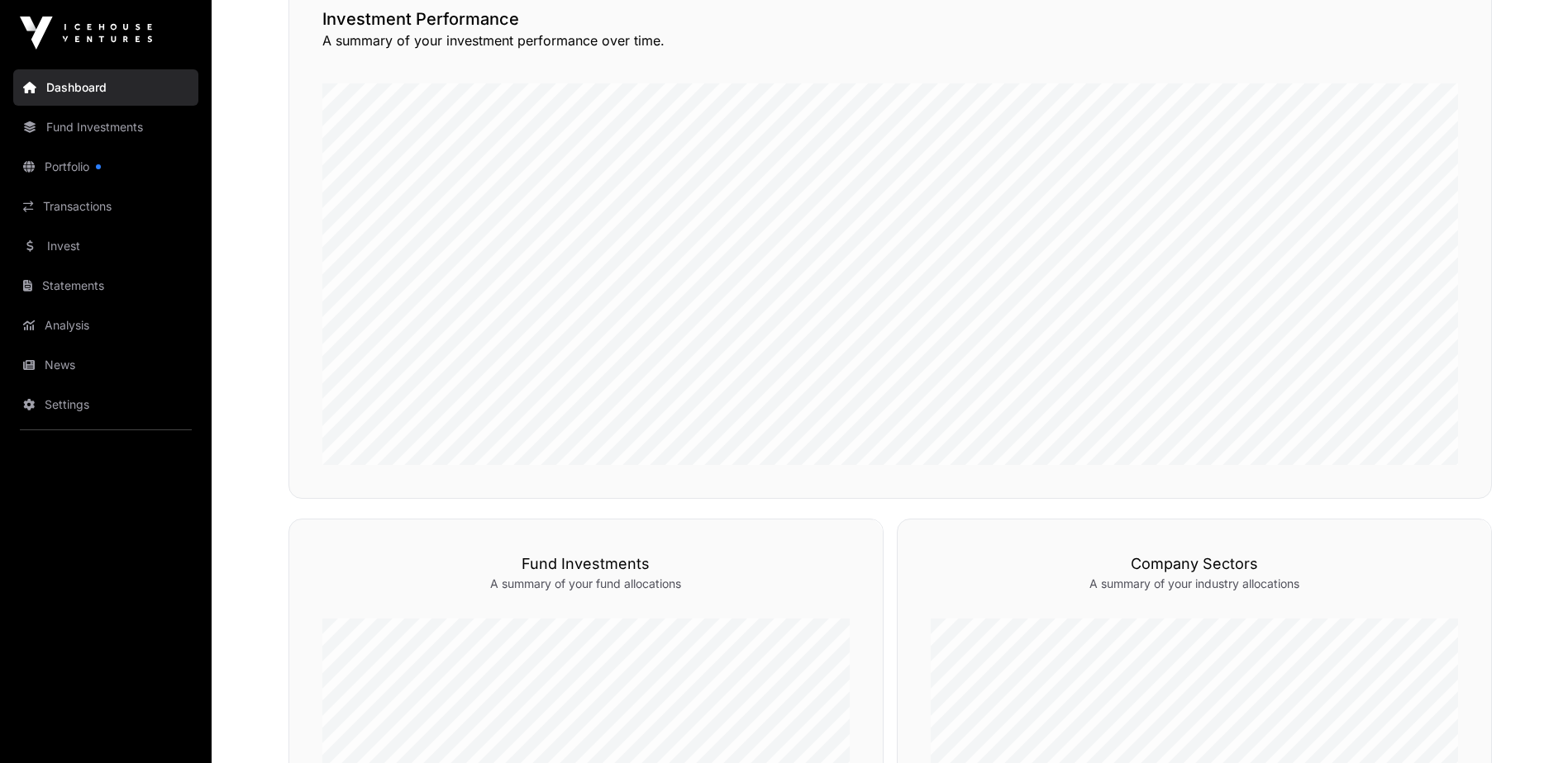
scroll to position [413, 0]
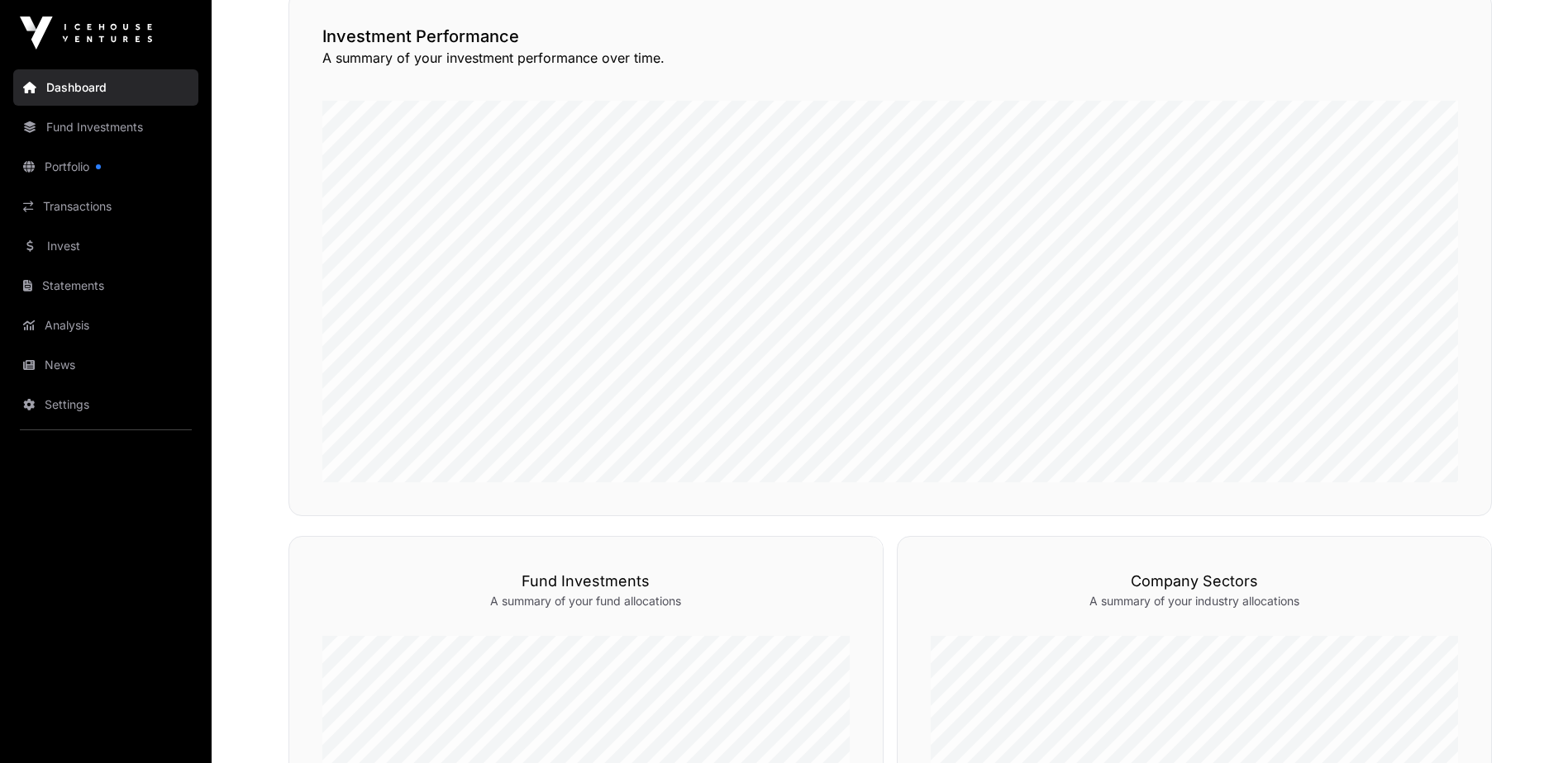
click at [66, 218] on link "Transactions" at bounding box center [105, 206] width 185 height 36
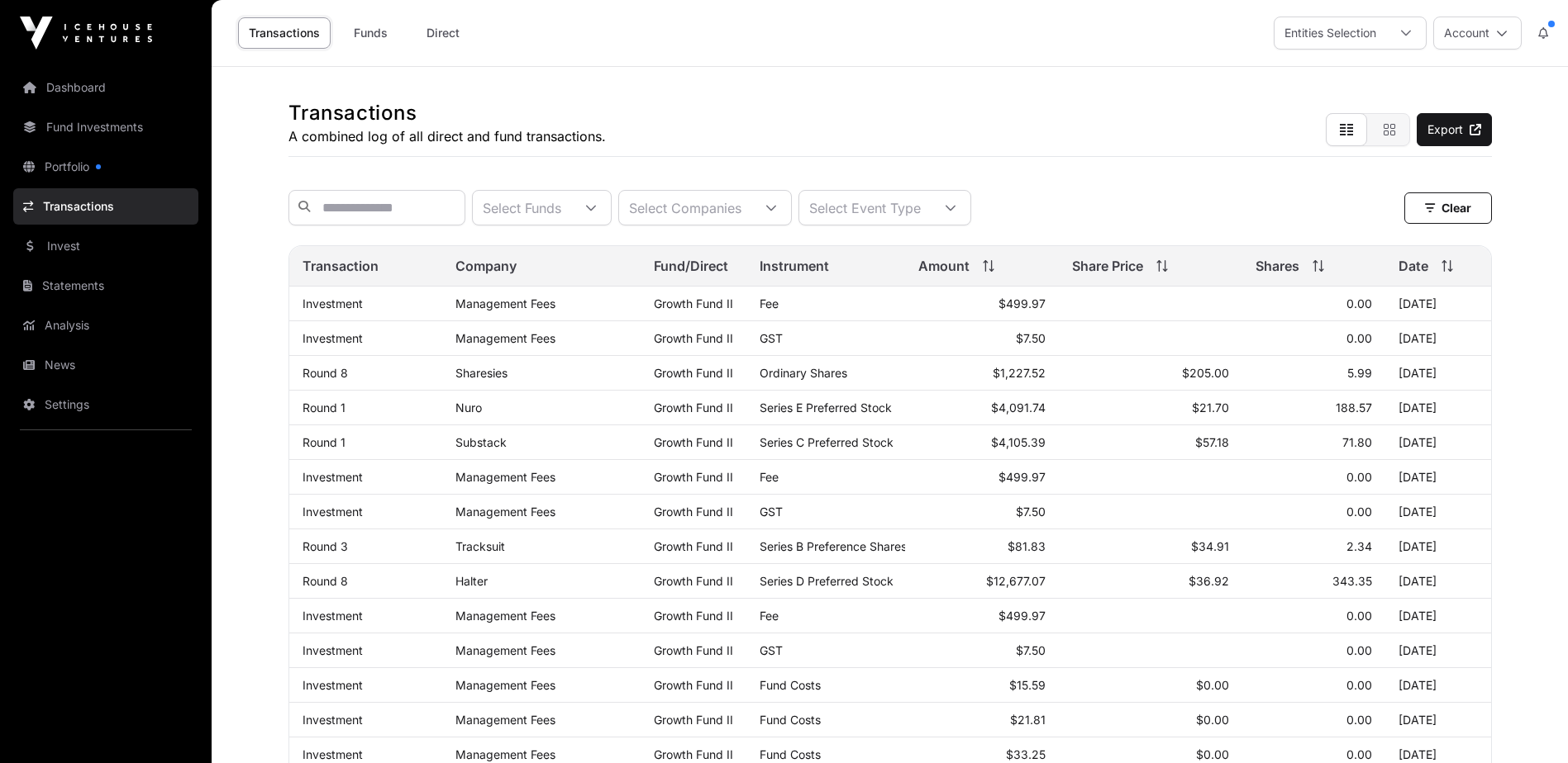
click at [93, 81] on link "Dashboard" at bounding box center [105, 87] width 185 height 36
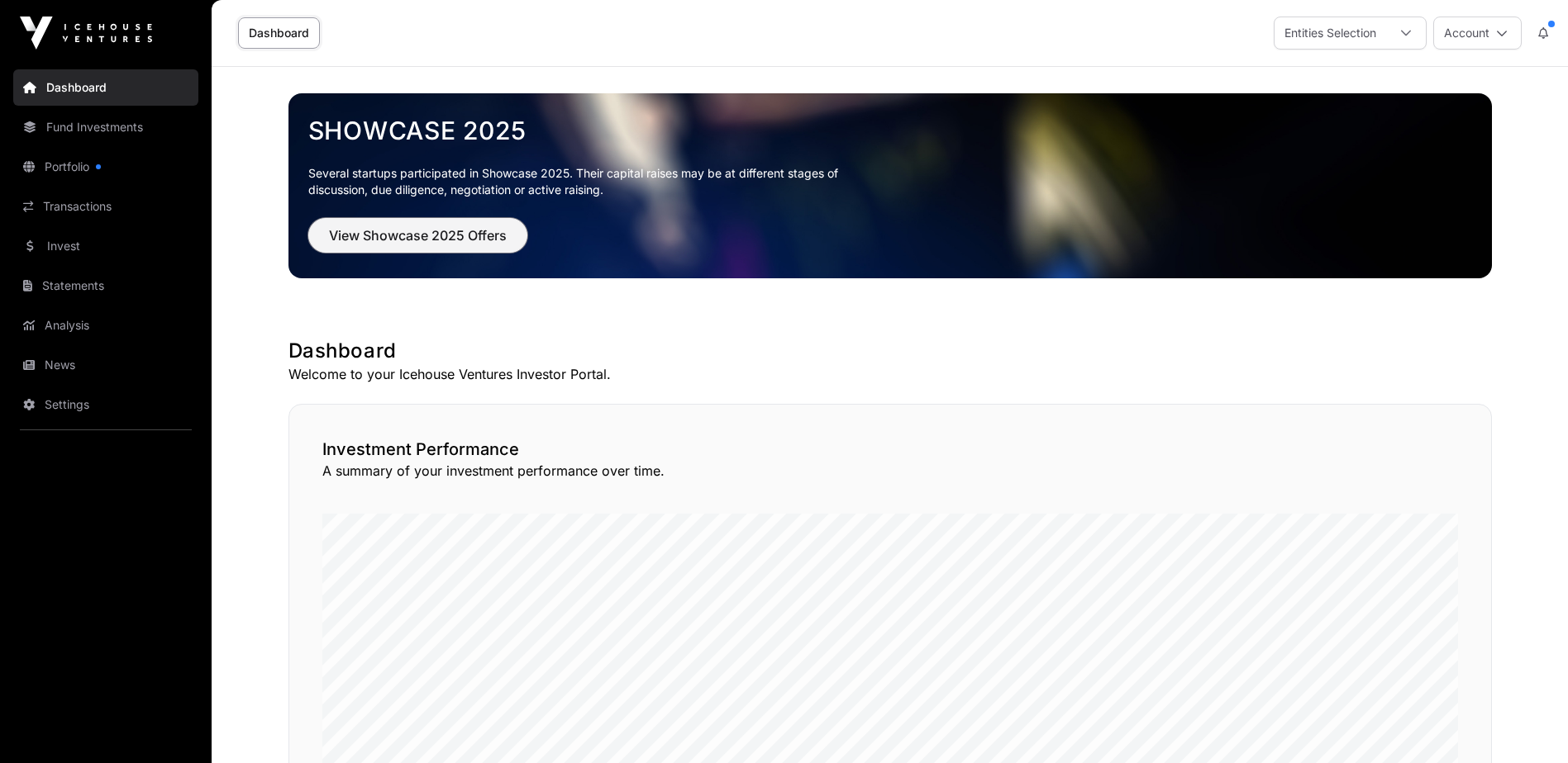
click at [397, 248] on button "View Showcase 2025 Offers" at bounding box center [417, 234] width 219 height 34
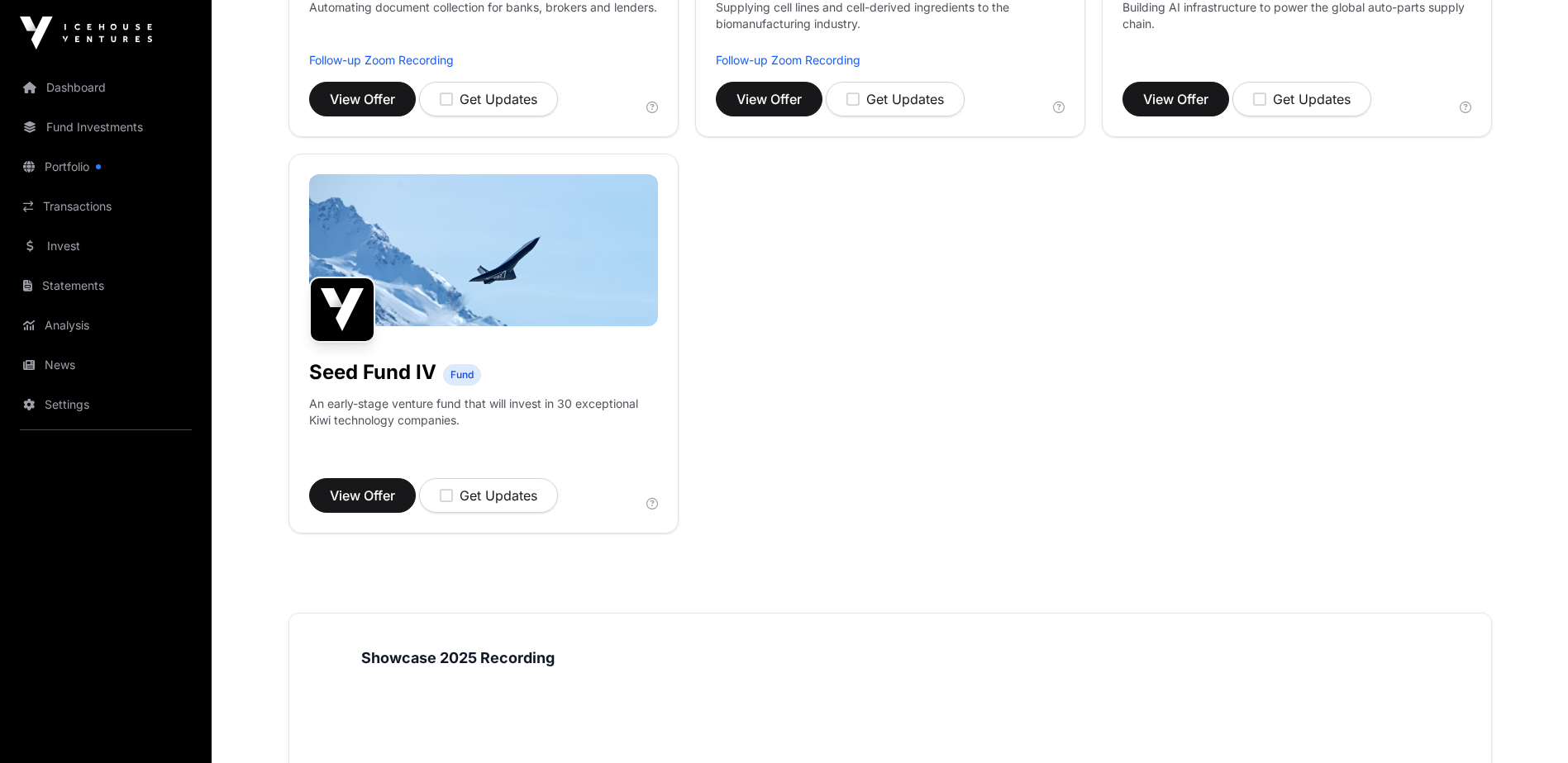
scroll to position [743, 0]
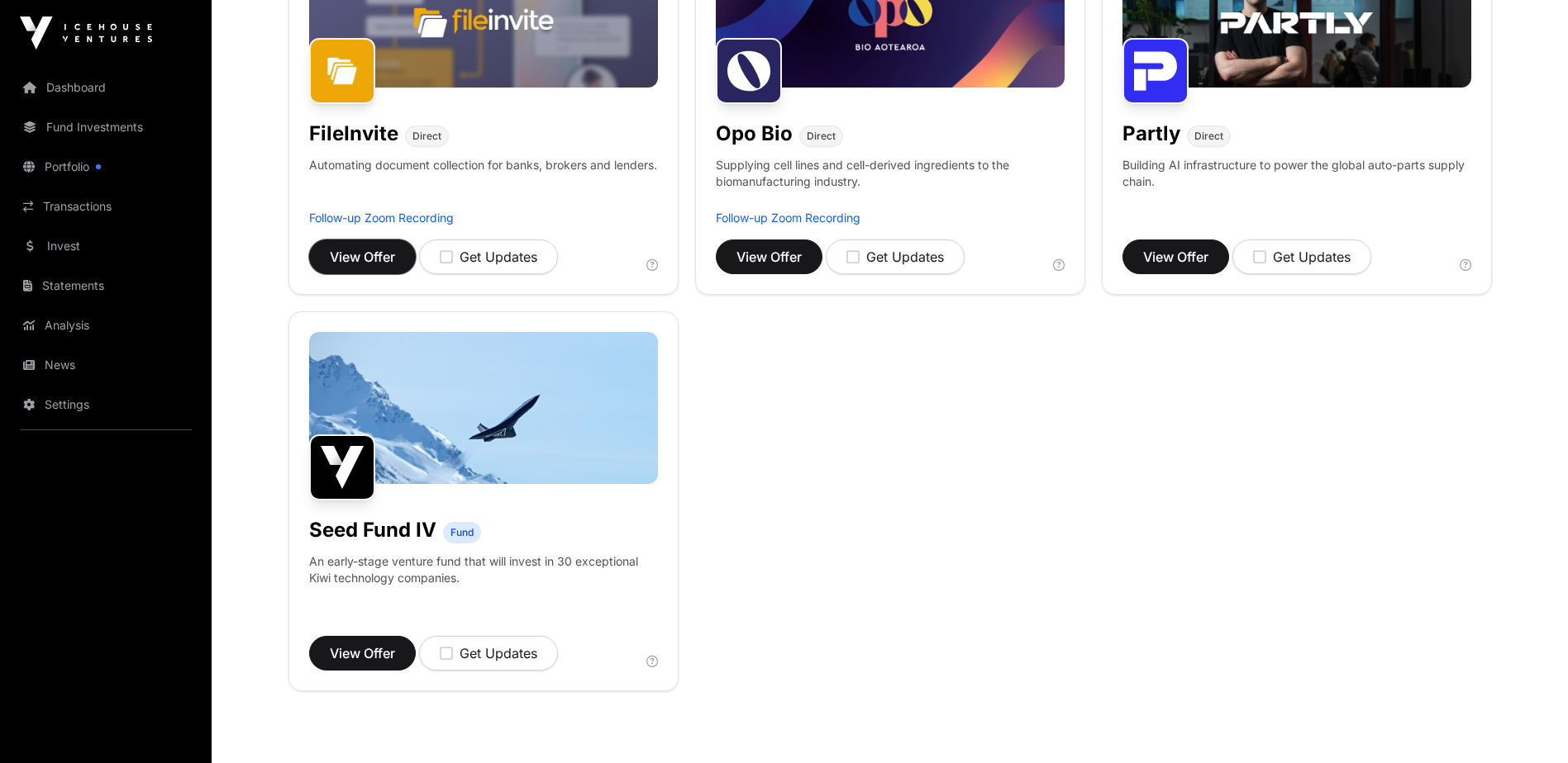
click at [370, 259] on span "View Offer" at bounding box center [362, 257] width 66 height 20
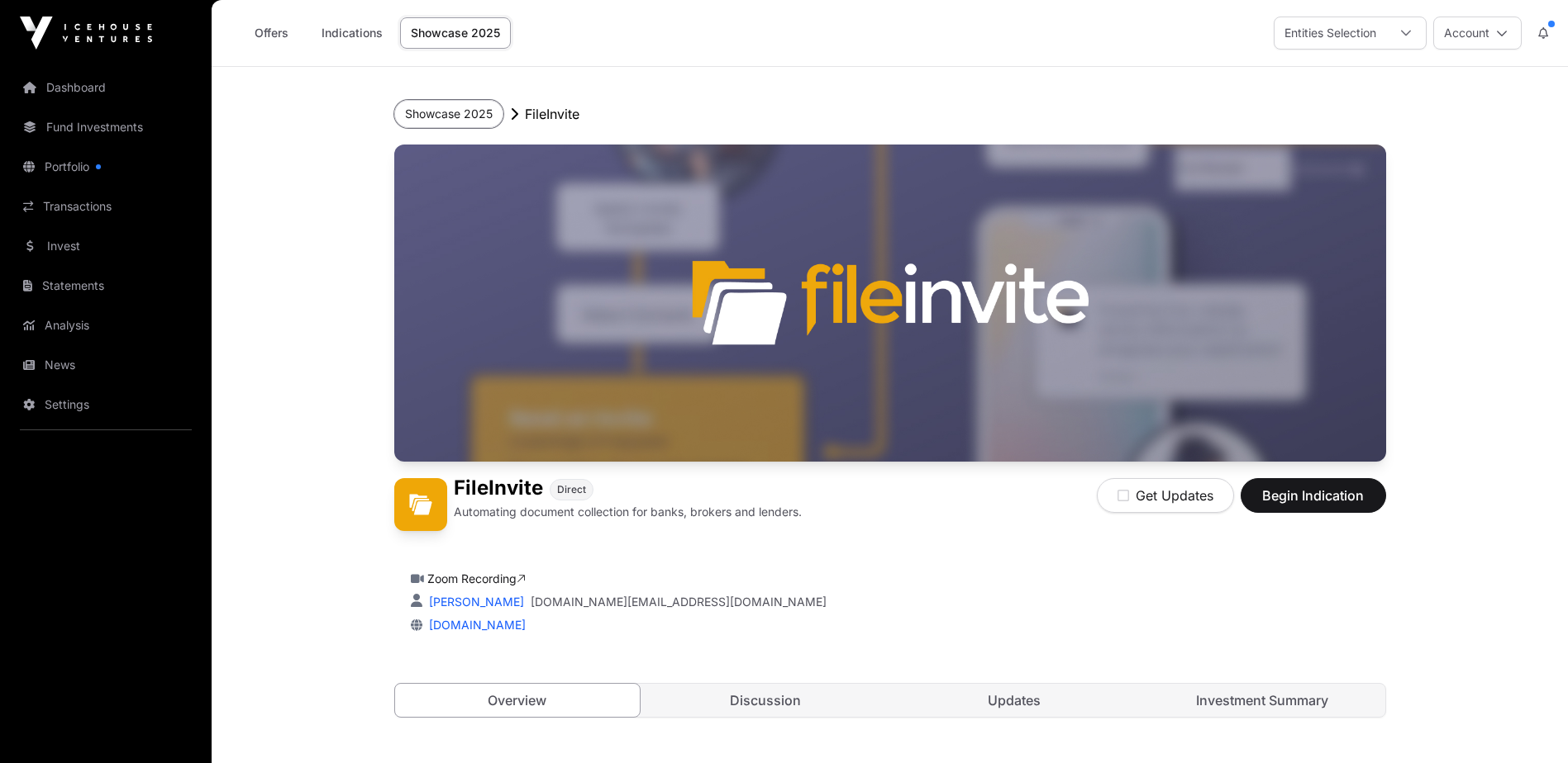
click at [474, 122] on button "Showcase 2025" at bounding box center [448, 114] width 109 height 28
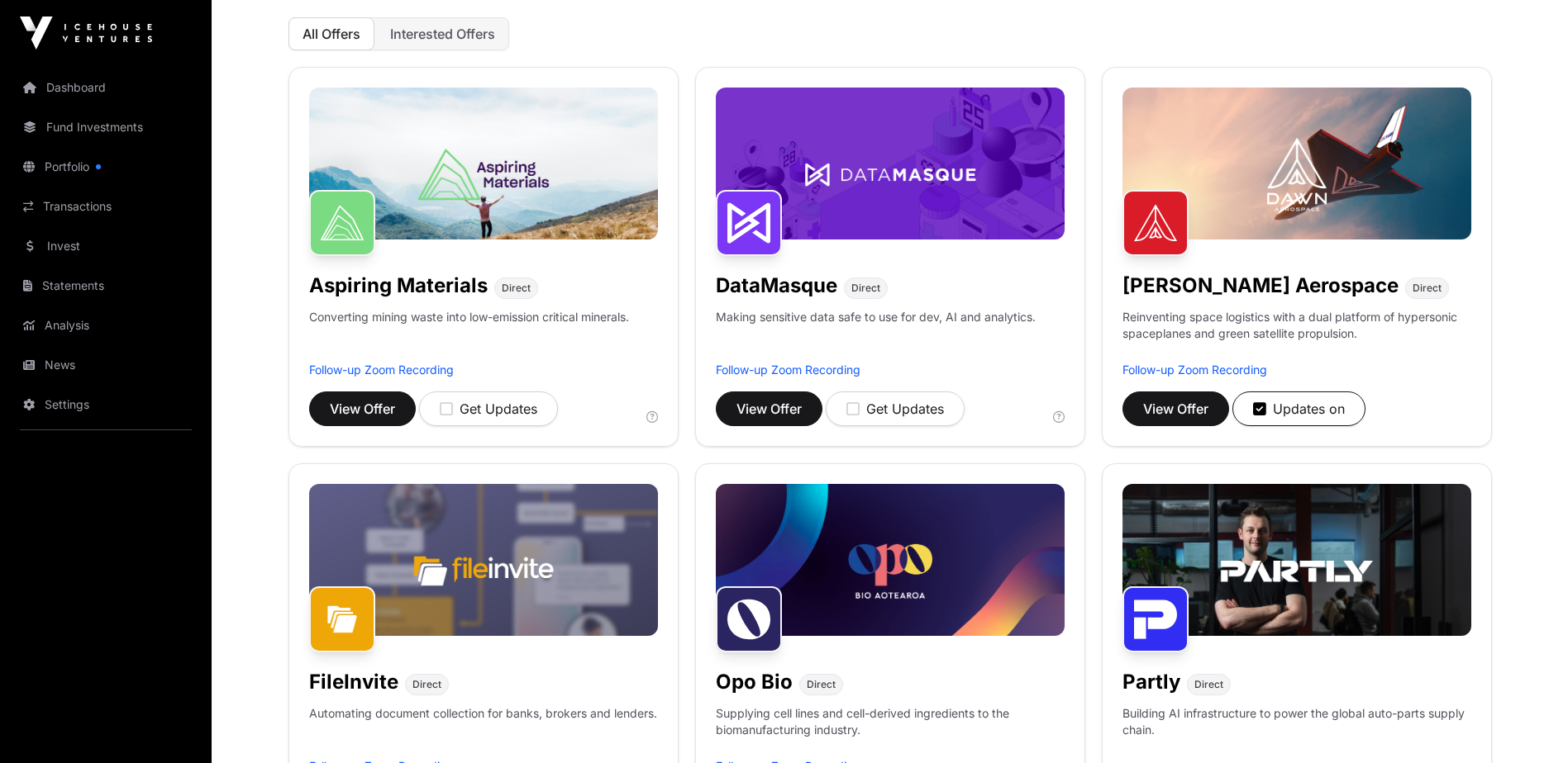
scroll to position [165, 0]
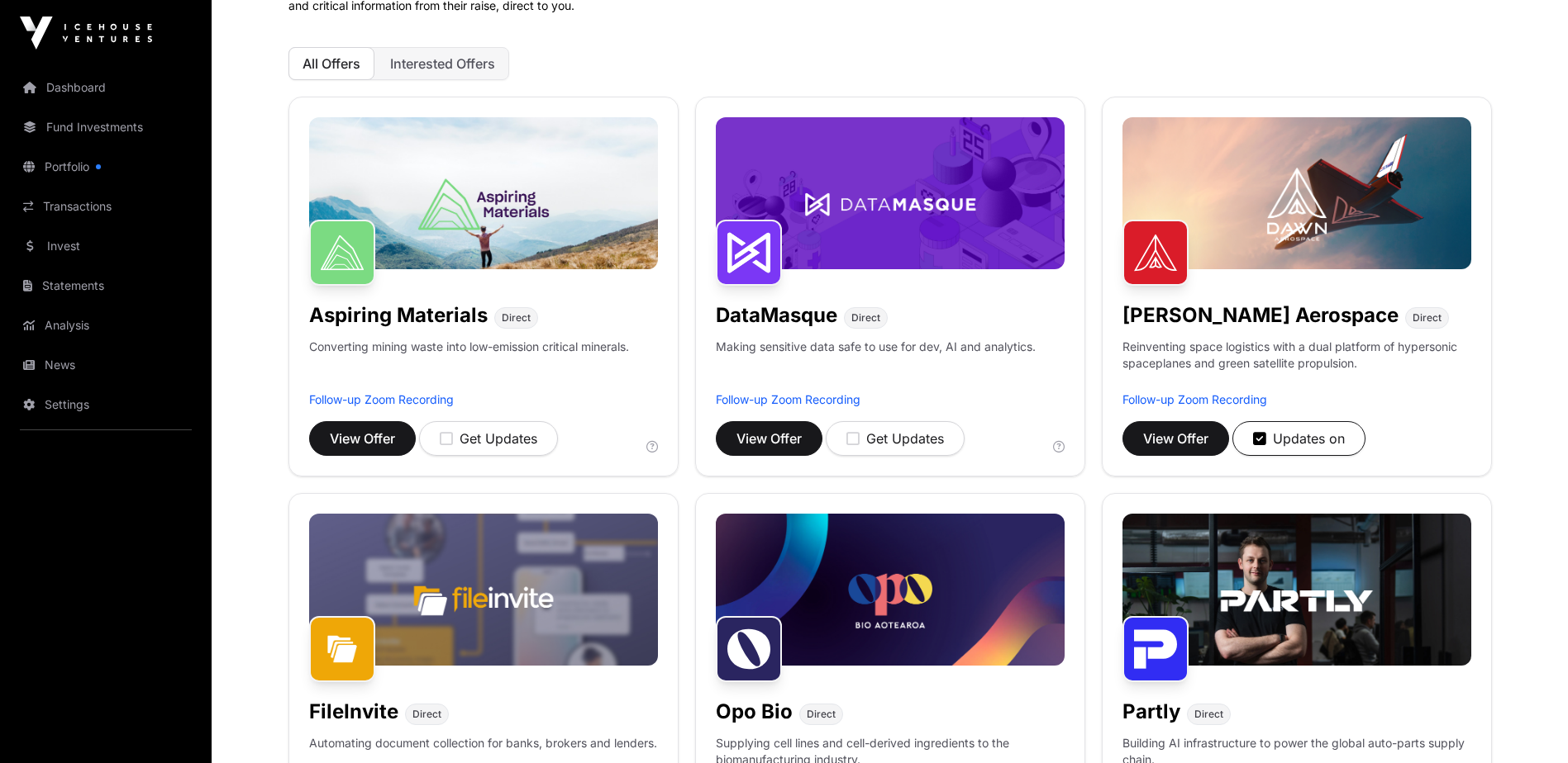
click at [1180, 398] on link "Follow-up Zoom Recording" at bounding box center [1194, 399] width 144 height 14
